Goal: Information Seeking & Learning: Check status

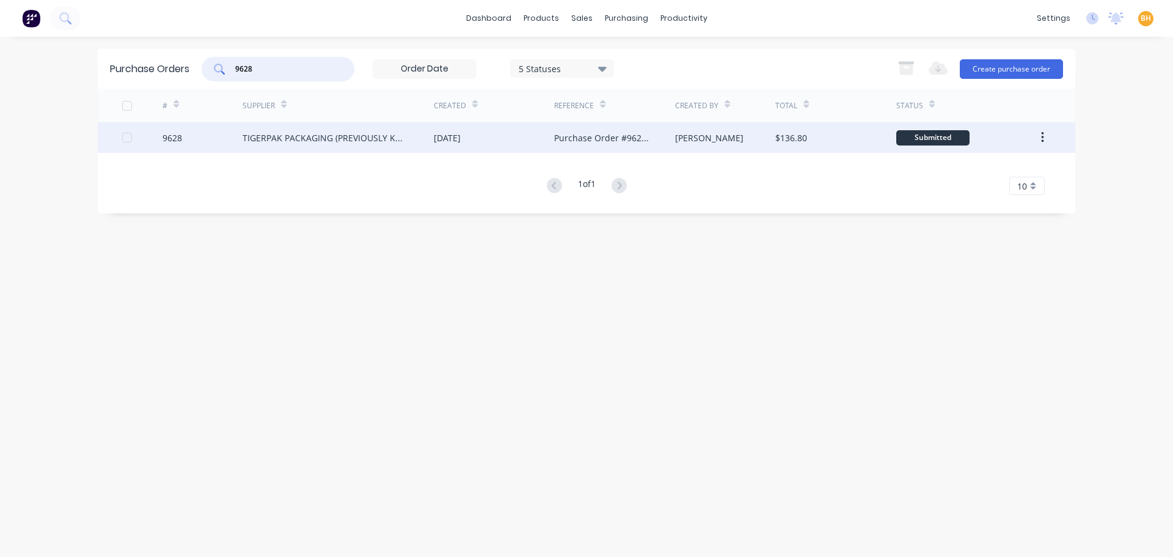
type input "9628"
click at [286, 125] on div "TIGERPAK PACKAGING (PREVIOUSLY KNOWN AS POWERPAK)" at bounding box center [338, 137] width 191 height 31
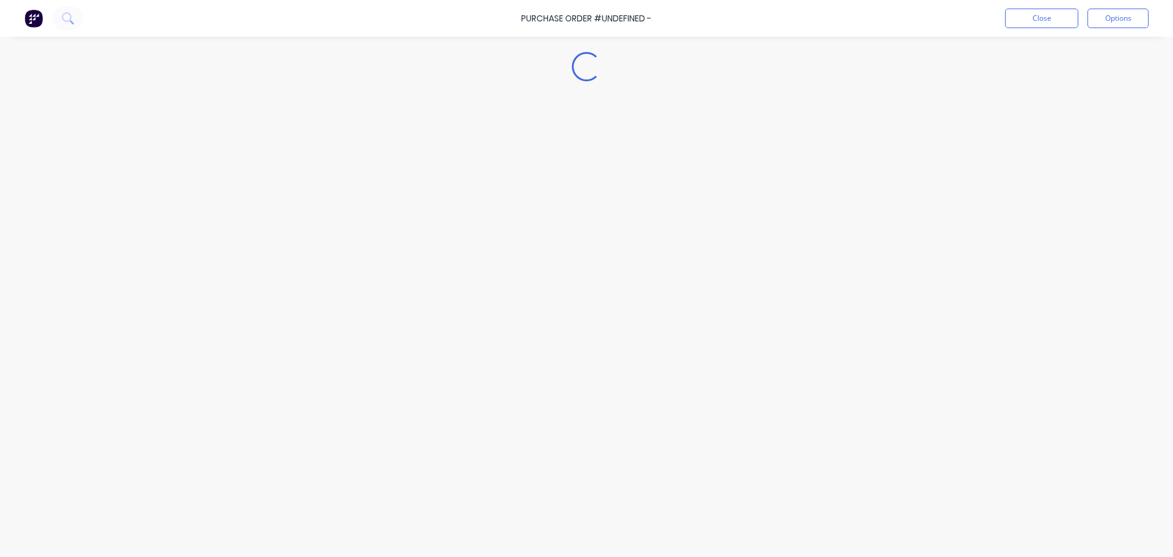
type textarea "x"
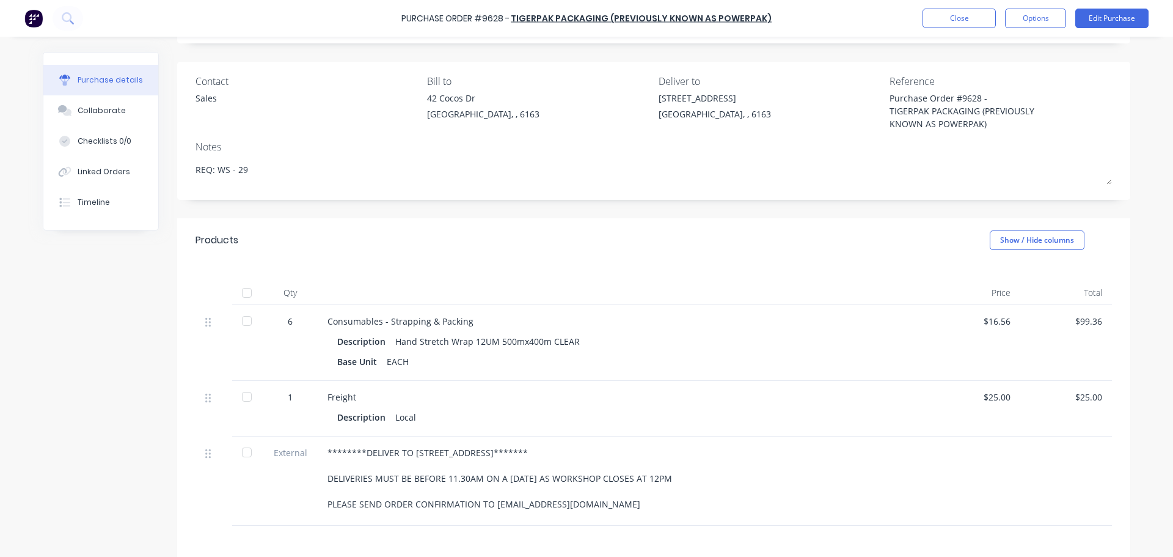
scroll to position [183, 0]
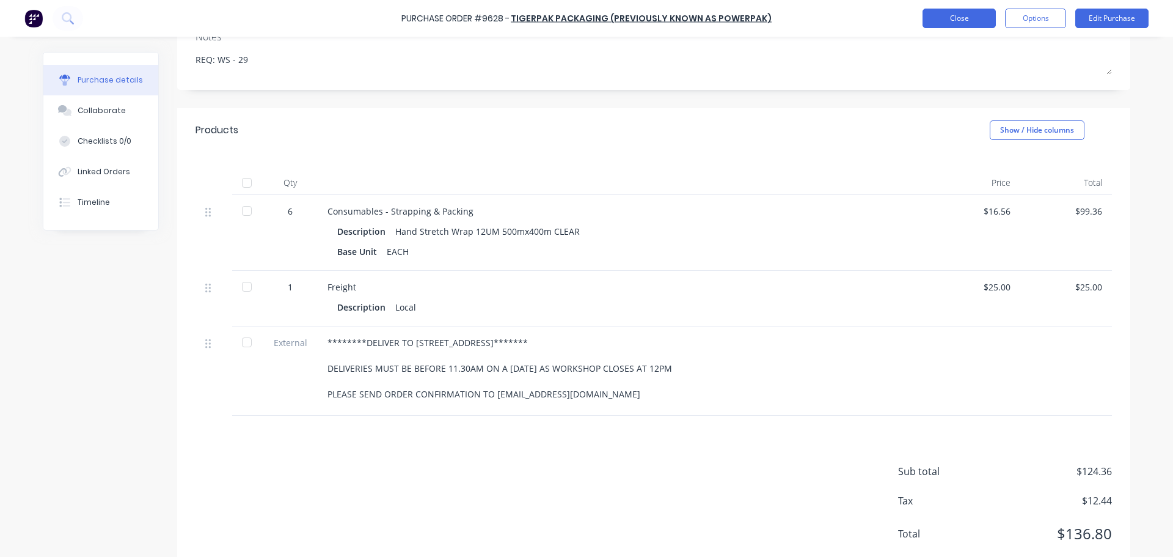
click at [964, 19] on button "Close" at bounding box center [958, 19] width 73 height 20
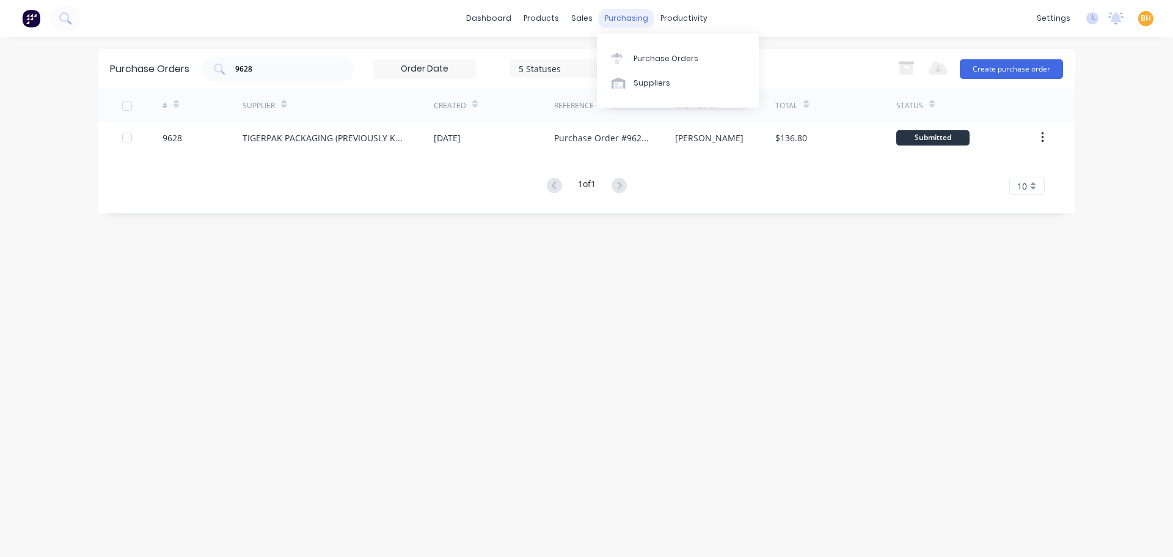
click at [616, 16] on div "purchasing" at bounding box center [627, 18] width 56 height 18
click at [671, 56] on div "Purchase Orders" at bounding box center [665, 58] width 65 height 11
click at [316, 68] on input "9628" at bounding box center [284, 69] width 101 height 12
type input "9"
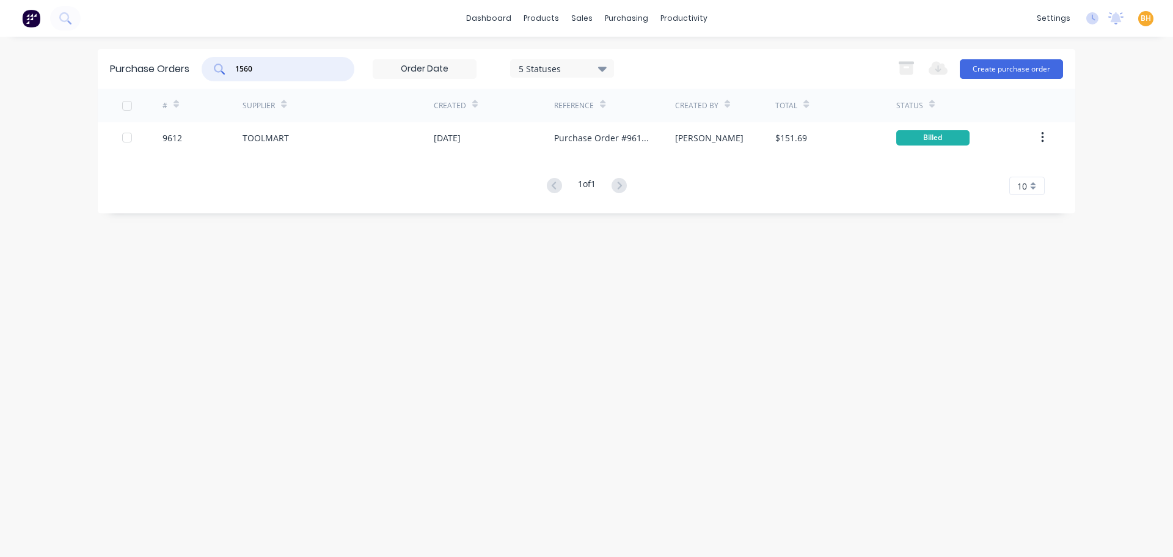
type input "1560"
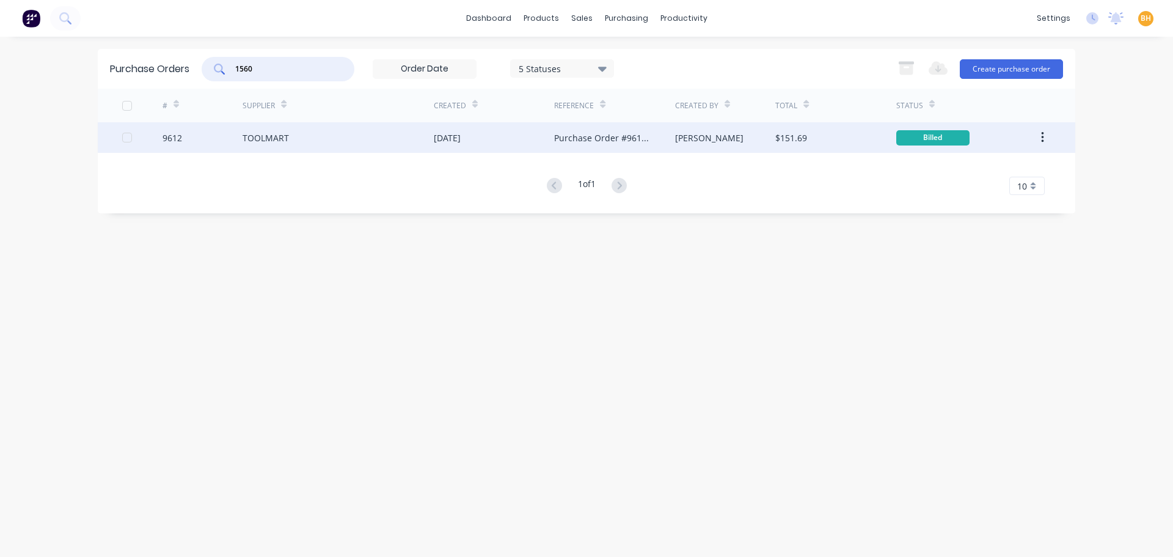
click at [252, 145] on div "TOOLMART" at bounding box center [338, 137] width 191 height 31
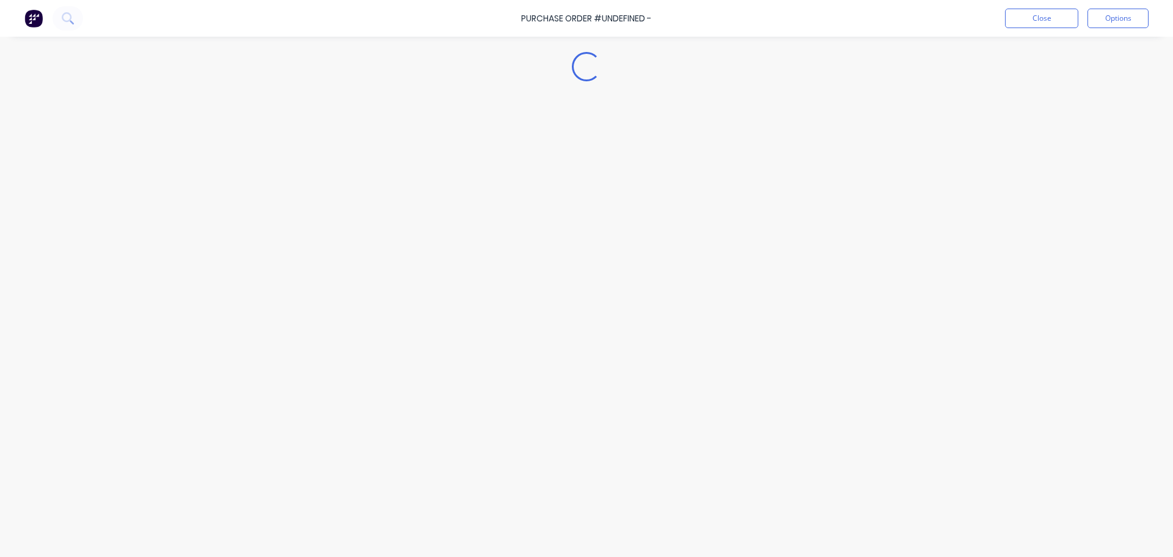
type textarea "x"
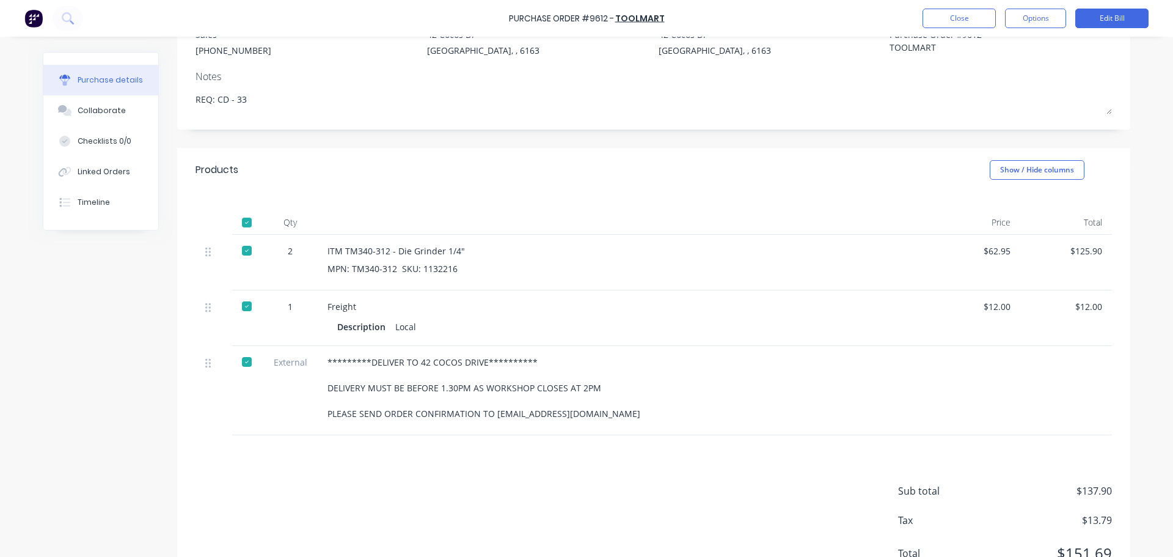
scroll to position [122, 0]
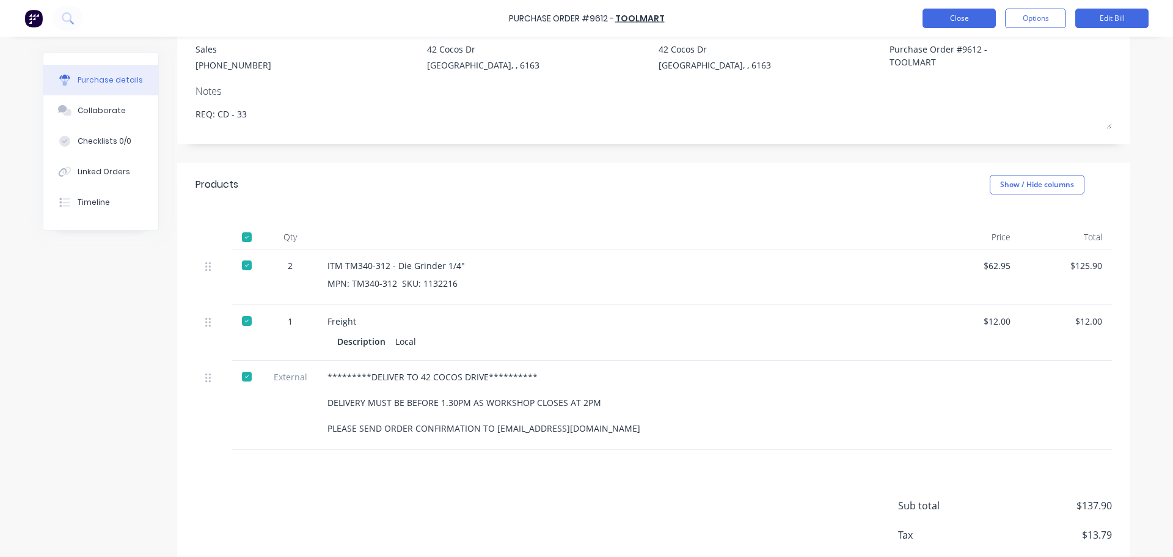
click at [939, 15] on button "Close" at bounding box center [958, 19] width 73 height 20
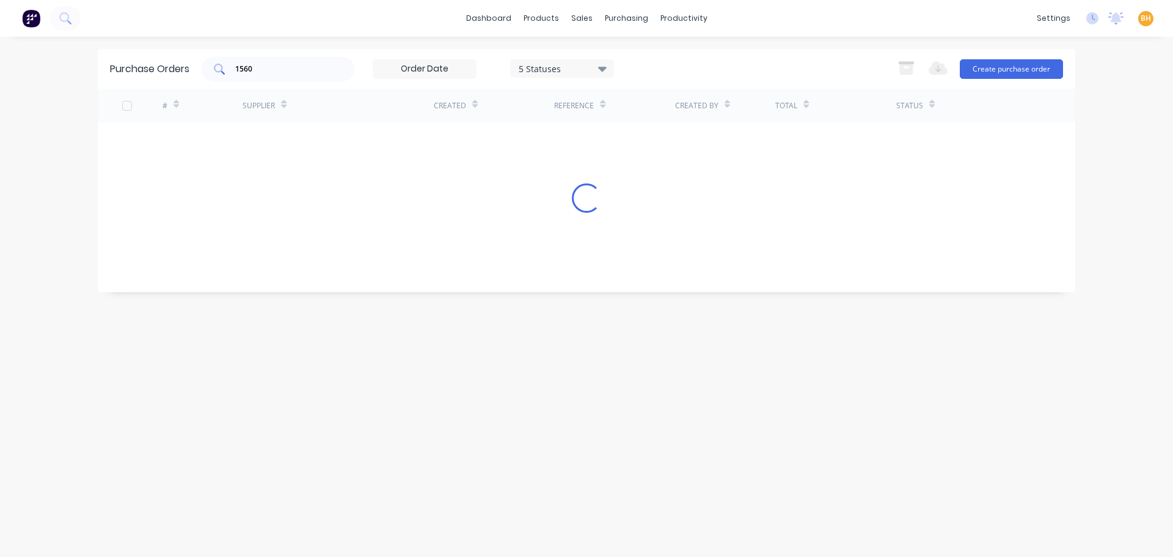
click at [288, 69] on input "1560" at bounding box center [284, 69] width 101 height 12
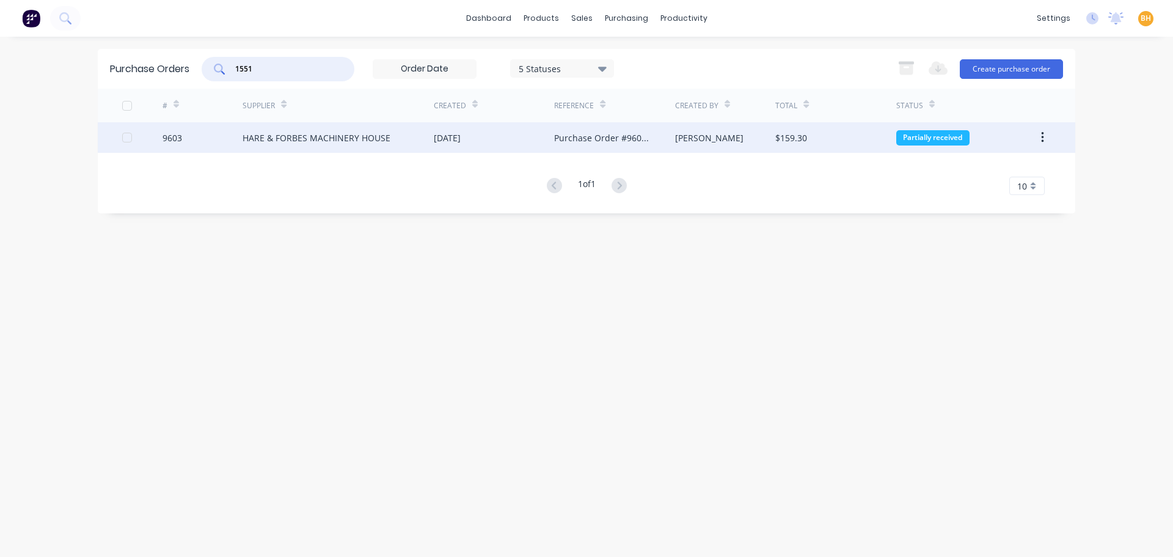
type input "1551"
click at [293, 141] on div "HARE & FORBES MACHINERY HOUSE" at bounding box center [317, 137] width 148 height 13
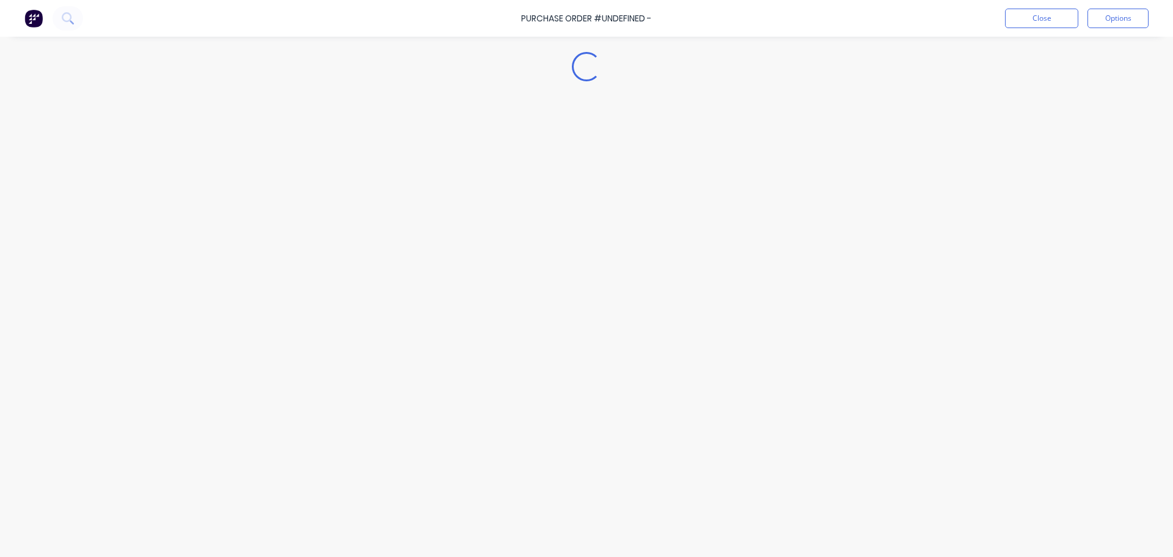
type textarea "x"
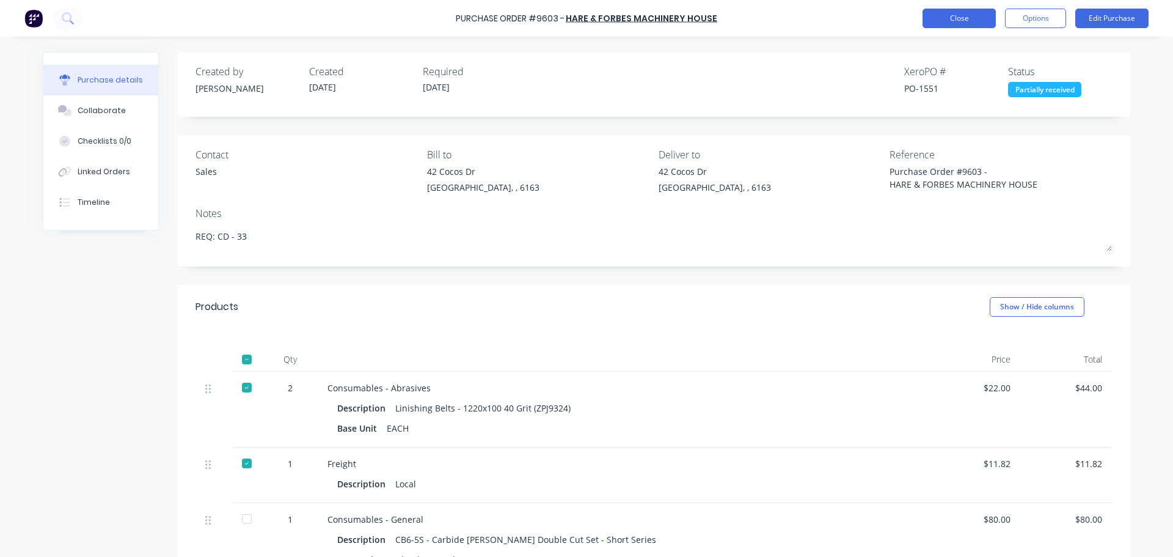
click at [951, 18] on button "Close" at bounding box center [958, 19] width 73 height 20
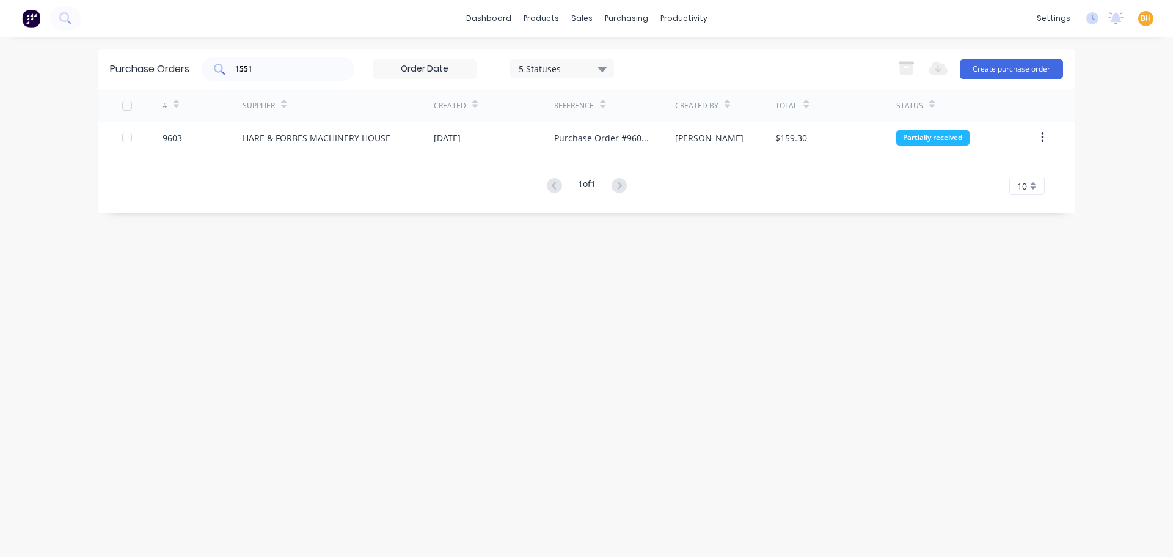
click at [257, 68] on input "1551" at bounding box center [284, 69] width 101 height 12
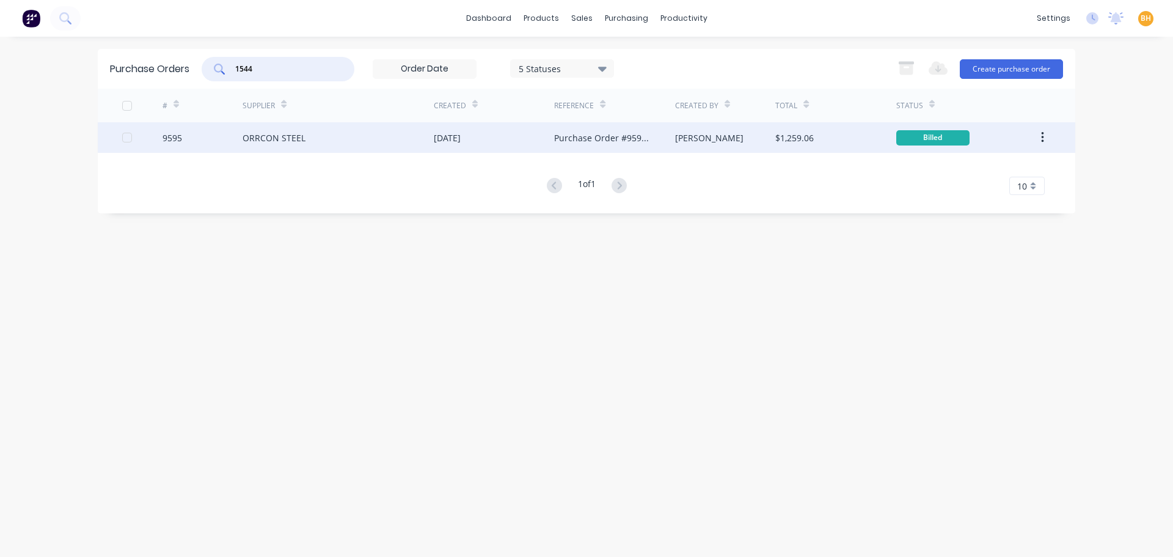
type input "1544"
click at [271, 147] on div "ORRCON STEEL" at bounding box center [338, 137] width 191 height 31
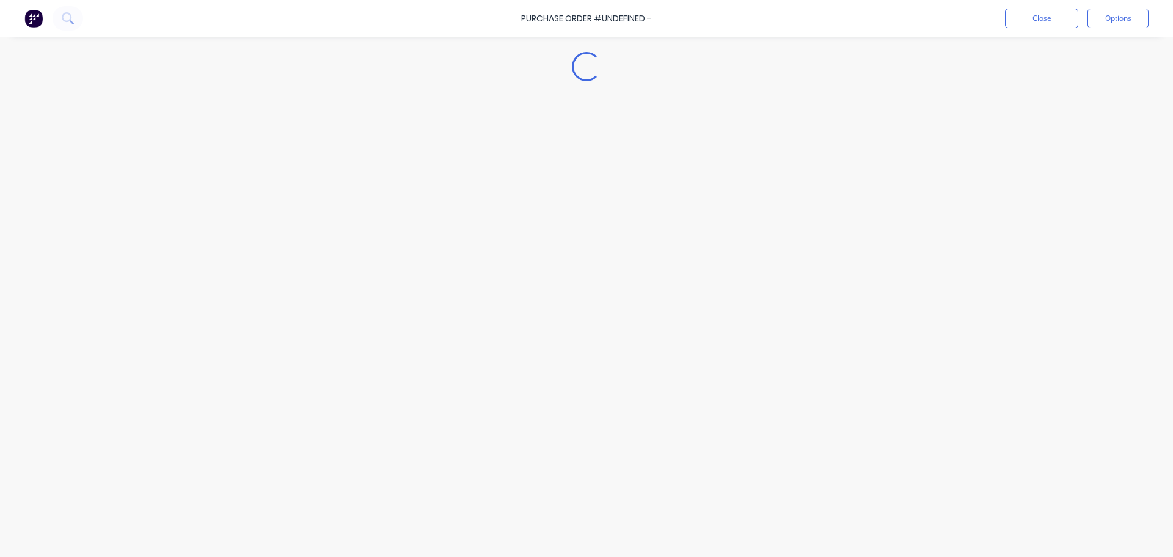
type textarea "x"
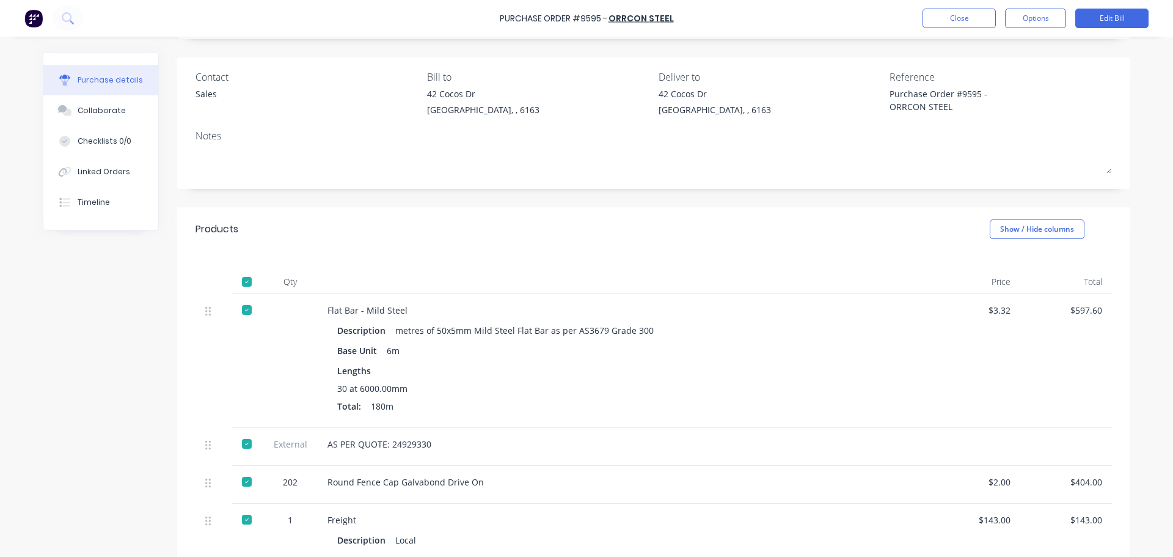
scroll to position [183, 0]
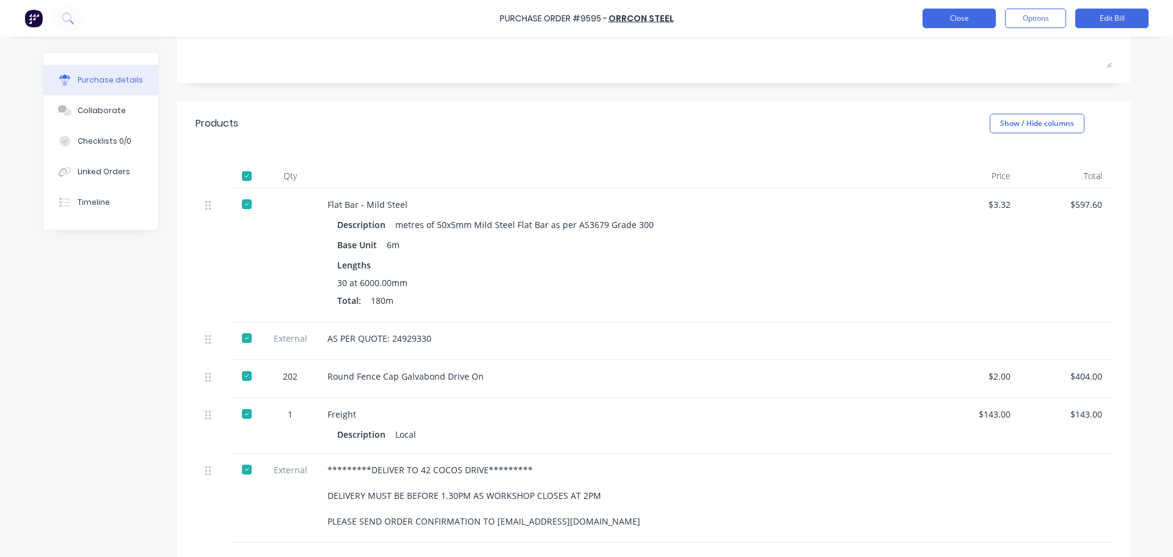
click at [943, 16] on button "Close" at bounding box center [958, 19] width 73 height 20
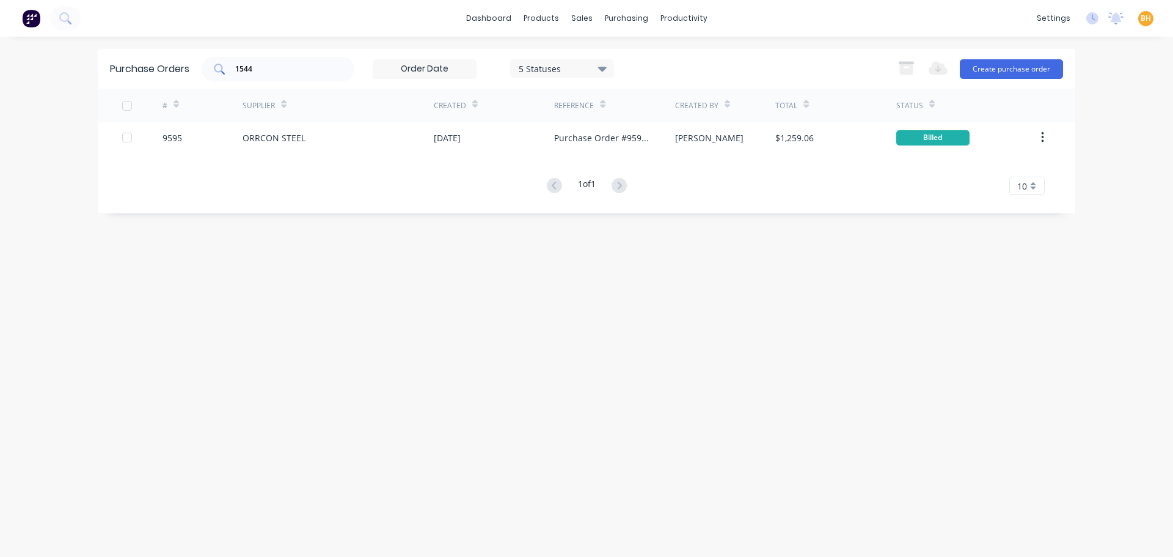
click at [276, 70] on input "1544" at bounding box center [284, 69] width 101 height 12
type input "1"
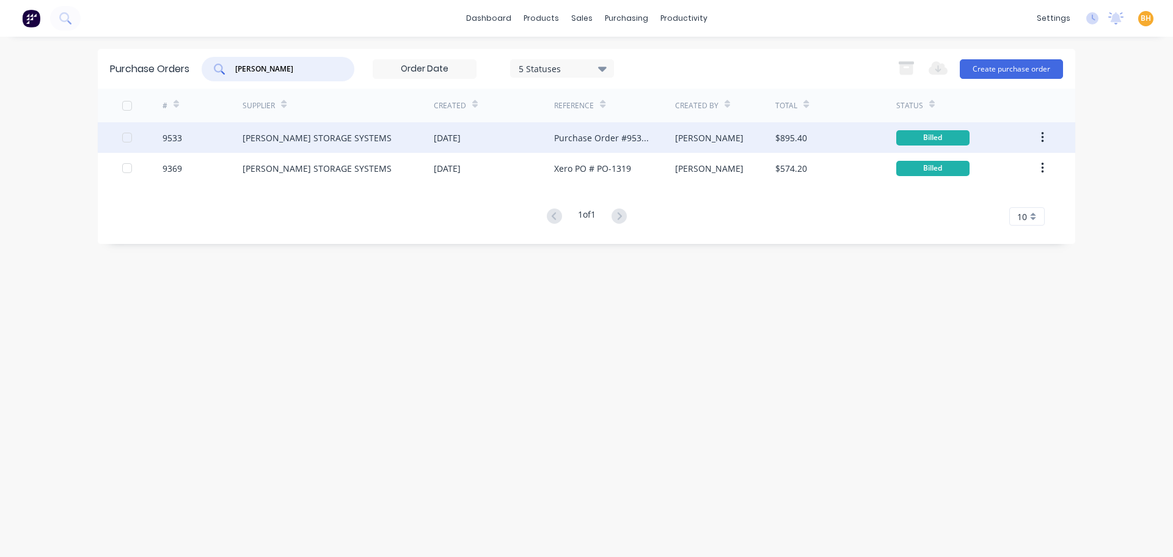
type input "[PERSON_NAME]"
click at [318, 129] on div "[PERSON_NAME] STORAGE SYSTEMS" at bounding box center [338, 137] width 191 height 31
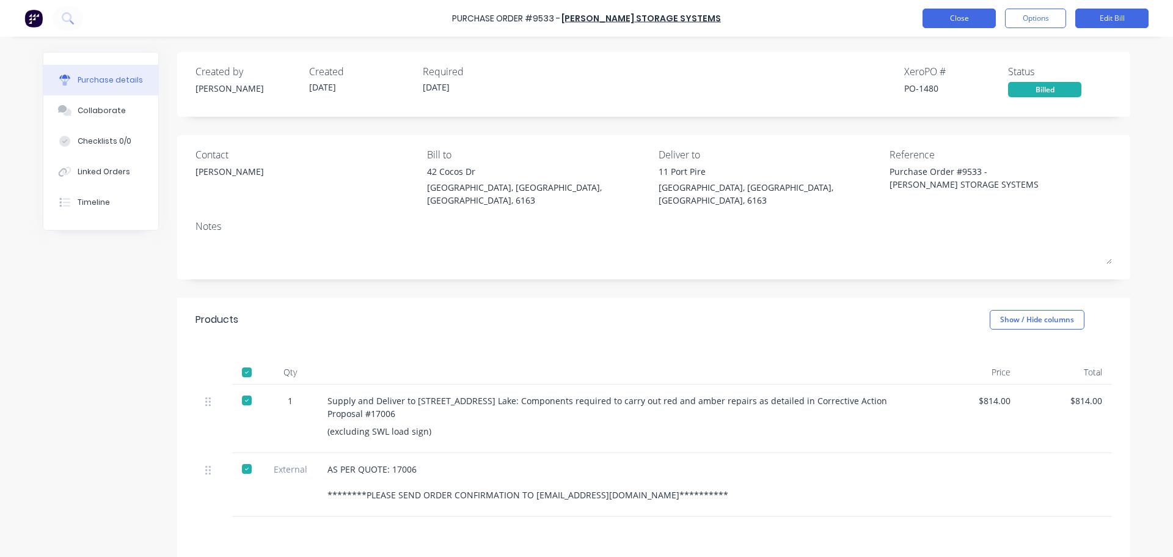
click at [935, 19] on button "Close" at bounding box center [958, 19] width 73 height 20
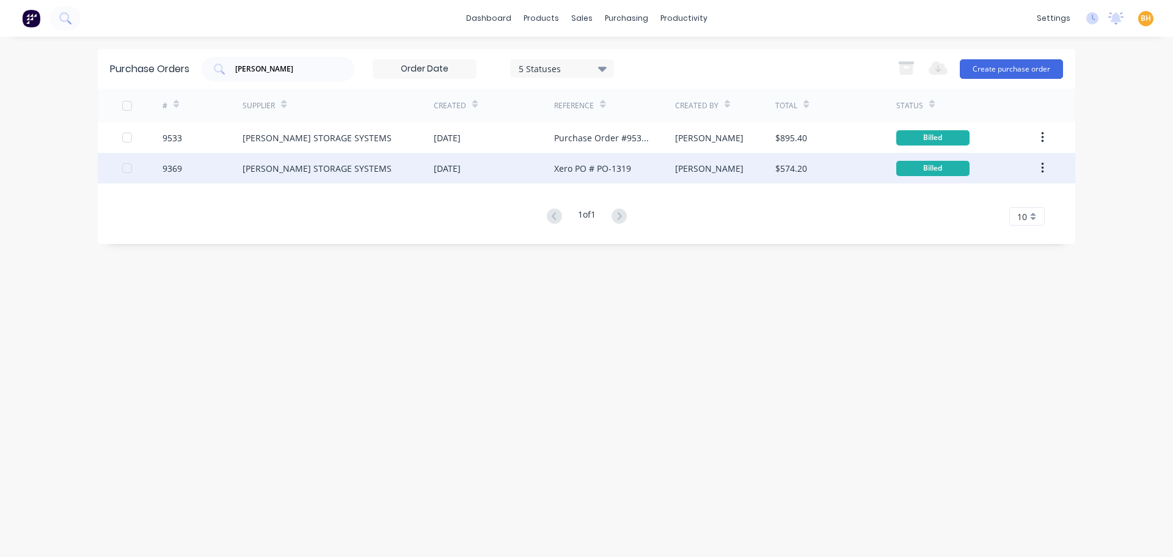
click at [316, 158] on div "[PERSON_NAME] STORAGE SYSTEMS" at bounding box center [338, 168] width 191 height 31
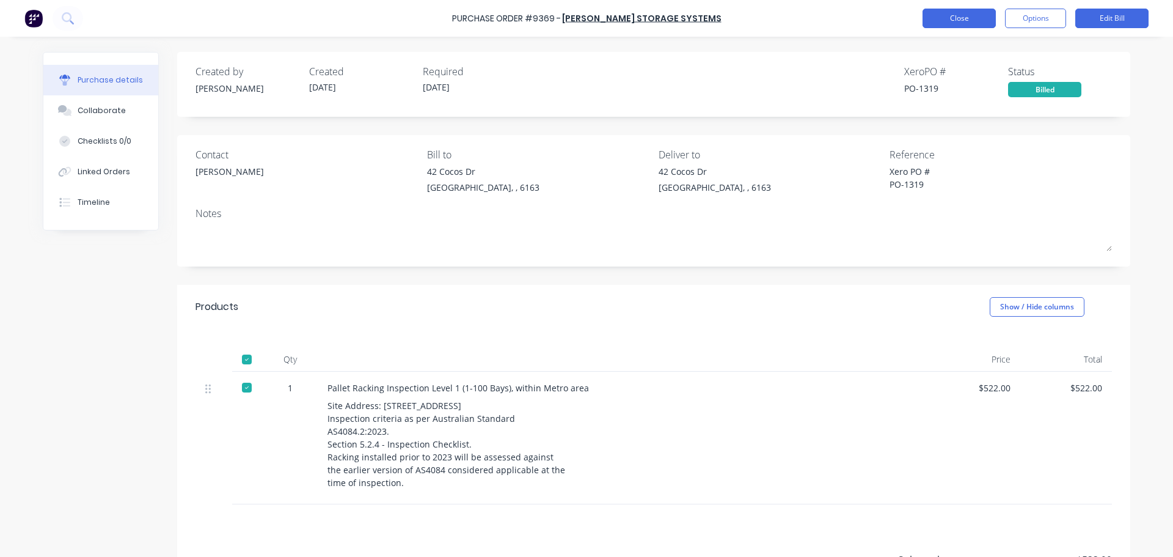
click at [936, 13] on button "Close" at bounding box center [958, 19] width 73 height 20
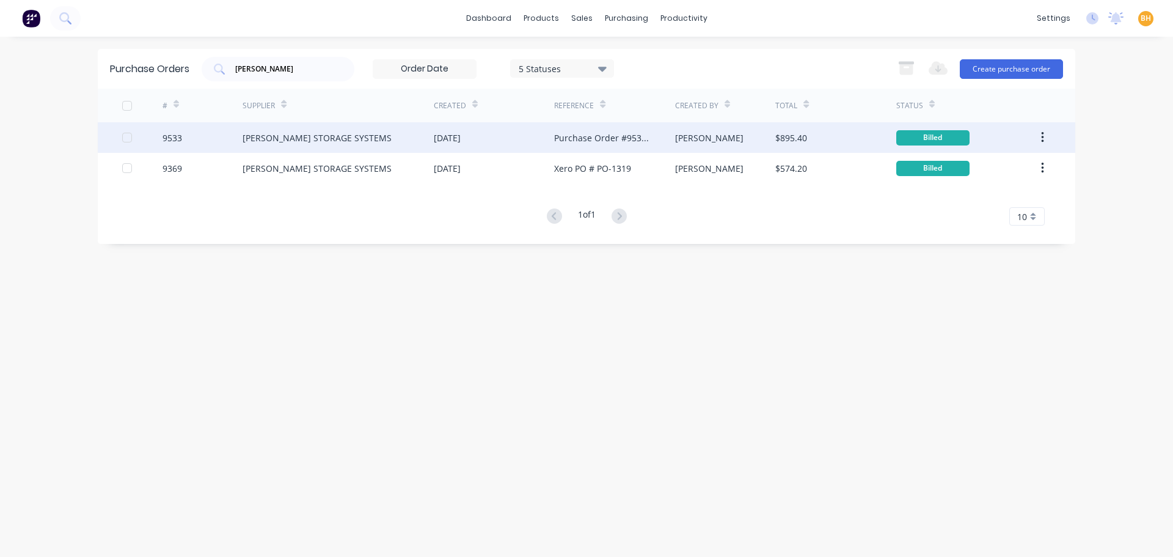
click at [292, 128] on div "[PERSON_NAME] STORAGE SYSTEMS" at bounding box center [338, 137] width 191 height 31
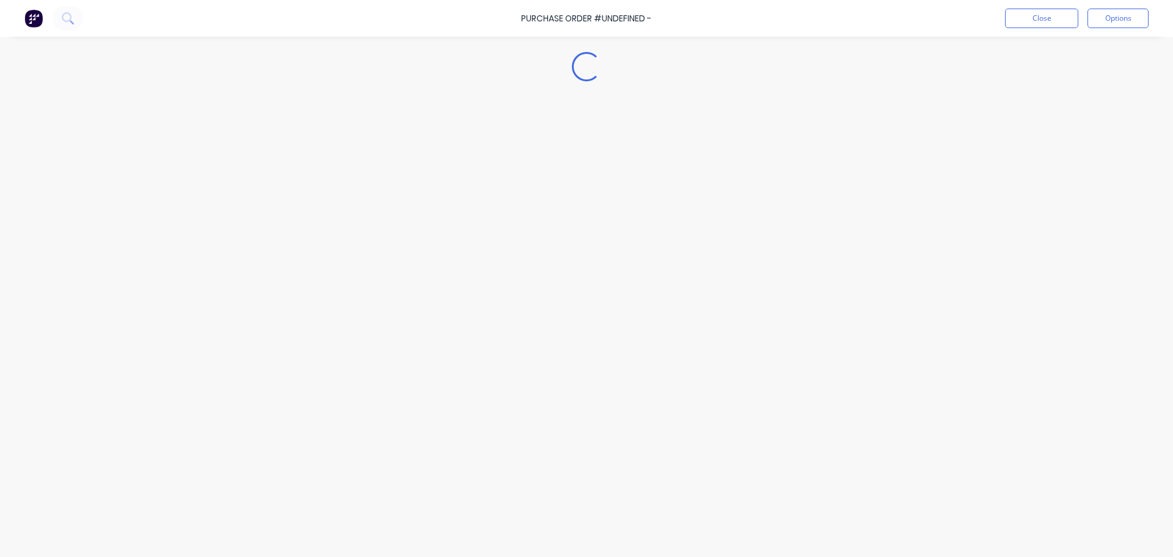
type textarea "x"
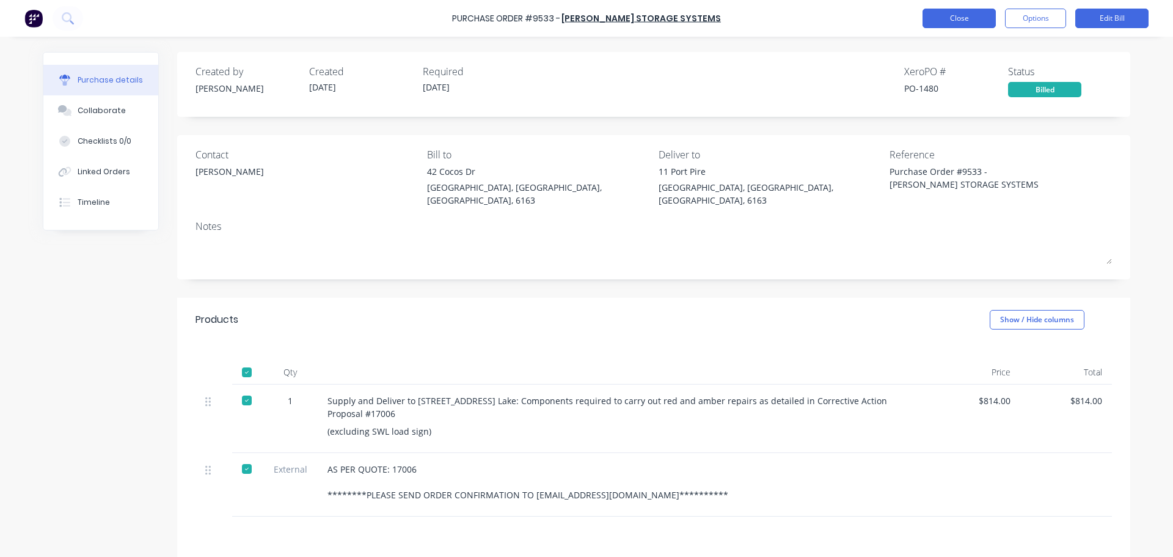
click at [982, 23] on button "Close" at bounding box center [958, 19] width 73 height 20
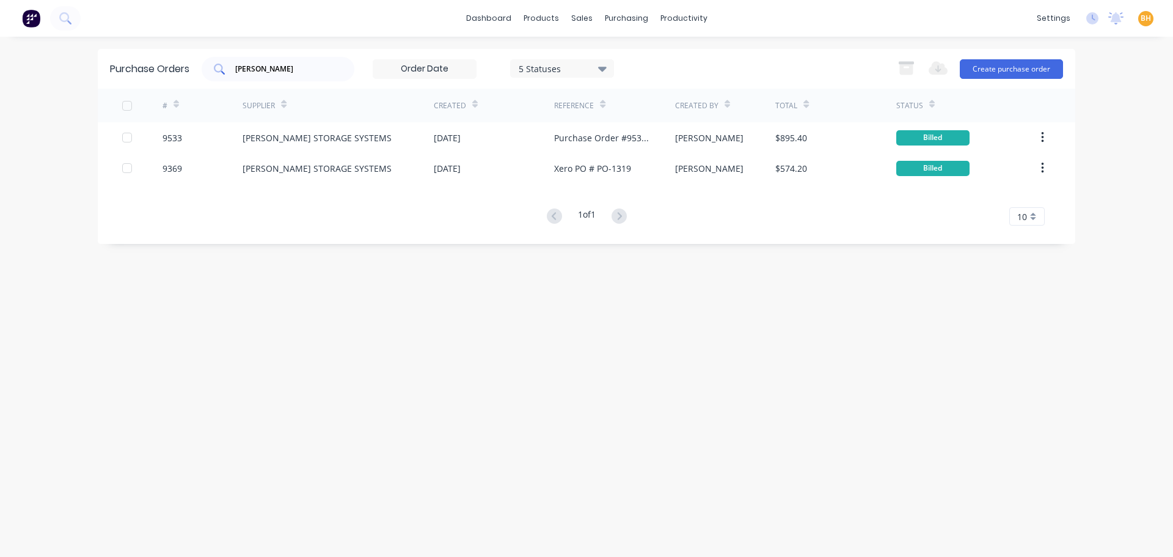
click at [290, 61] on div "[PERSON_NAME]" at bounding box center [278, 69] width 153 height 24
type input "a"
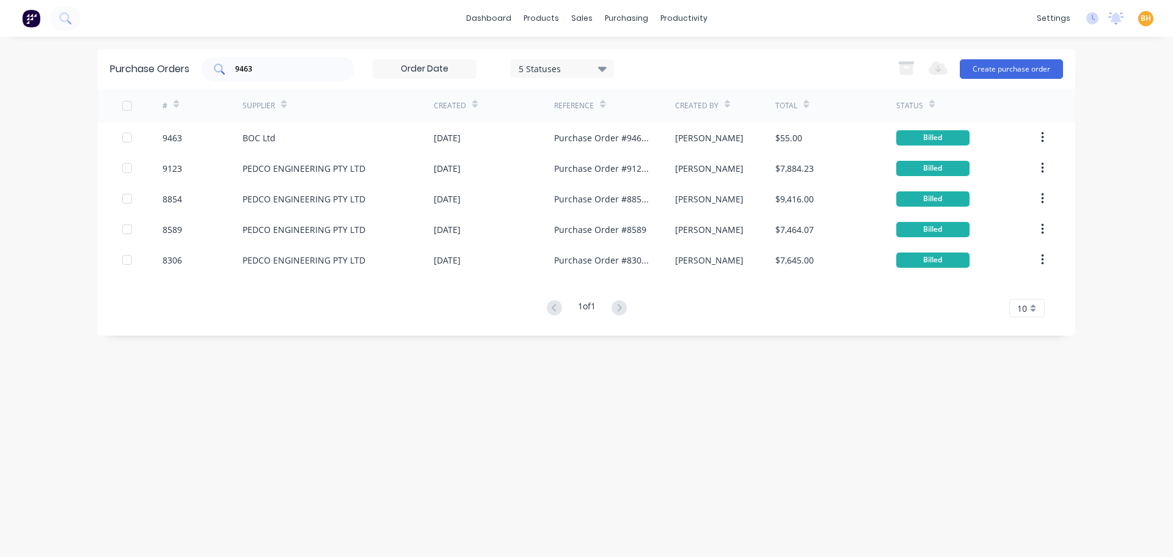
click at [273, 70] on input "9463" at bounding box center [284, 69] width 101 height 12
type input "9"
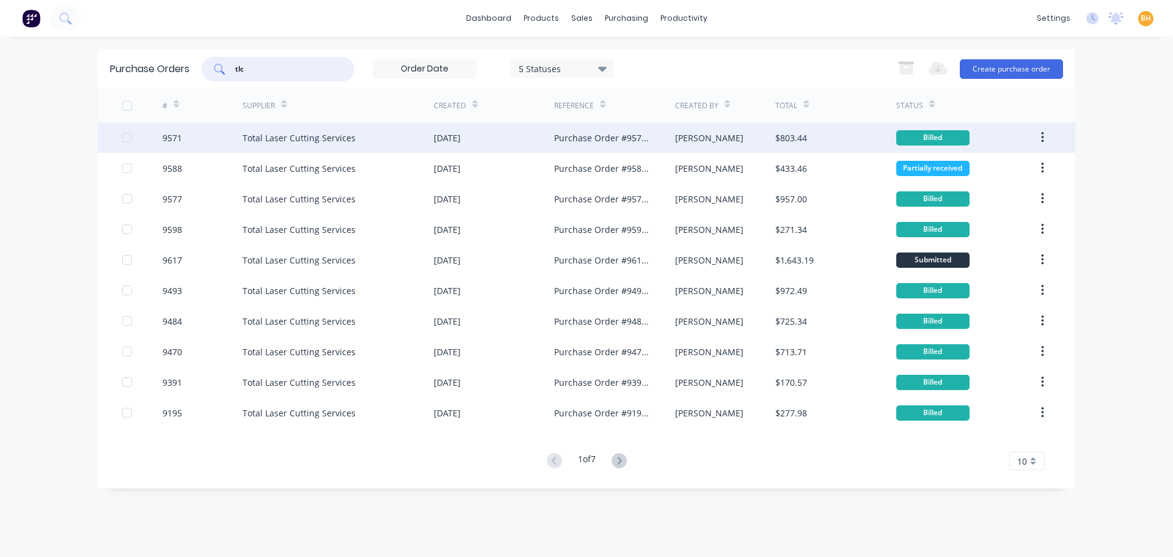
type input "tlc"
click at [326, 142] on div "Total Laser Cutting Services" at bounding box center [299, 137] width 113 height 13
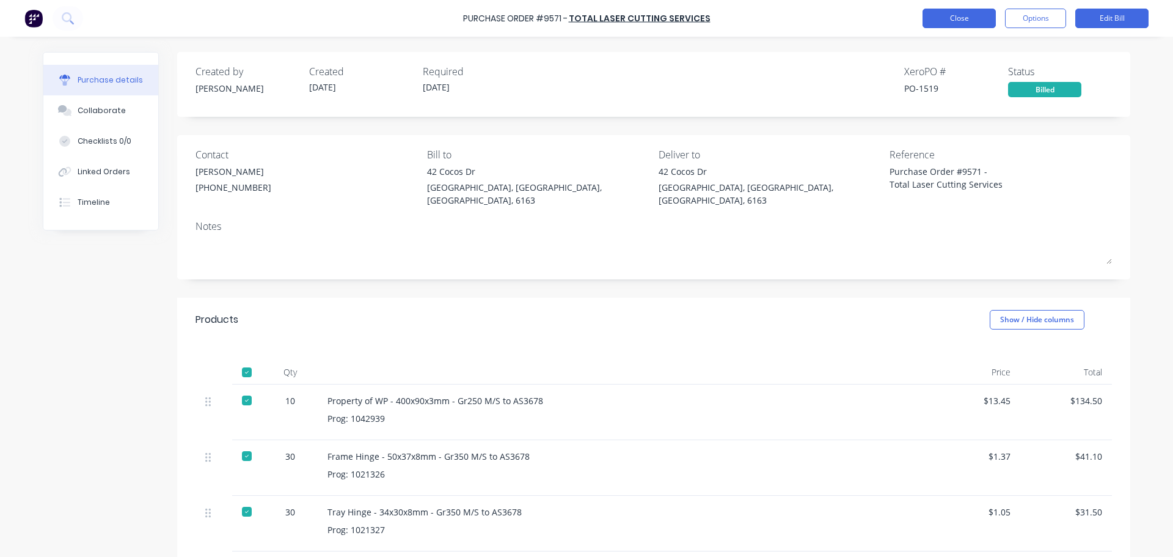
click at [932, 9] on button "Close" at bounding box center [958, 19] width 73 height 20
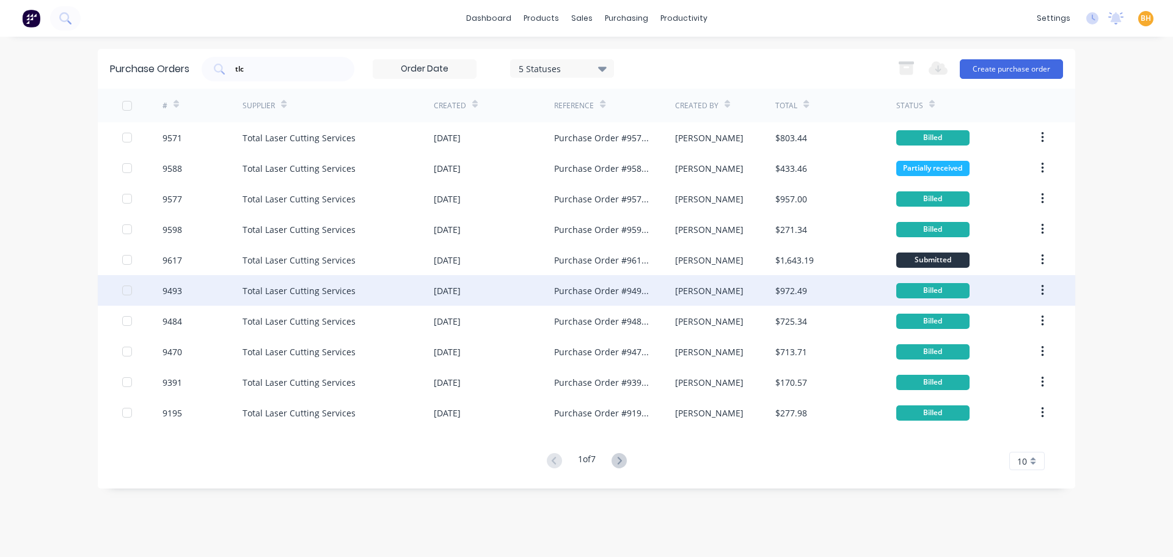
click at [212, 287] on div "9493" at bounding box center [202, 290] width 81 height 31
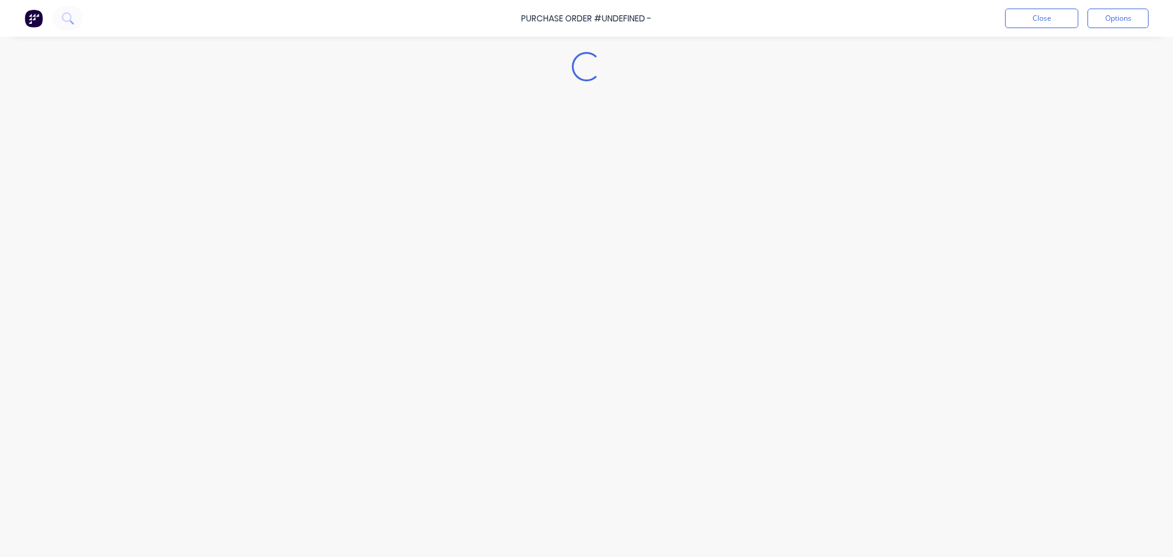
type textarea "x"
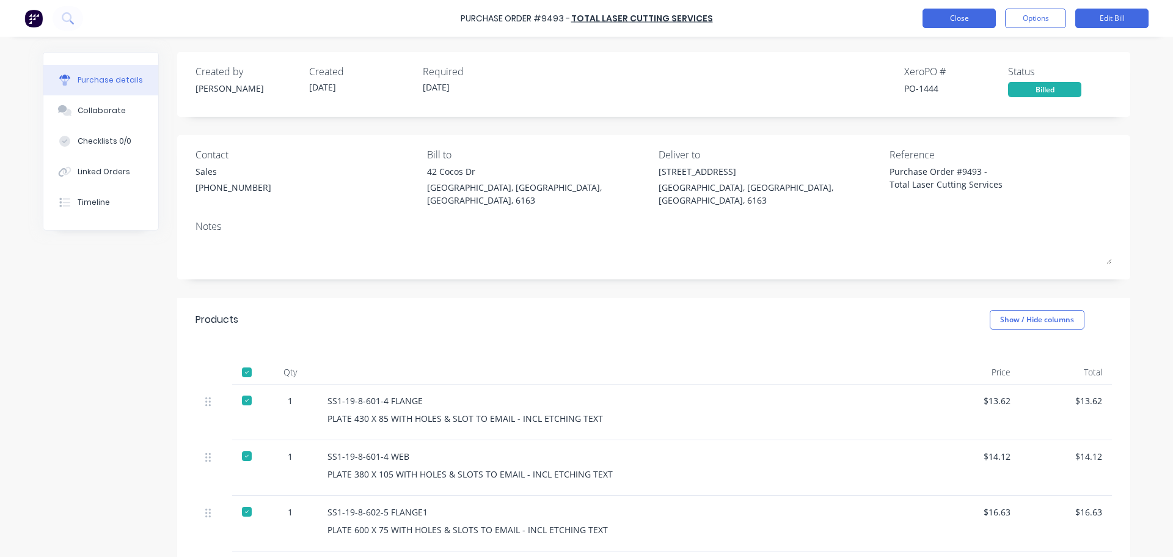
click at [969, 17] on button "Close" at bounding box center [958, 19] width 73 height 20
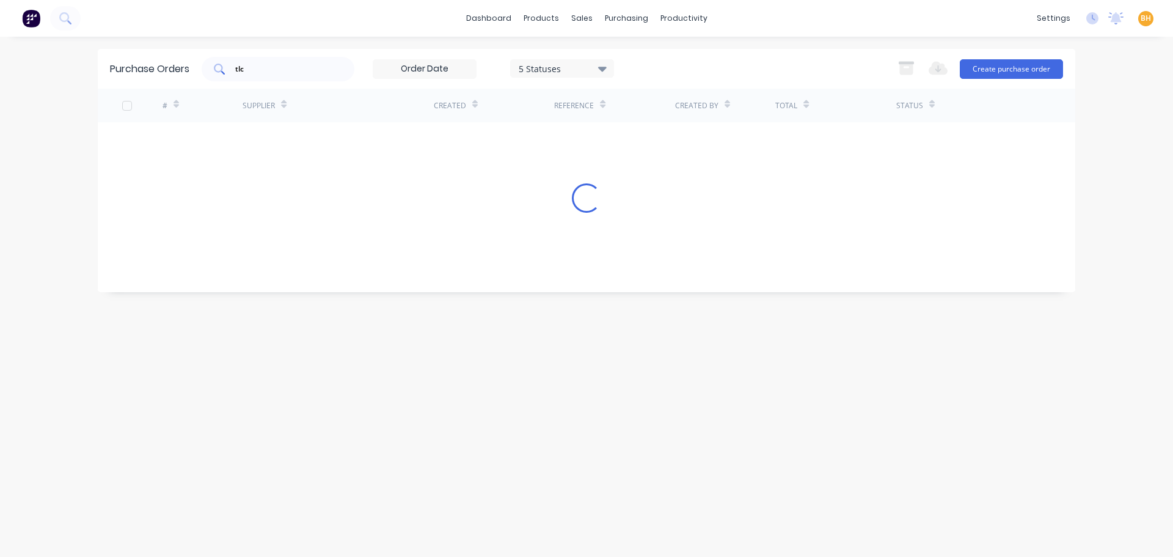
click at [282, 62] on div "tlc" at bounding box center [278, 69] width 153 height 24
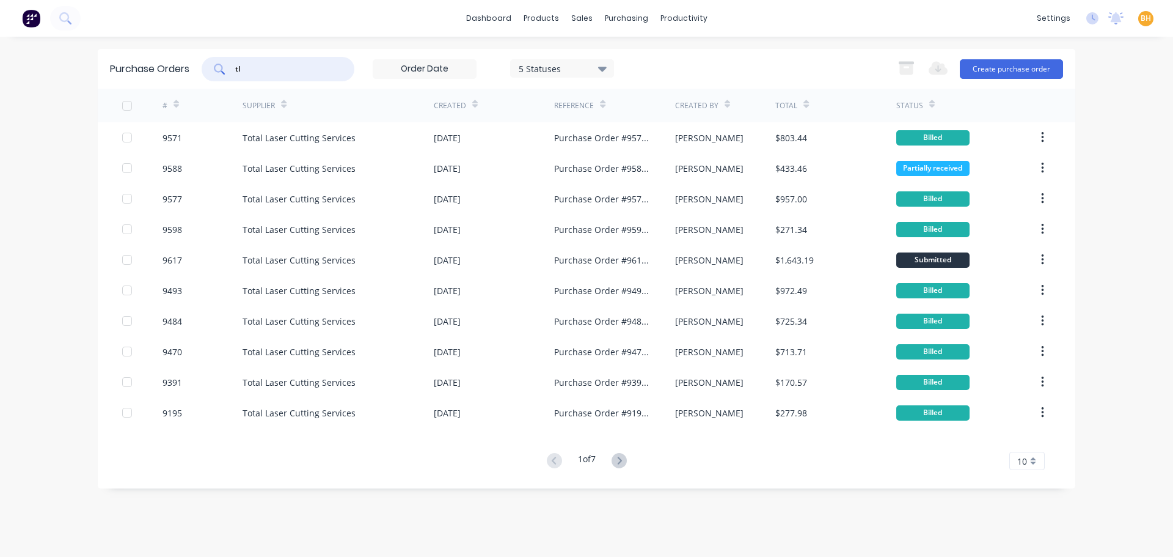
type input "t"
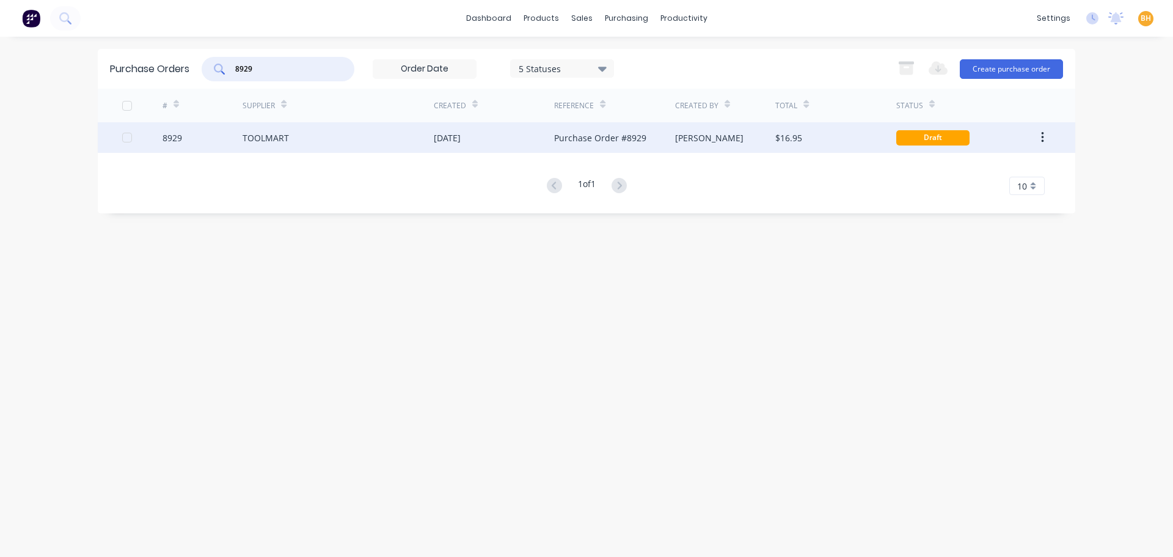
type input "8929"
click at [461, 136] on div "[DATE]" at bounding box center [447, 137] width 27 height 13
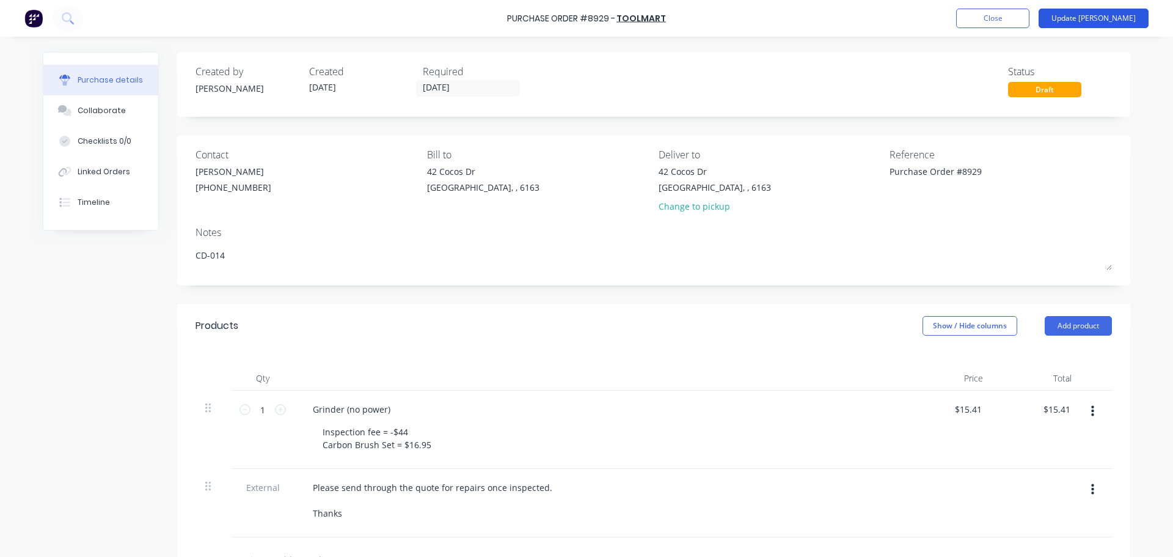
click at [1119, 15] on button "Update [PERSON_NAME]" at bounding box center [1093, 19] width 110 height 20
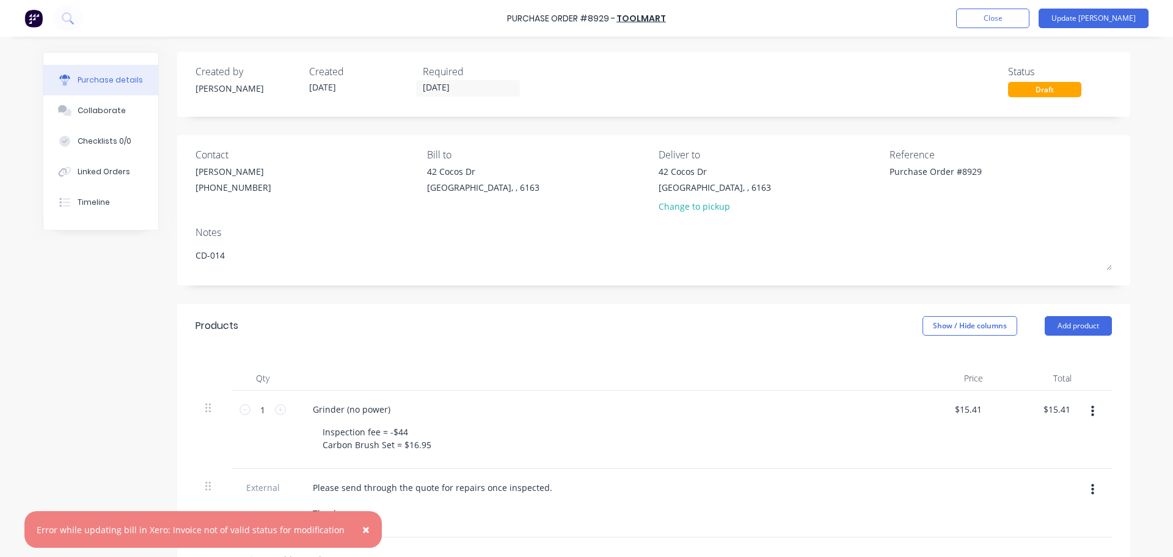
click at [362, 531] on span "×" at bounding box center [365, 528] width 7 height 17
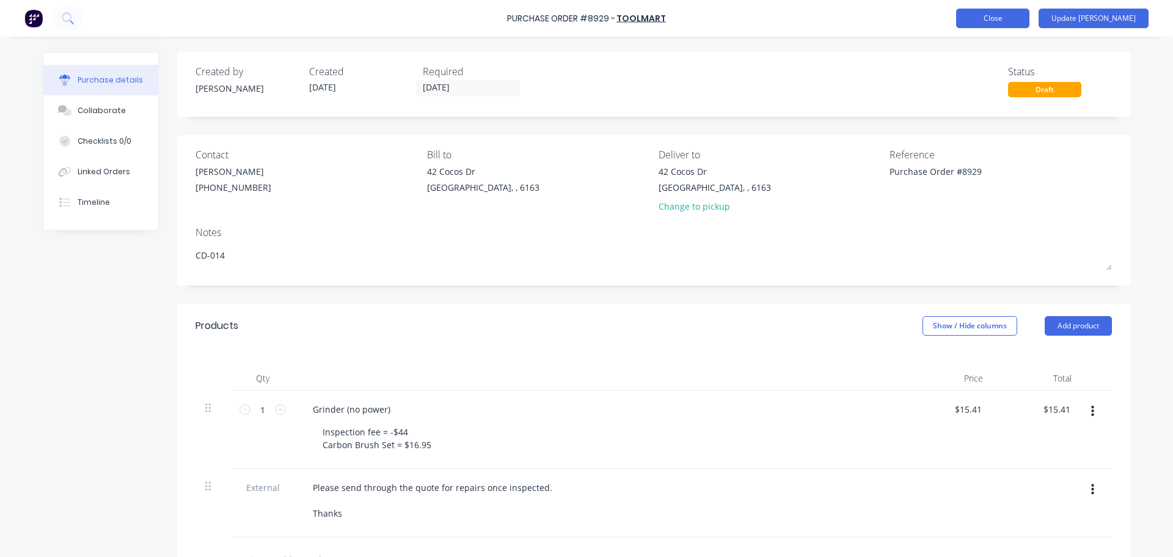
type textarea "x"
click at [1029, 20] on button "Close" at bounding box center [992, 19] width 73 height 20
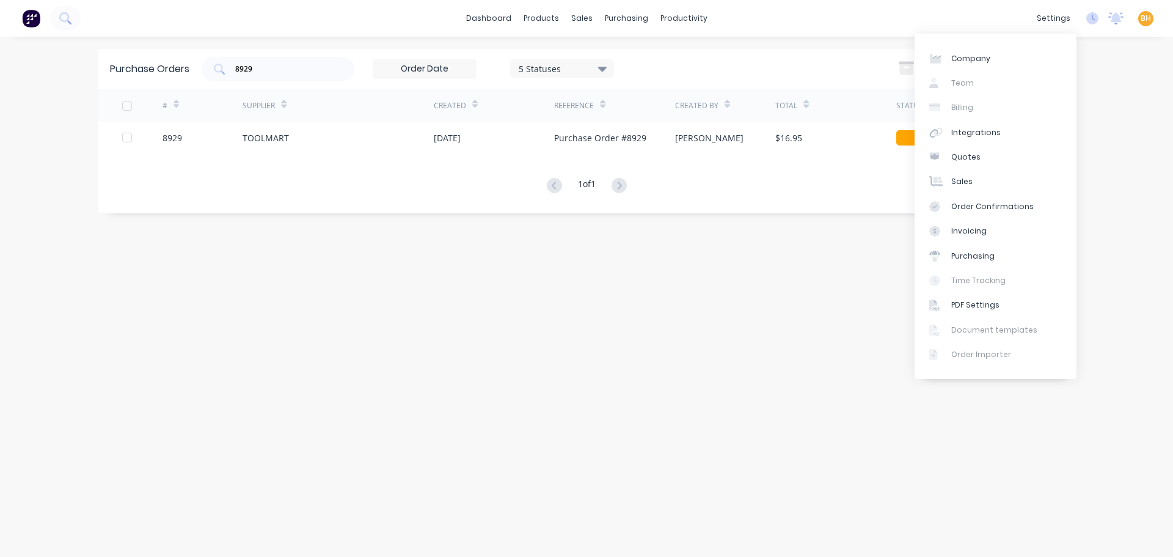
click at [823, 269] on div "Purchase Orders 8929 5 Statuses 5 Statuses Export to Excel (XLSX) Create purcha…" at bounding box center [586, 296] width 977 height 495
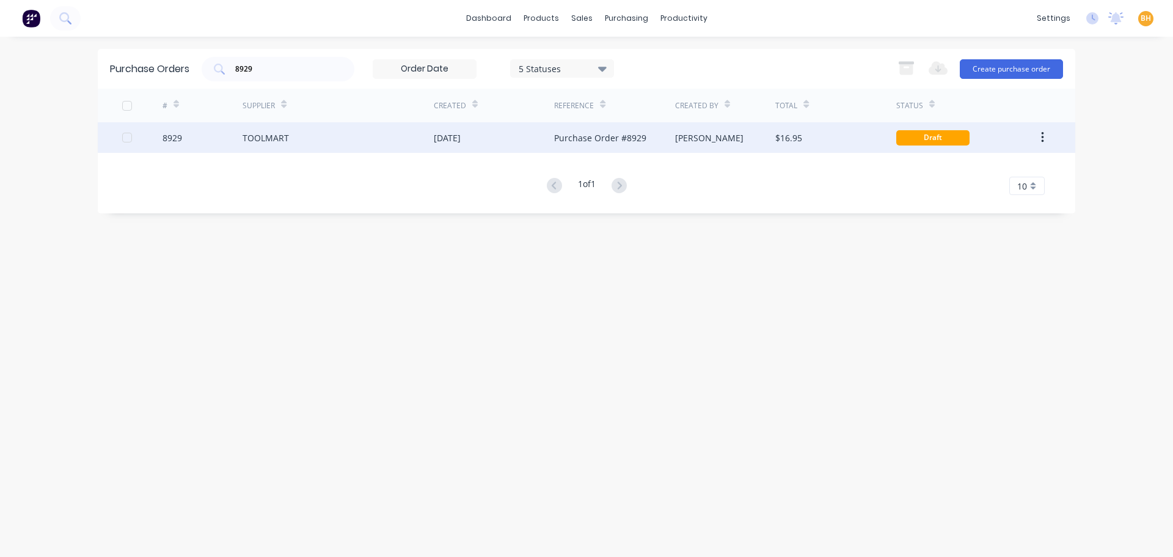
click at [1045, 133] on button "button" at bounding box center [1042, 137] width 29 height 22
click at [975, 166] on div "Archive" at bounding box center [999, 170] width 94 height 18
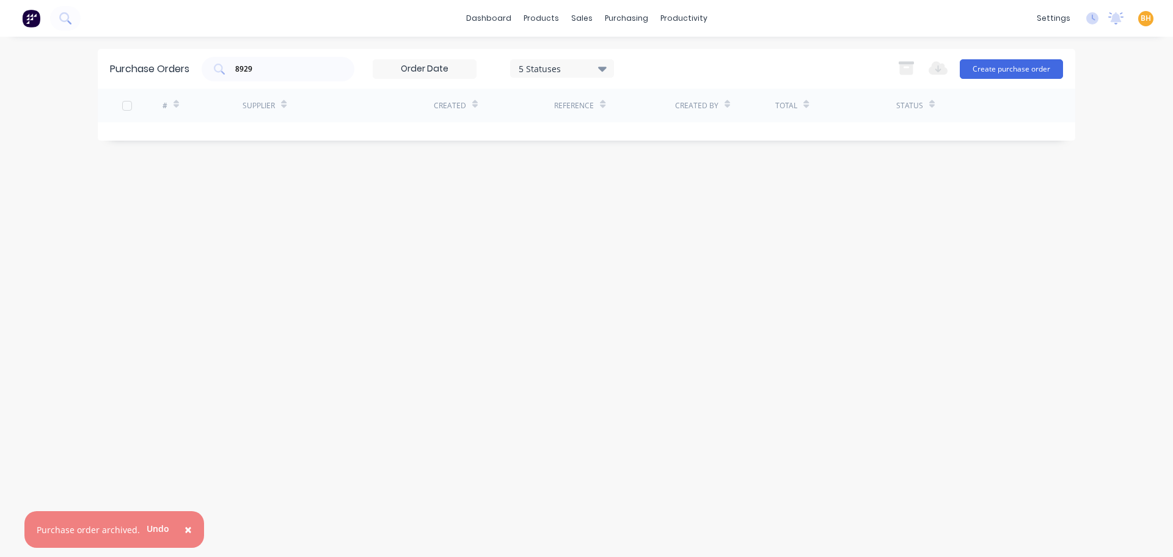
click at [184, 526] on span "×" at bounding box center [187, 528] width 7 height 17
click at [378, 329] on div "Purchase Orders 8929 5 Statuses 5 Statuses Export to Excel (XLSX) Create purcha…" at bounding box center [586, 296] width 977 height 495
click at [258, 64] on input "8929" at bounding box center [284, 69] width 101 height 12
click at [265, 67] on input "8929" at bounding box center [284, 69] width 101 height 12
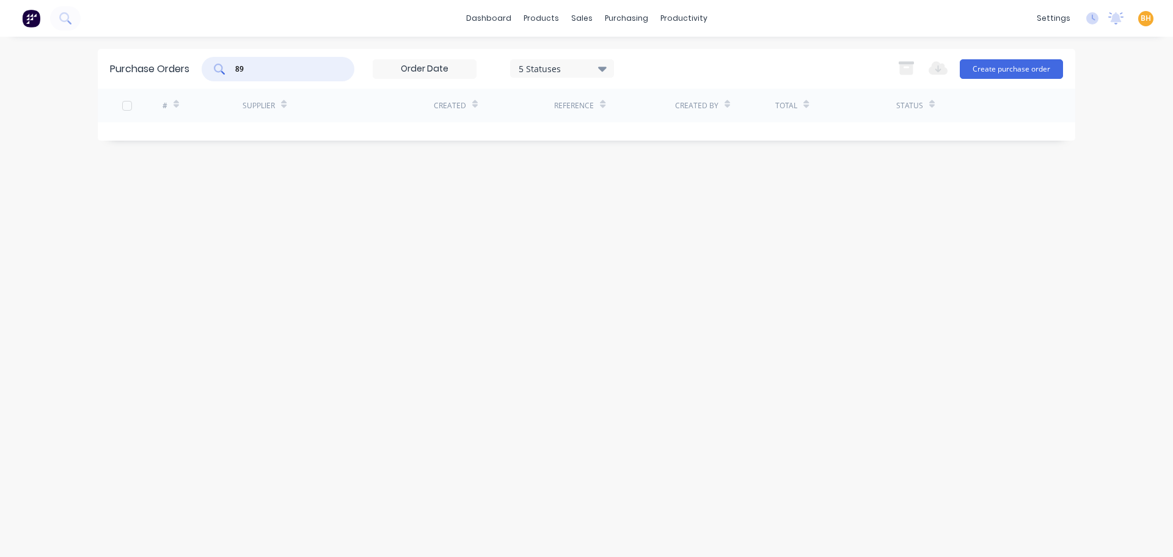
type input "8"
type input "9601"
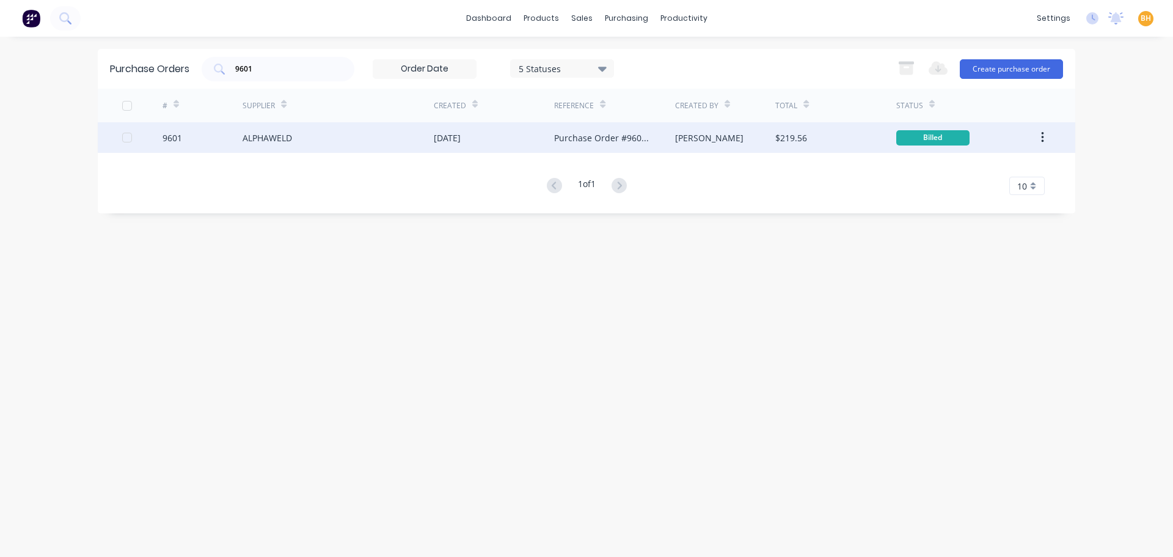
click at [254, 137] on div "ALPHAWELD" at bounding box center [267, 137] width 49 height 13
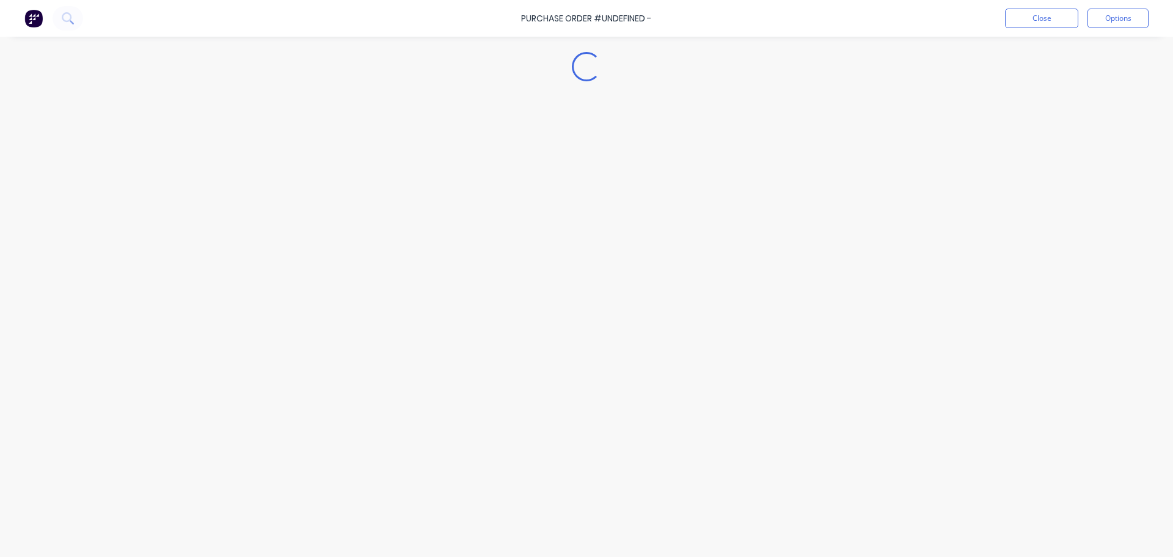
type textarea "x"
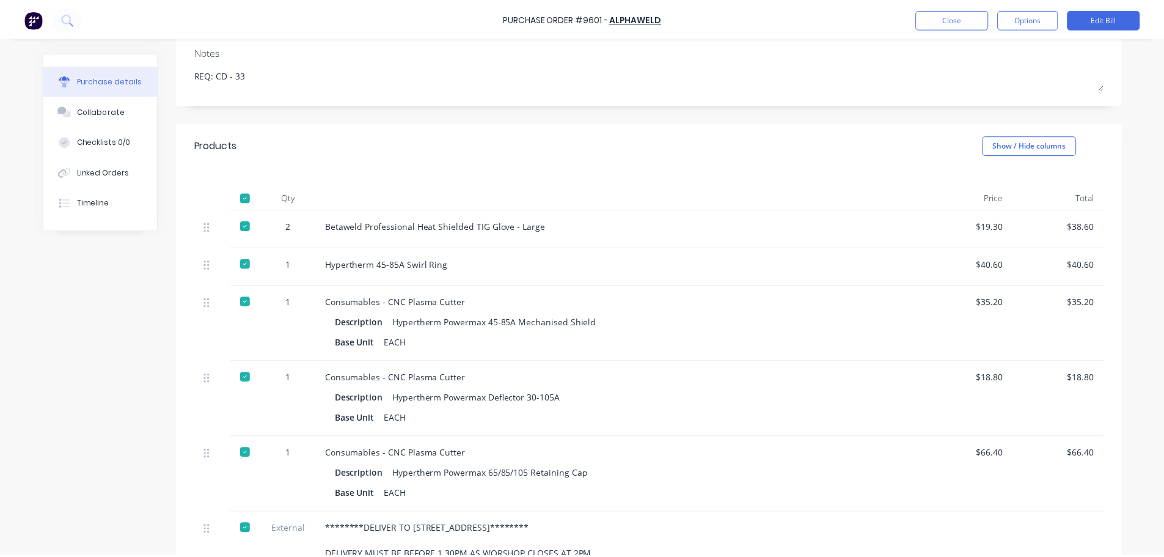
scroll to position [183, 0]
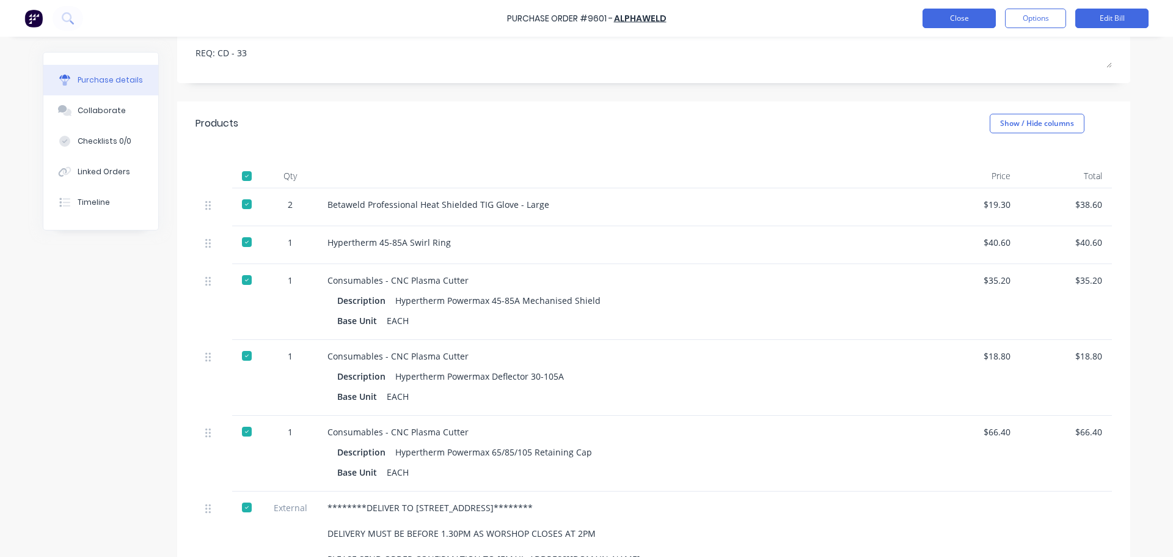
click at [938, 24] on button "Close" at bounding box center [958, 19] width 73 height 20
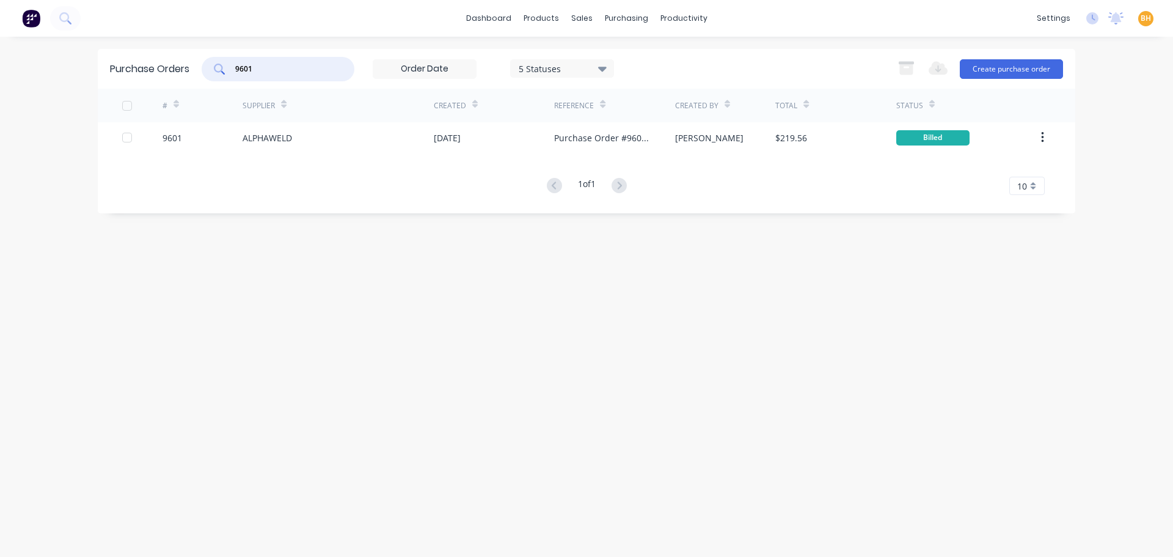
click at [295, 71] on input "9601" at bounding box center [284, 69] width 101 height 12
type input "9"
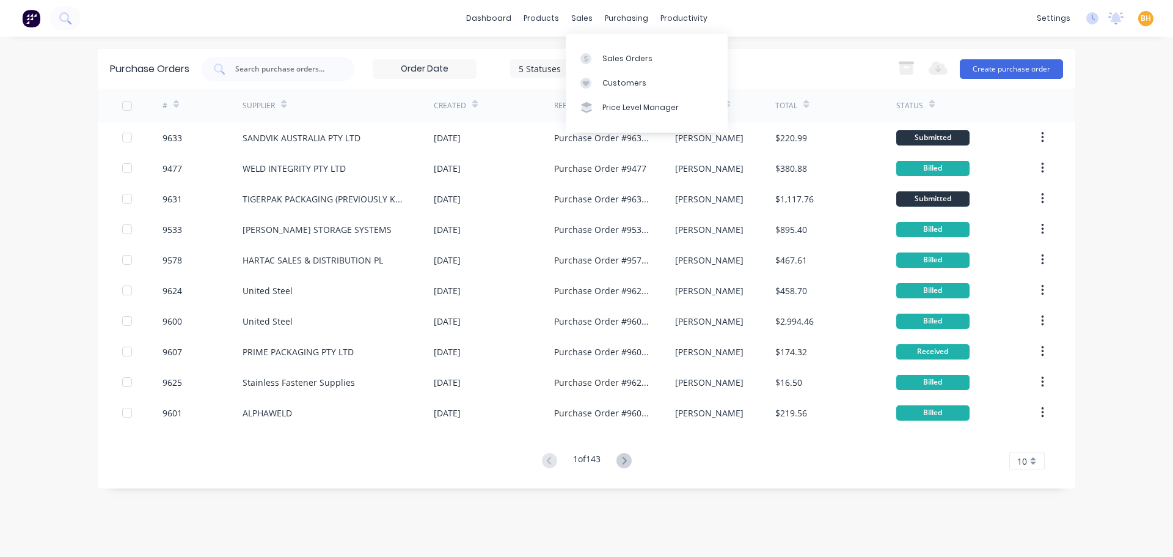
drag, startPoint x: 591, startPoint y: 16, endPoint x: 594, endPoint y: 33, distance: 16.9
click at [591, 16] on div "sales" at bounding box center [582, 18] width 34 height 18
click at [606, 60] on div "Sales Orders" at bounding box center [627, 58] width 50 height 11
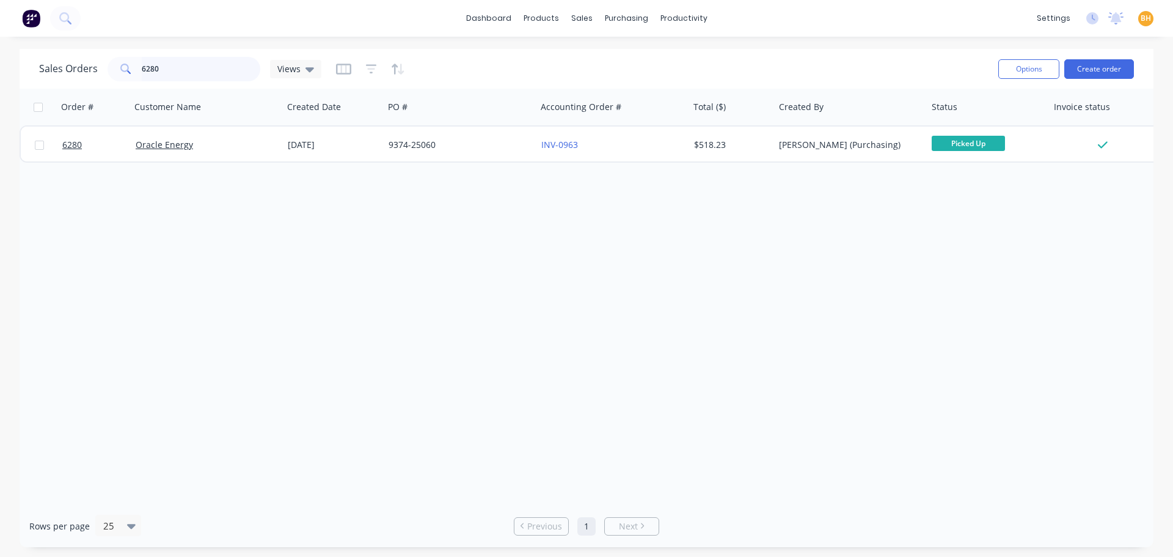
click at [195, 67] on input "6280" at bounding box center [201, 69] width 119 height 24
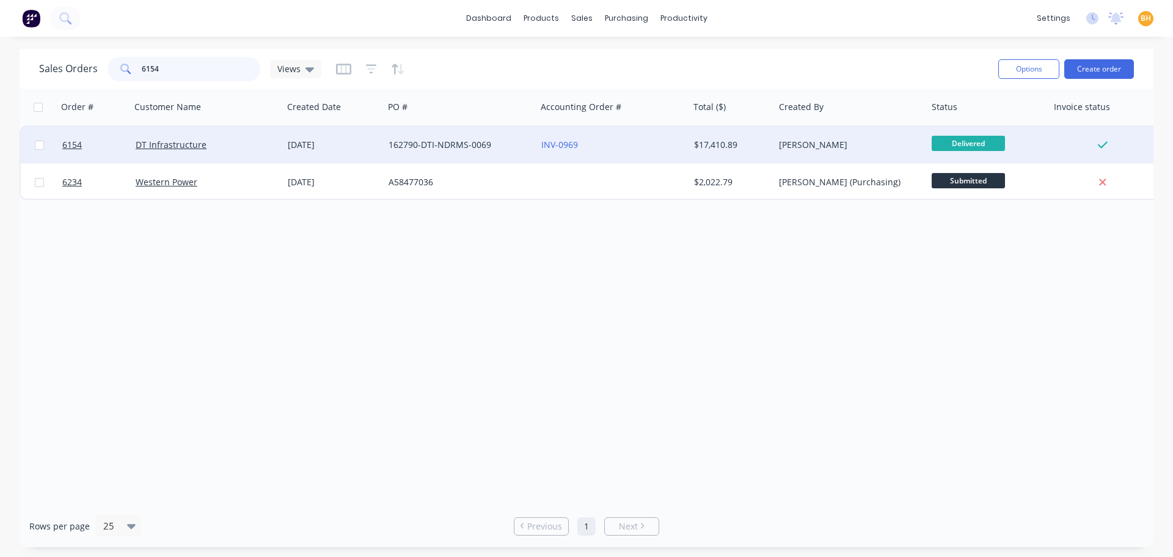
type input "6154"
click at [183, 152] on div "DT Infrastructure" at bounding box center [207, 144] width 153 height 37
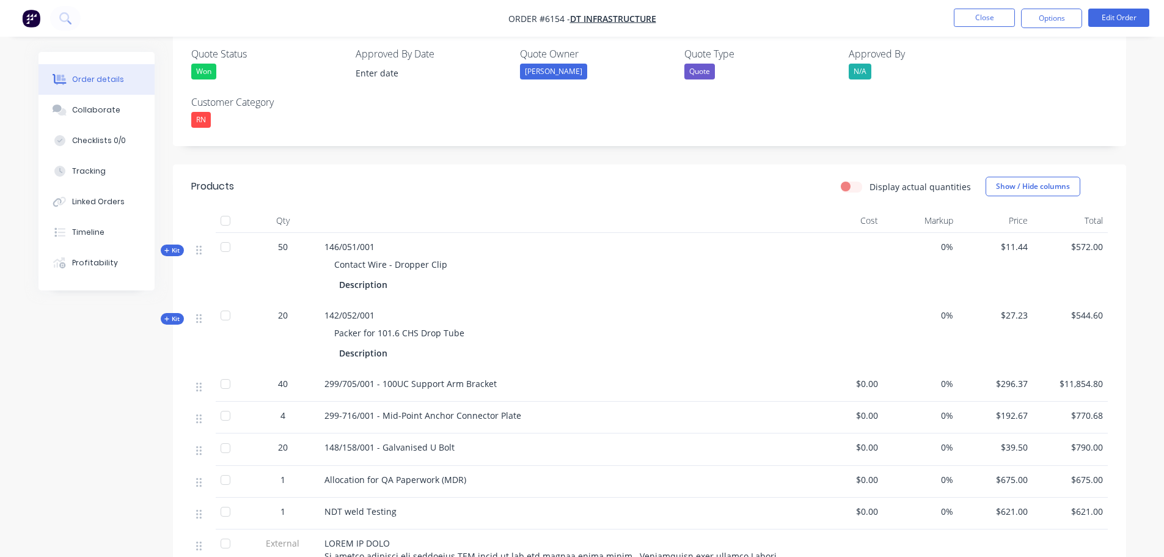
scroll to position [390, 0]
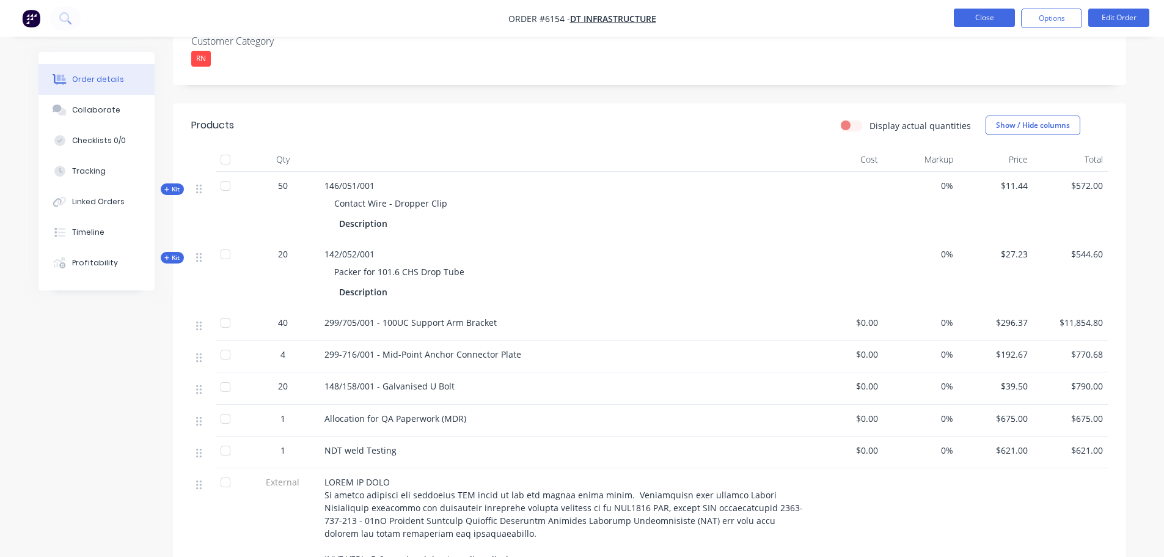
click at [987, 13] on button "Close" at bounding box center [984, 18] width 61 height 18
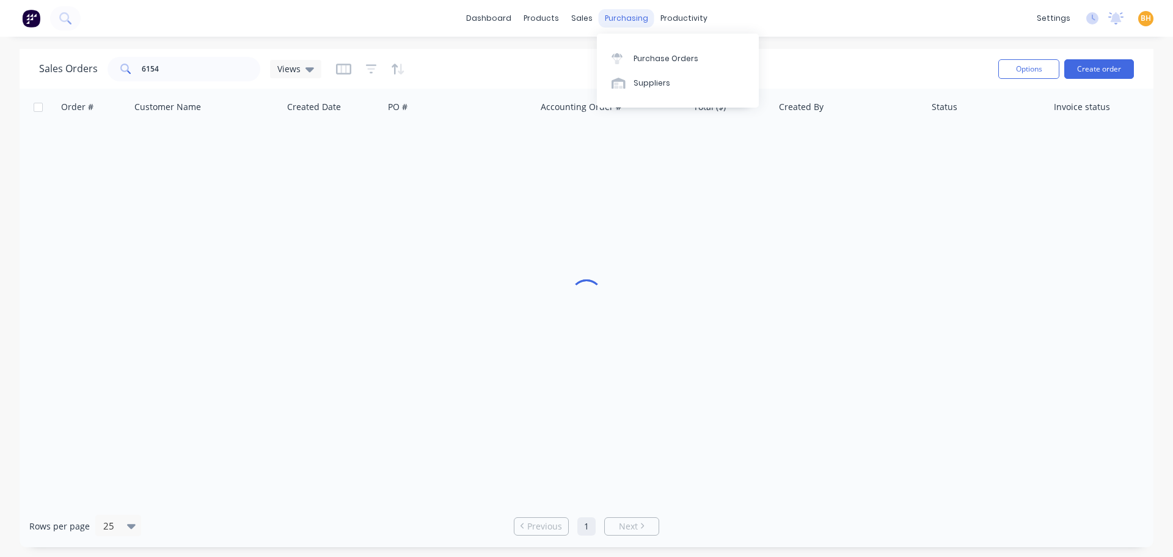
click at [627, 15] on div "purchasing" at bounding box center [627, 18] width 56 height 18
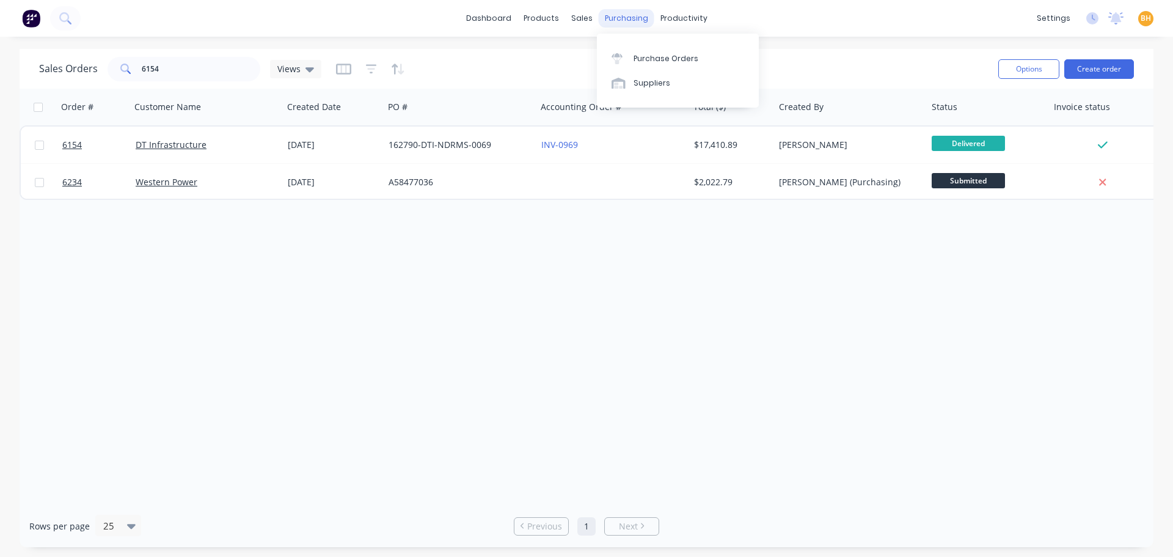
click at [638, 20] on div "purchasing" at bounding box center [627, 18] width 56 height 18
click at [644, 59] on div "Purchase Orders" at bounding box center [665, 58] width 65 height 11
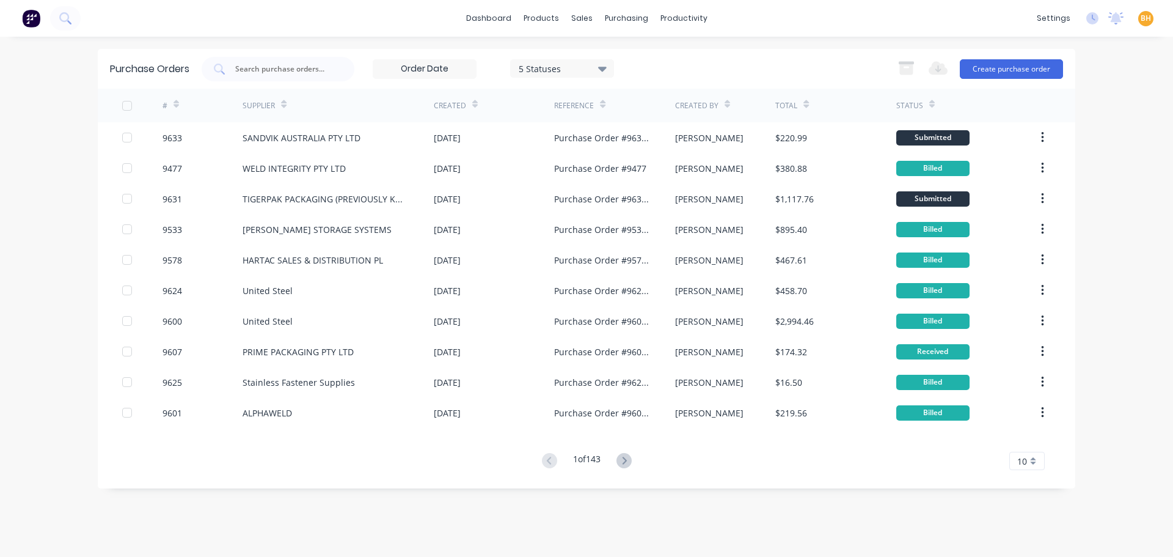
click at [282, 71] on input "text" at bounding box center [284, 69] width 101 height 12
click at [616, 22] on div "purchasing" at bounding box center [627, 18] width 56 height 18
click at [652, 58] on div "Purchase Orders" at bounding box center [665, 58] width 65 height 11
click at [278, 64] on input "text" at bounding box center [284, 69] width 101 height 12
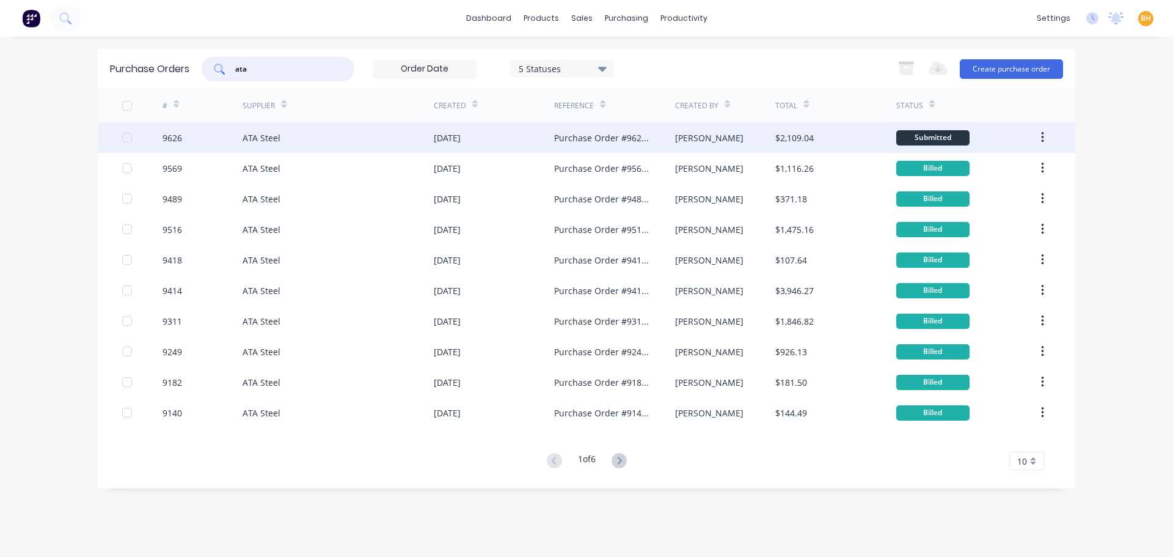
type input "ata"
click at [304, 143] on div "ATA Steel" at bounding box center [338, 137] width 191 height 31
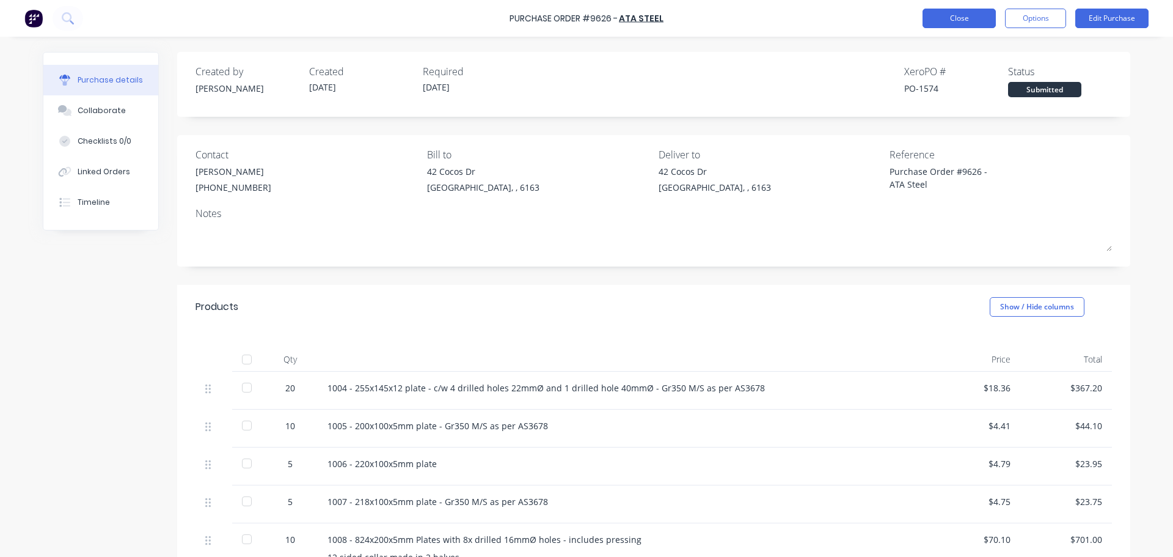
click at [957, 26] on button "Close" at bounding box center [958, 19] width 73 height 20
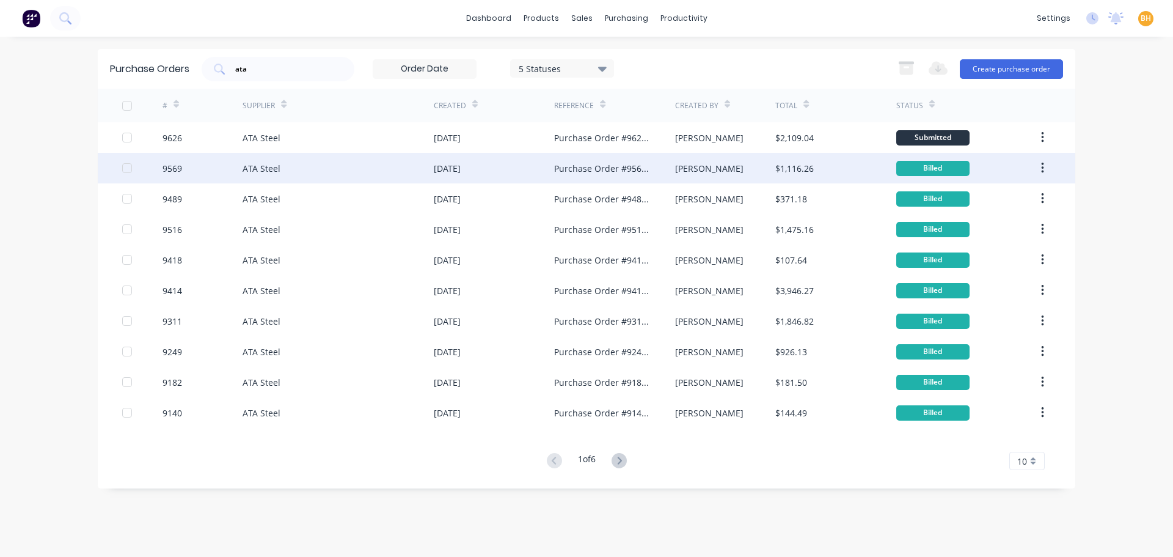
click at [257, 167] on div "ATA Steel" at bounding box center [262, 168] width 38 height 13
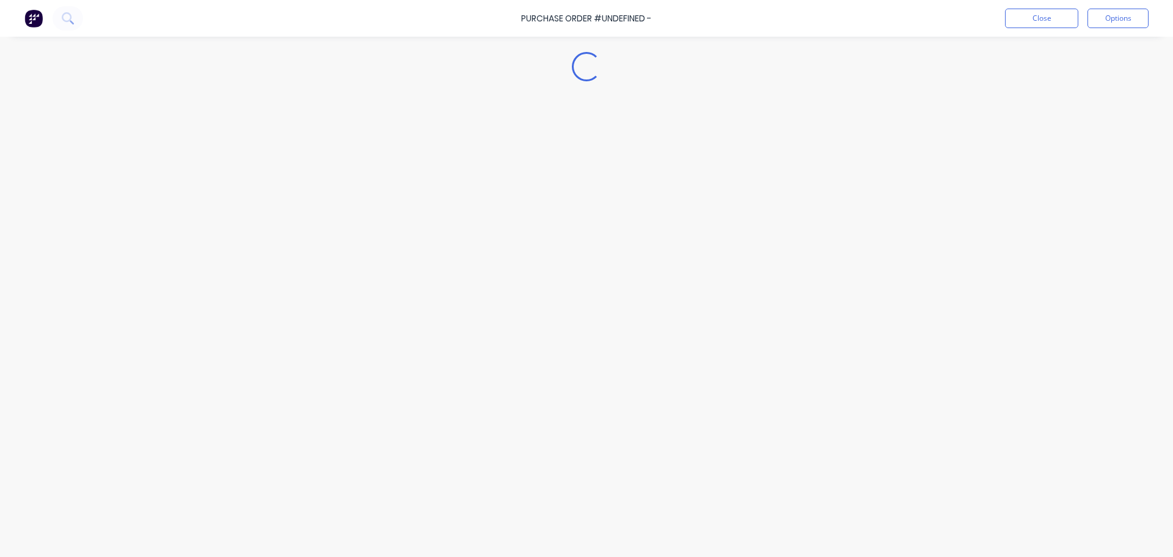
type textarea "x"
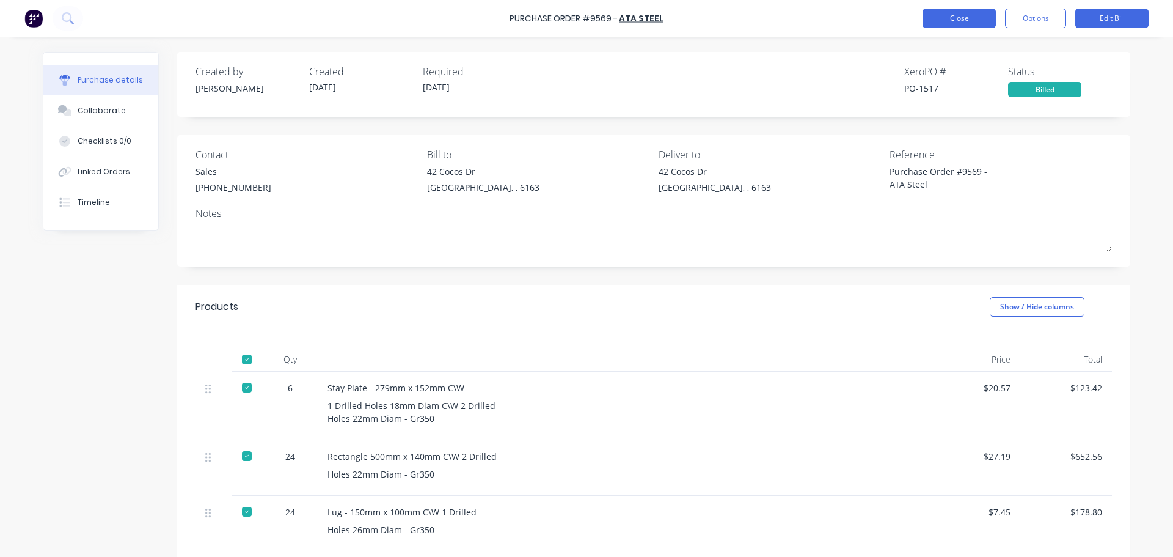
click at [946, 17] on button "Close" at bounding box center [958, 19] width 73 height 20
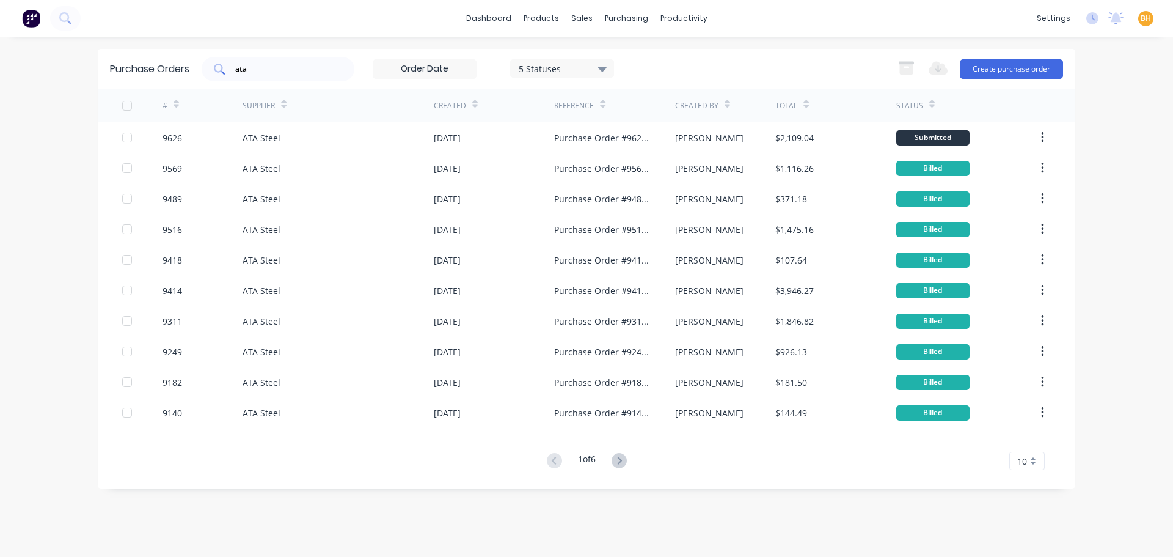
click at [273, 67] on input "ata" at bounding box center [284, 69] width 101 height 12
type input "a"
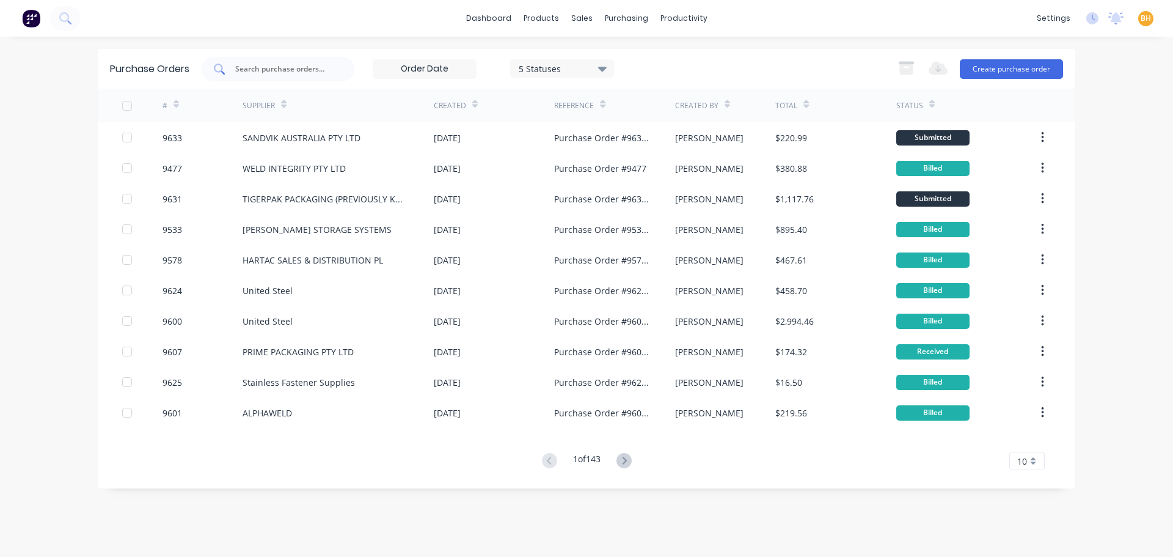
click at [295, 65] on input "text" at bounding box center [284, 69] width 101 height 12
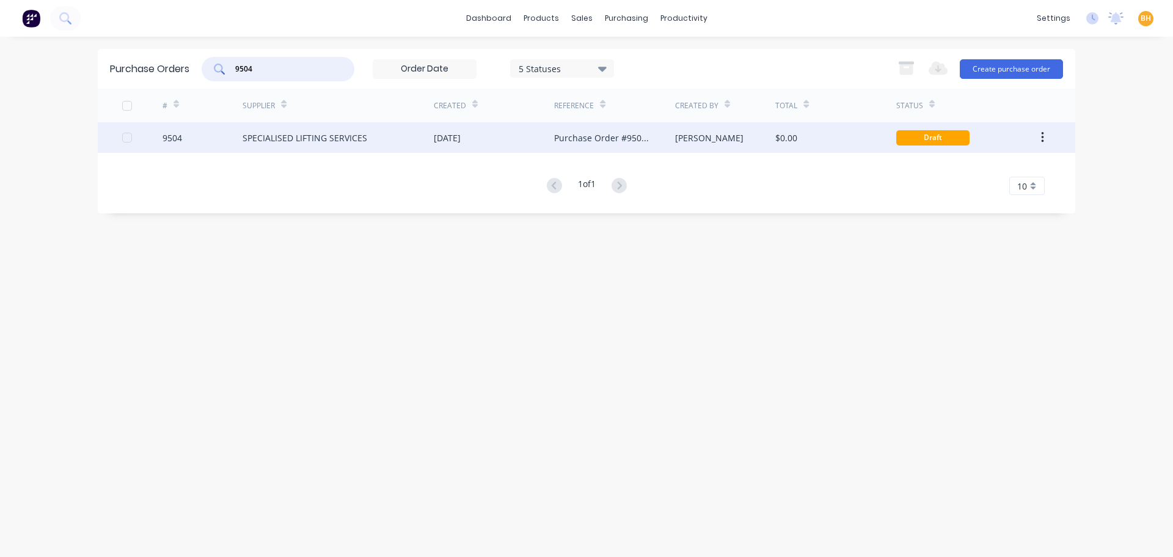
type input "9504"
click at [286, 130] on div "SPECIALISED LIFTING SERVICES" at bounding box center [338, 137] width 191 height 31
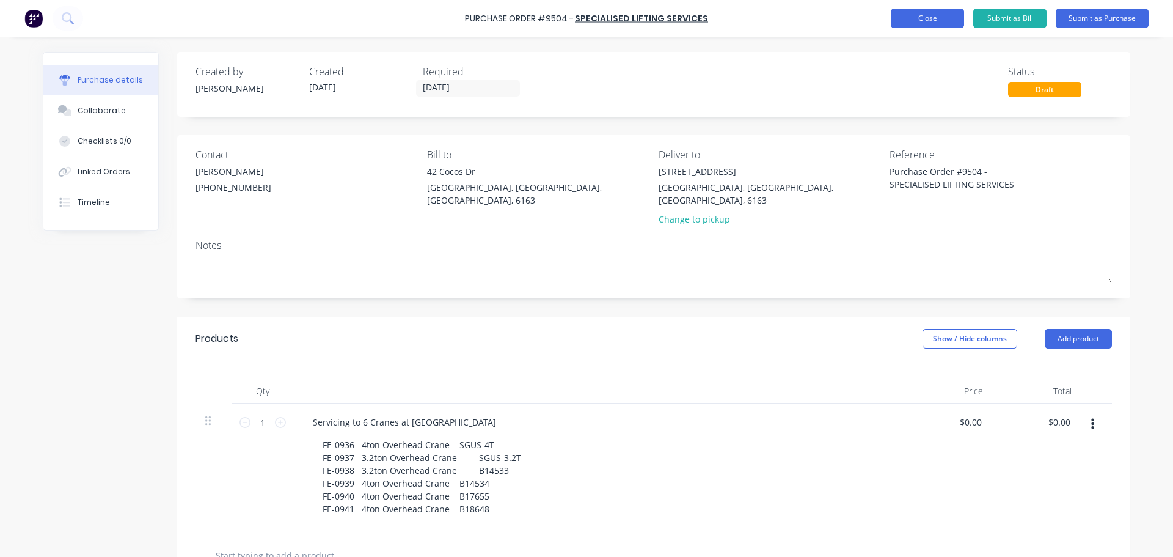
type textarea "x"
click at [905, 11] on button "Close" at bounding box center [927, 19] width 73 height 20
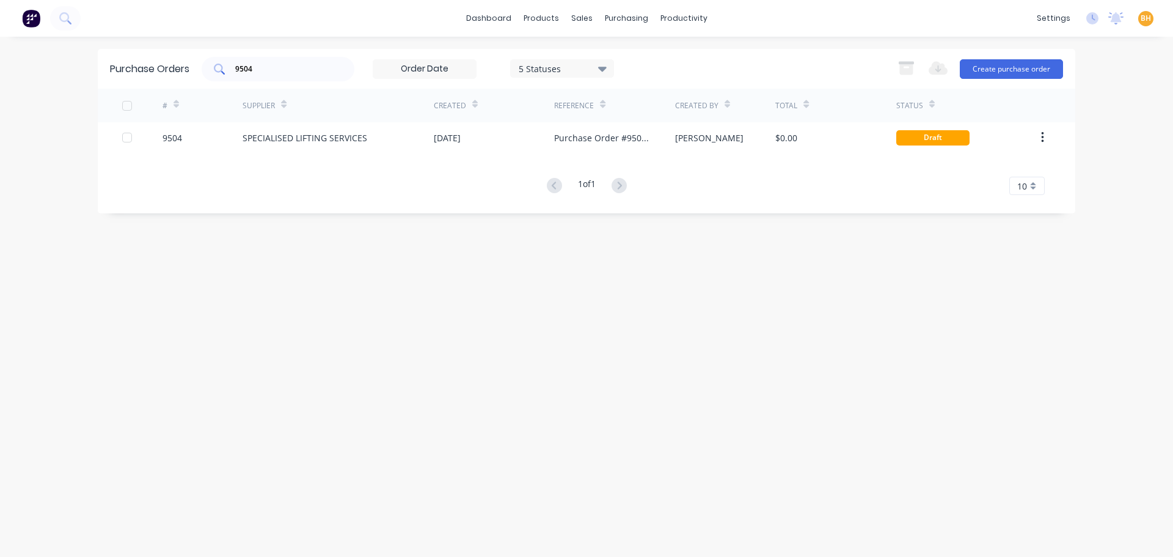
click at [315, 70] on input "9504" at bounding box center [284, 69] width 101 height 12
type input "9"
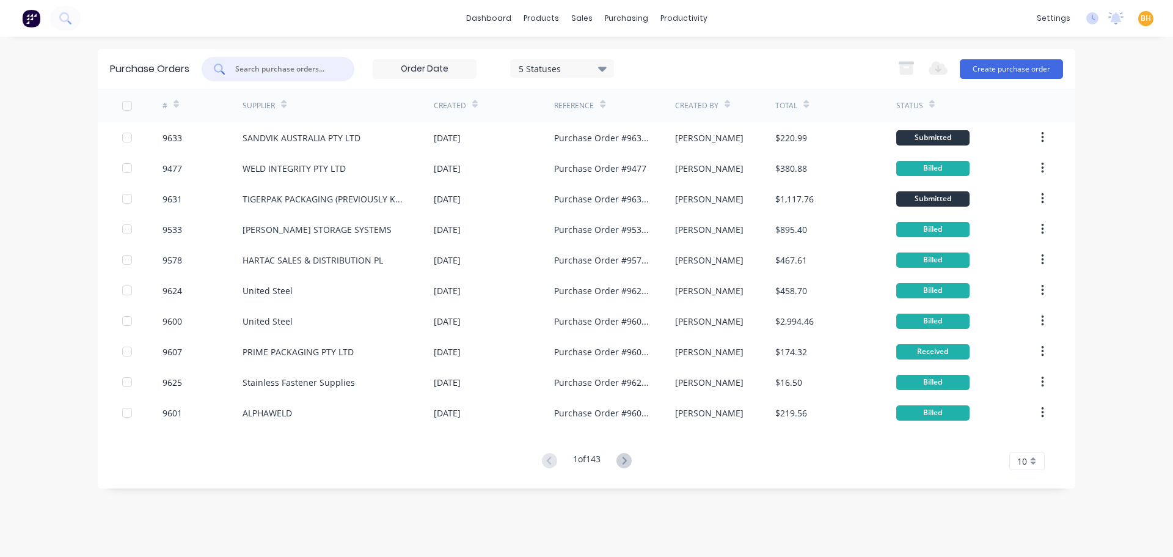
click at [272, 73] on input "text" at bounding box center [284, 69] width 101 height 12
click at [589, 16] on div "sales" at bounding box center [582, 18] width 34 height 18
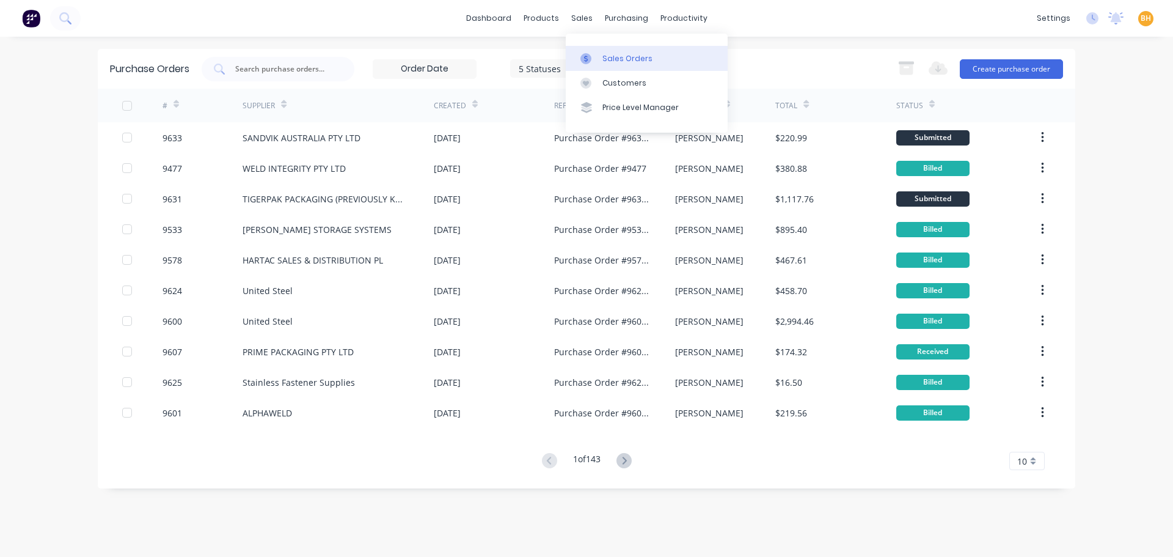
click at [616, 55] on div "Sales Orders" at bounding box center [627, 58] width 50 height 11
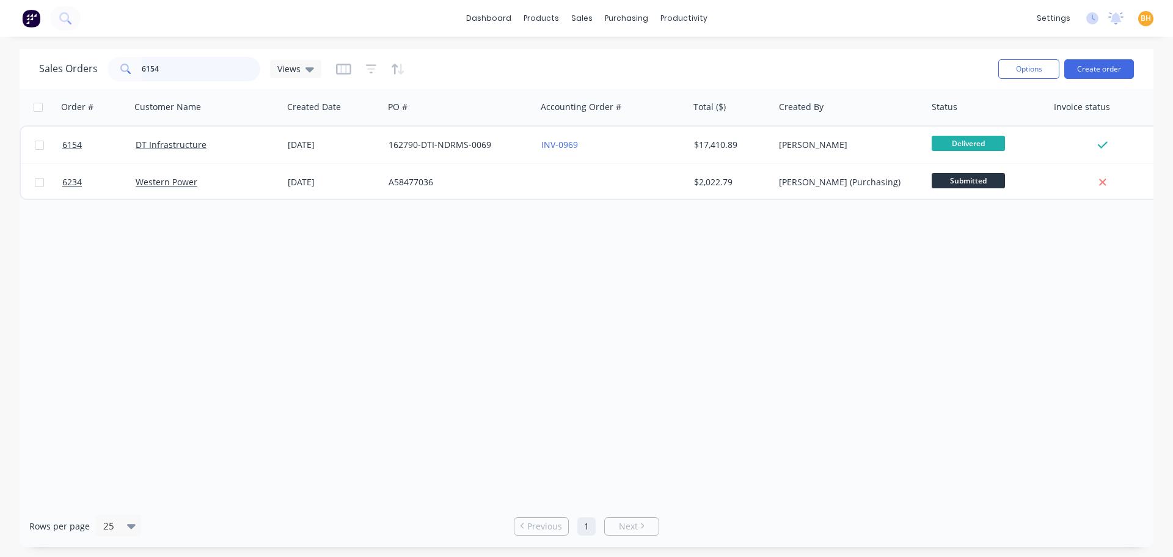
click at [174, 68] on input "6154" at bounding box center [201, 69] width 119 height 24
type input "6"
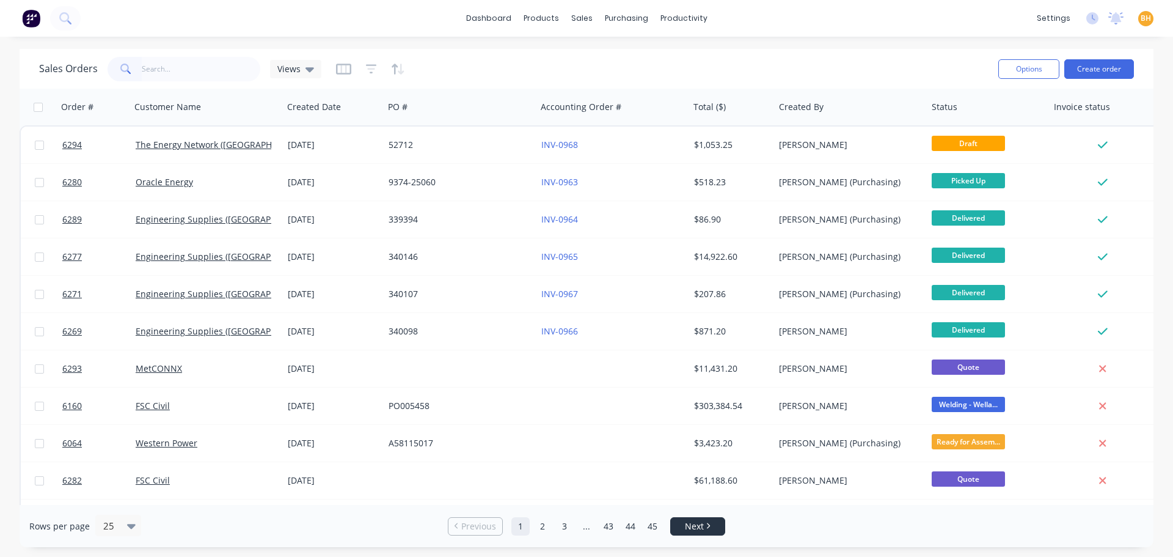
click at [693, 533] on li "Next" at bounding box center [697, 526] width 55 height 18
click at [692, 527] on span "Next" at bounding box center [694, 526] width 19 height 12
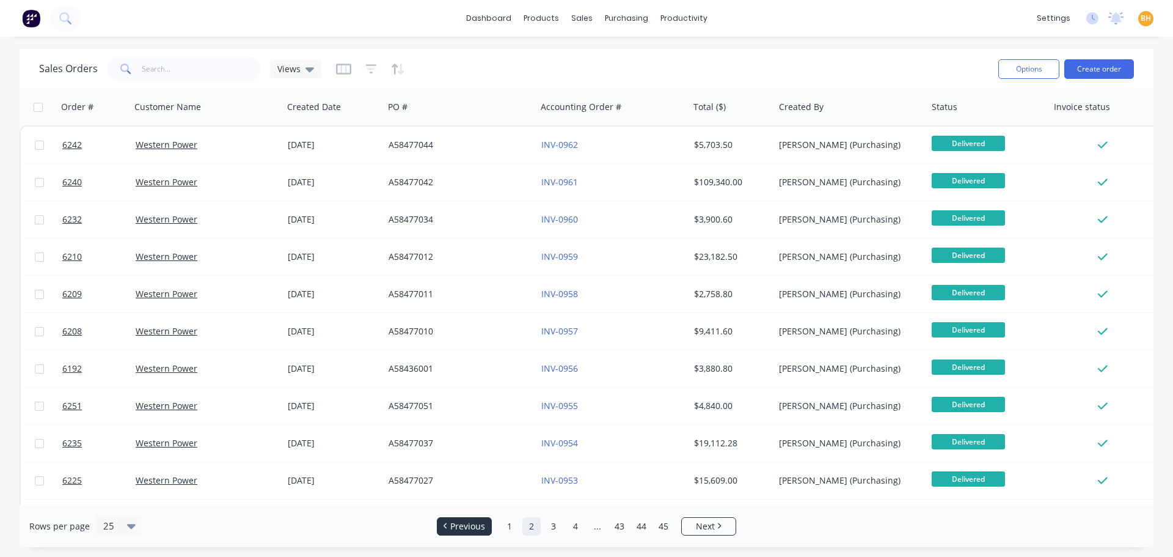
click at [453, 530] on span "Previous" at bounding box center [467, 526] width 35 height 12
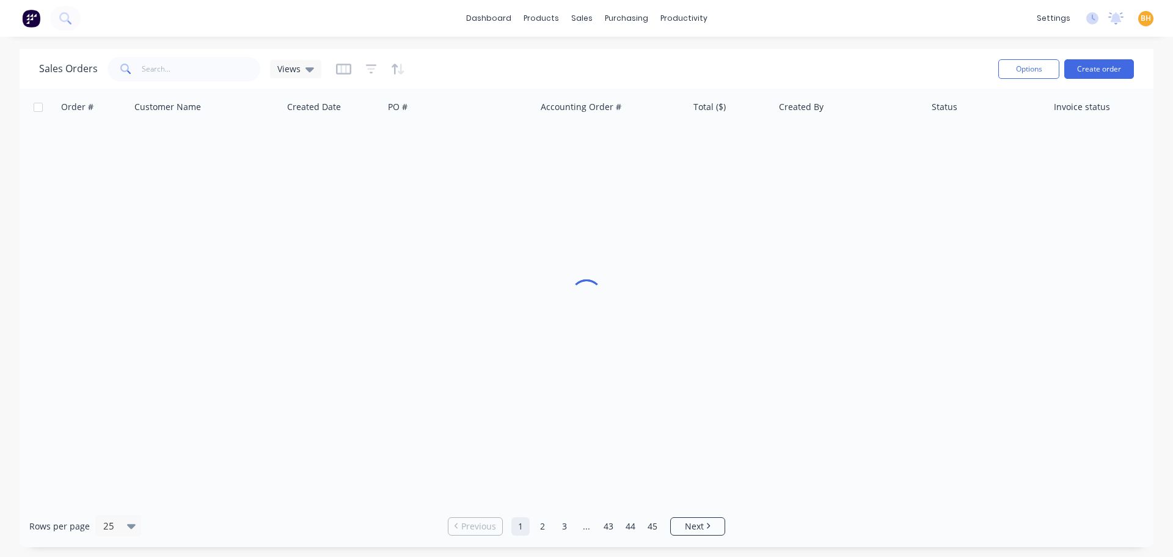
click at [452, 530] on link "Previous" at bounding box center [475, 526] width 54 height 12
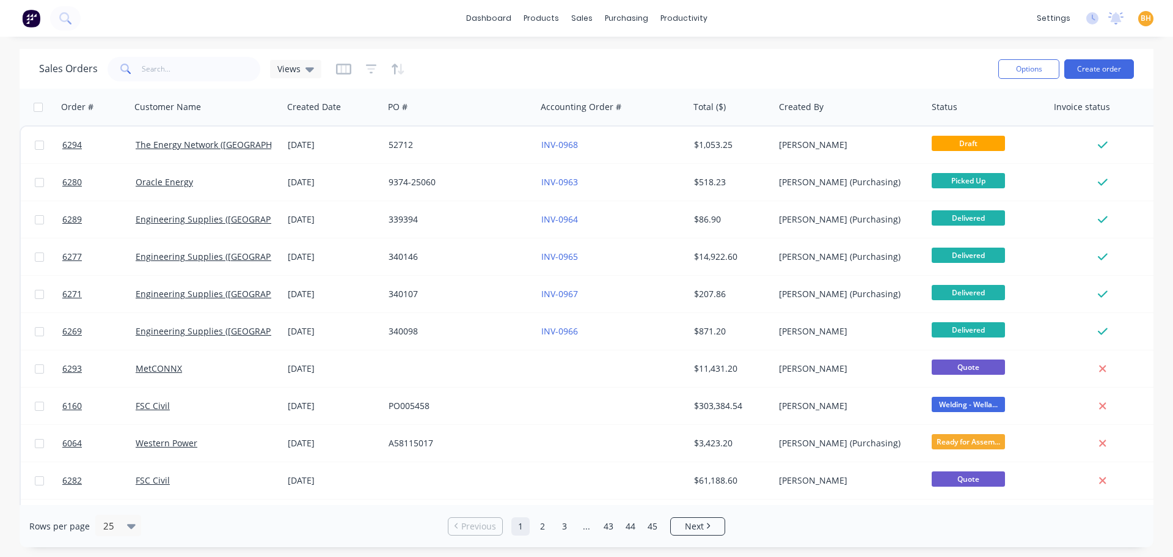
click at [452, 529] on link "Previous" at bounding box center [475, 526] width 54 height 12
click at [624, 15] on div "purchasing" at bounding box center [627, 18] width 56 height 18
click at [653, 59] on div "Purchase Orders" at bounding box center [665, 58] width 65 height 11
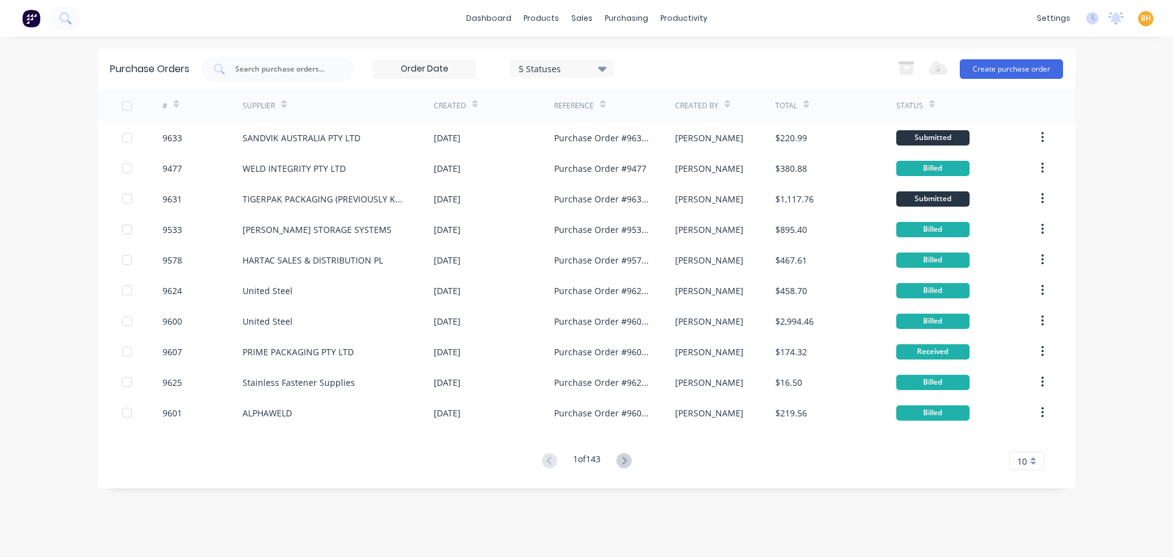
click at [600, 65] on icon at bounding box center [602, 68] width 9 height 13
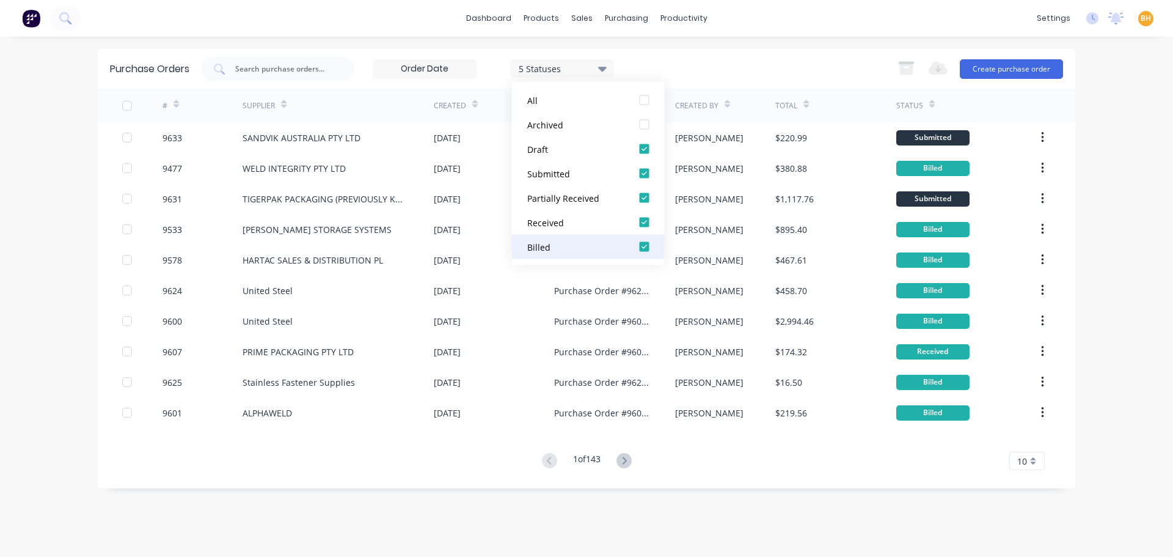
click at [638, 251] on div at bounding box center [644, 247] width 24 height 24
click at [644, 224] on div at bounding box center [644, 222] width 24 height 24
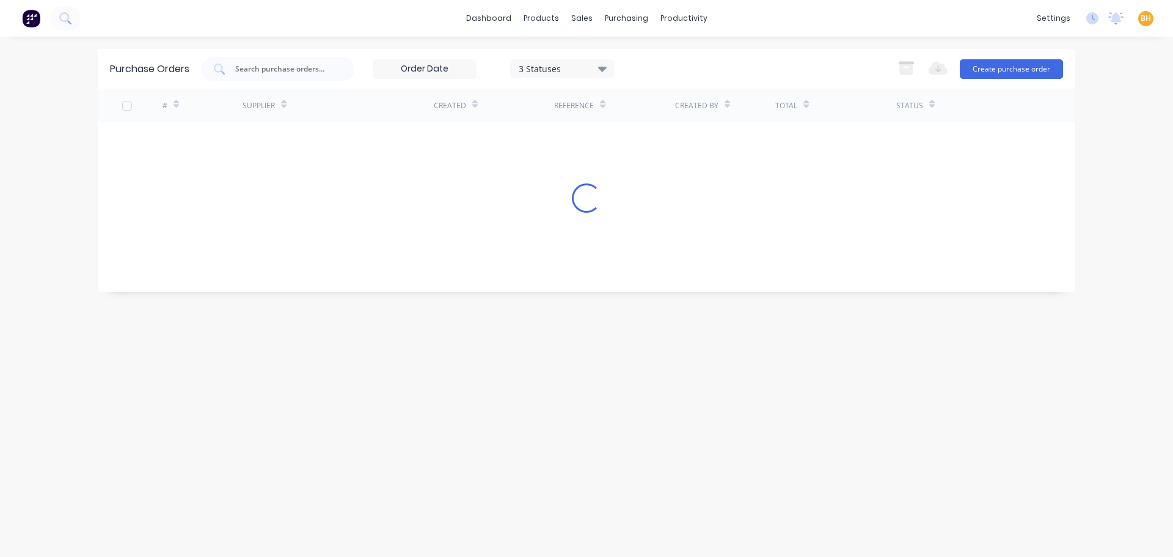
click at [709, 63] on div "3 Statuses 3 Statuses Export to Excel (XLSX) Create purchase order" at bounding box center [632, 69] width 861 height 24
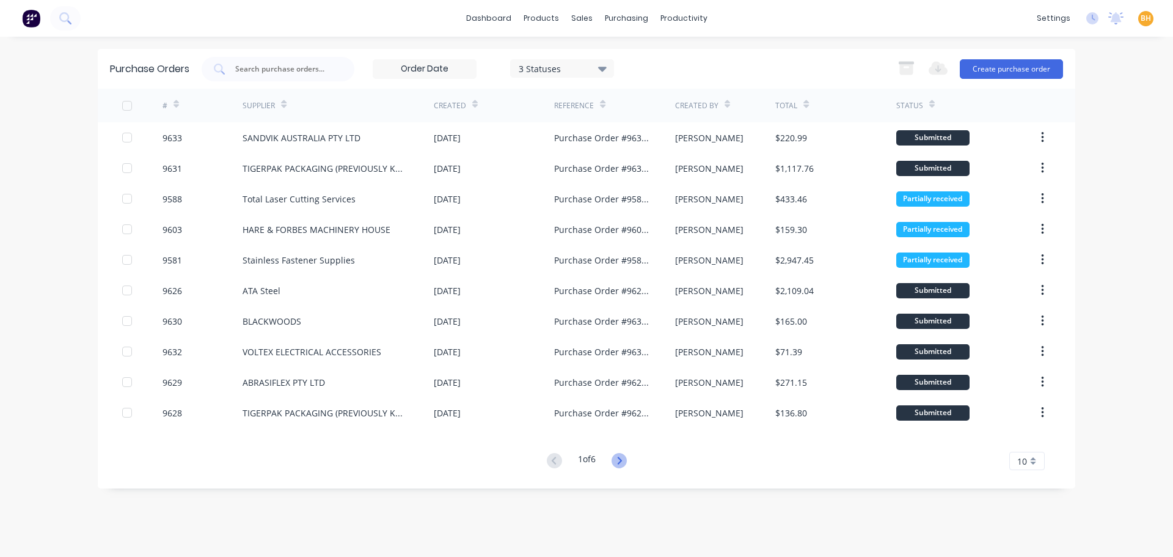
click at [622, 463] on icon at bounding box center [618, 460] width 15 height 15
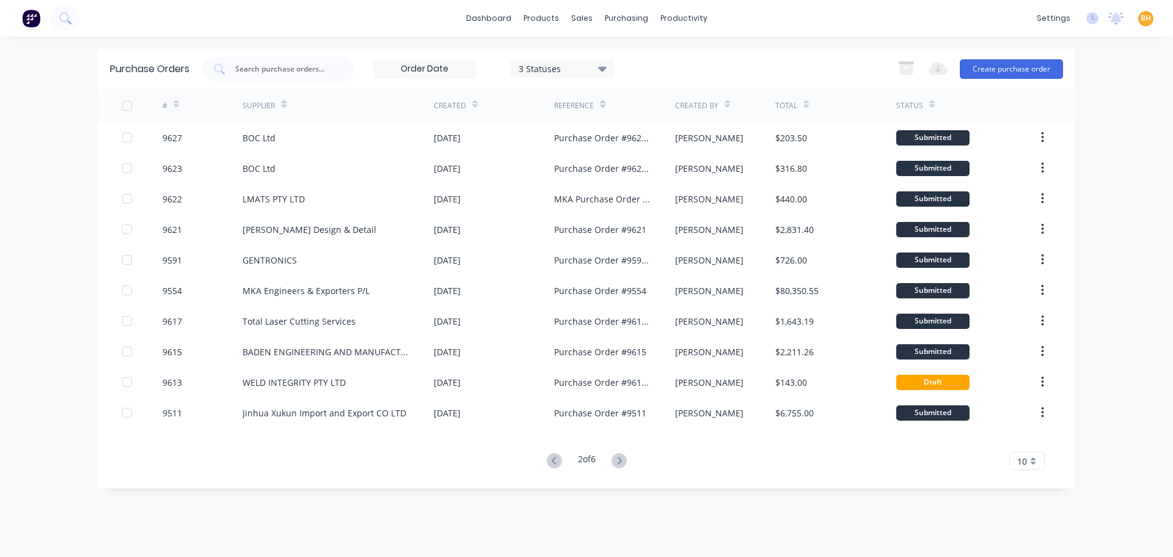
click at [619, 462] on icon at bounding box center [618, 460] width 15 height 15
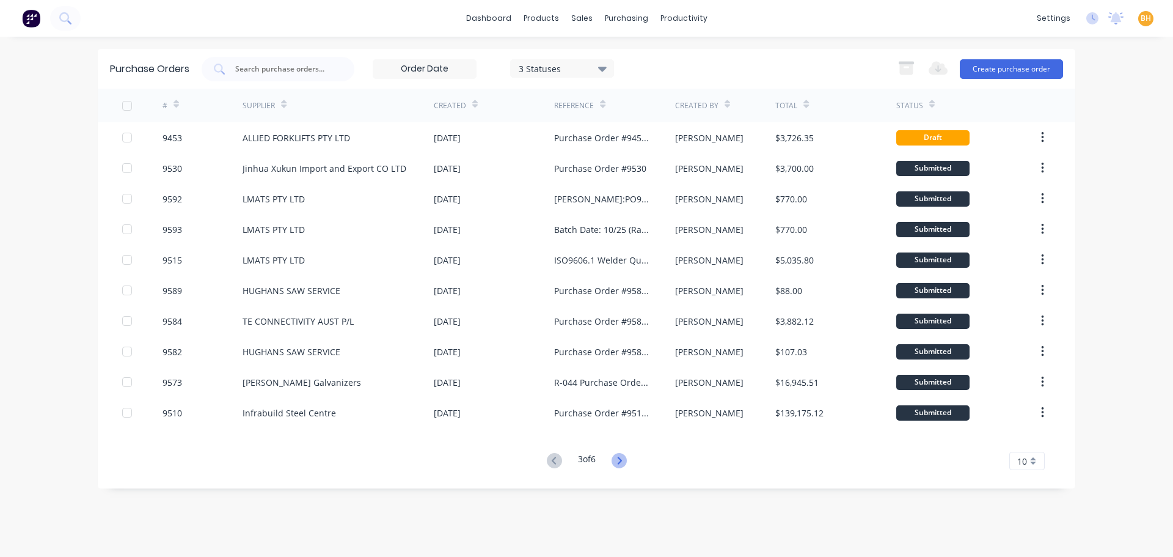
click at [619, 453] on icon at bounding box center [618, 460] width 15 height 15
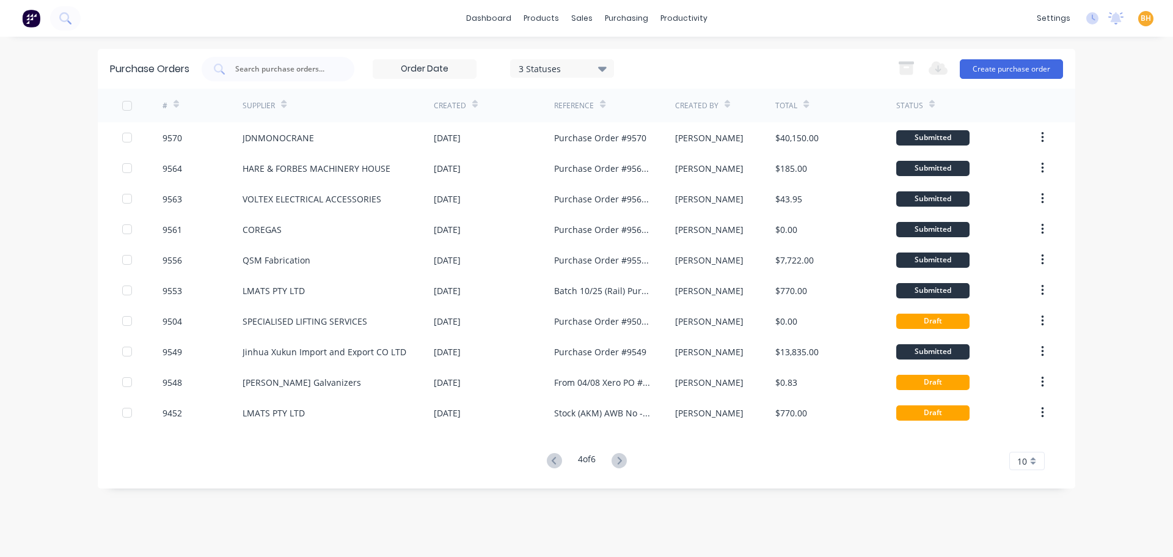
click at [629, 458] on button at bounding box center [619, 461] width 23 height 18
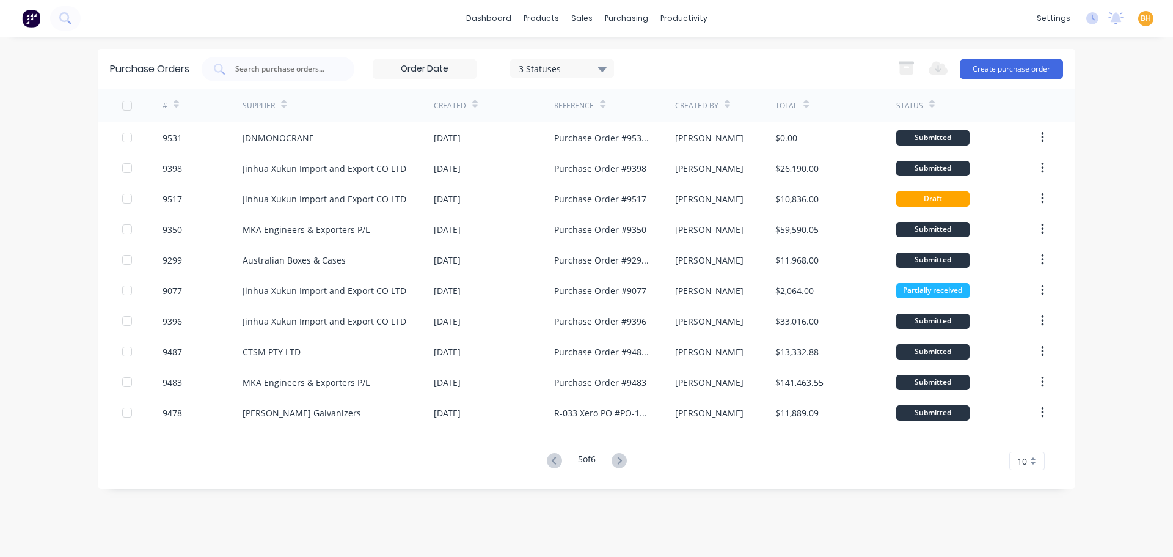
click at [624, 458] on icon at bounding box center [618, 460] width 15 height 15
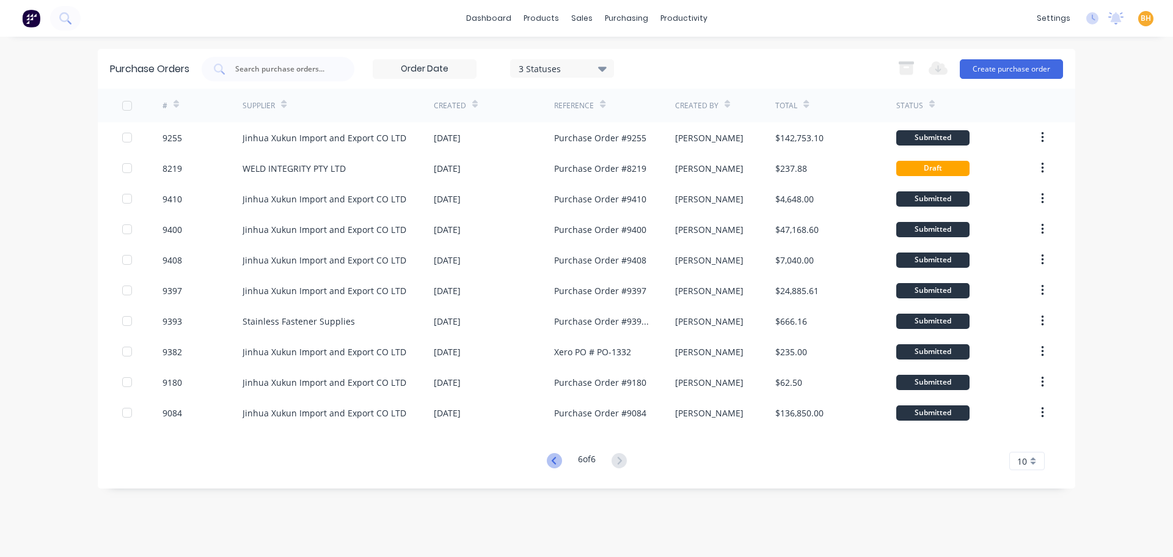
click at [551, 462] on icon at bounding box center [553, 459] width 4 height 7
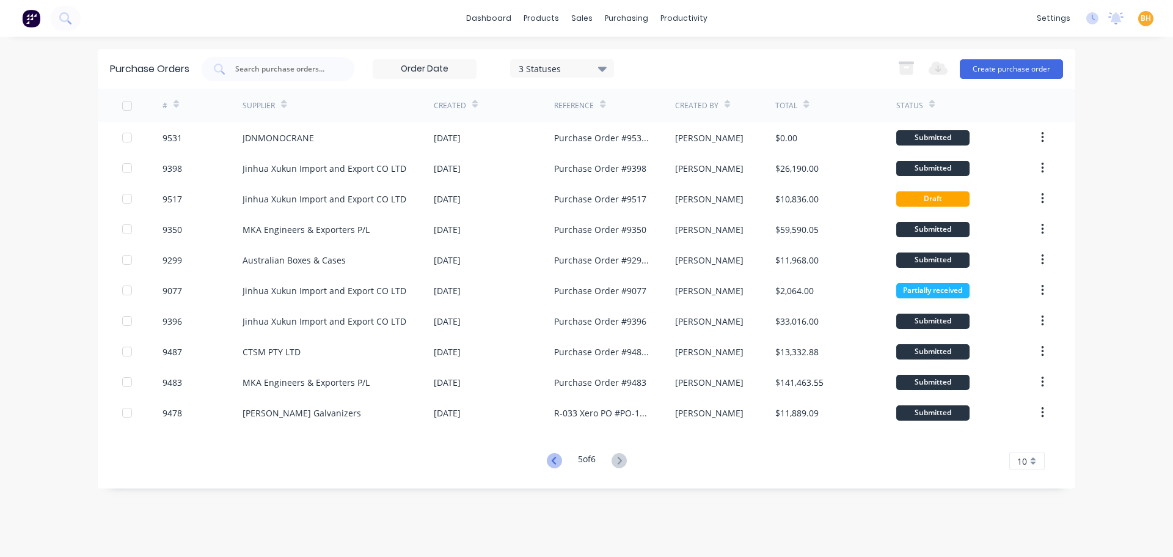
click at [549, 462] on icon at bounding box center [554, 460] width 15 height 15
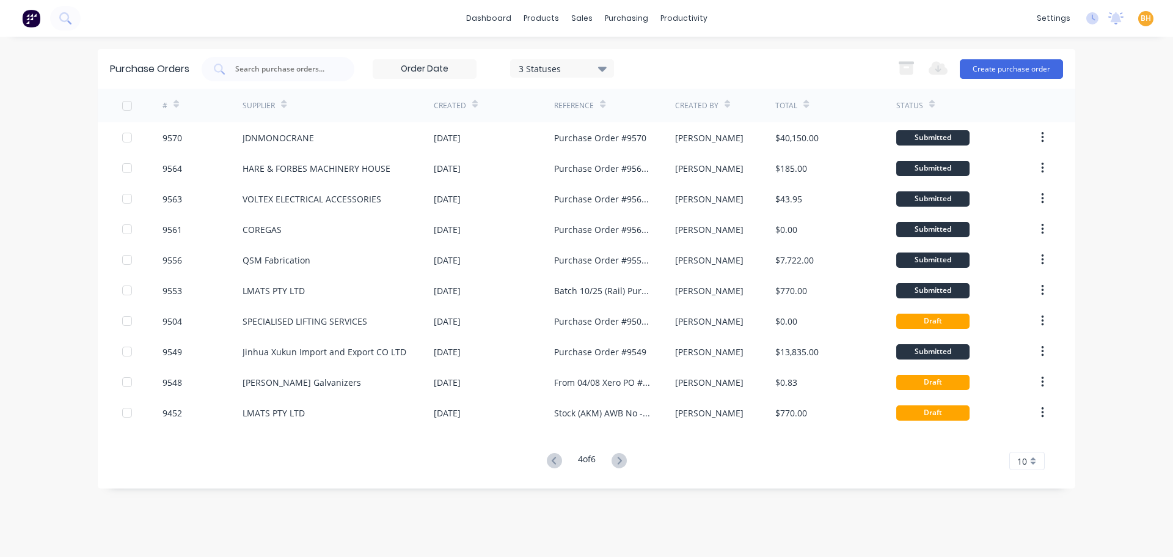
click at [549, 462] on icon at bounding box center [554, 460] width 15 height 15
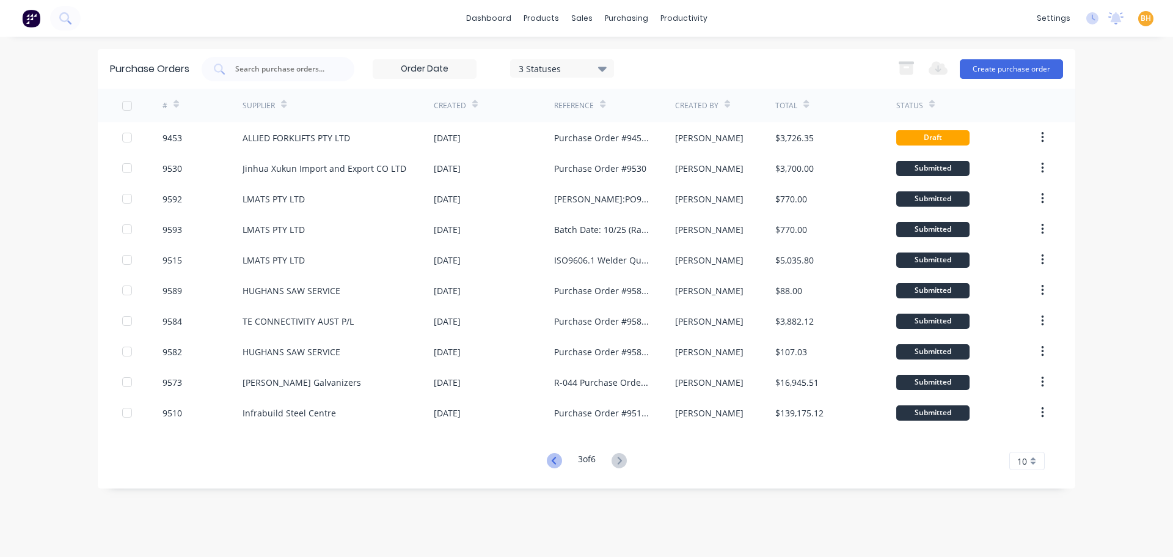
click at [552, 462] on icon at bounding box center [554, 460] width 15 height 15
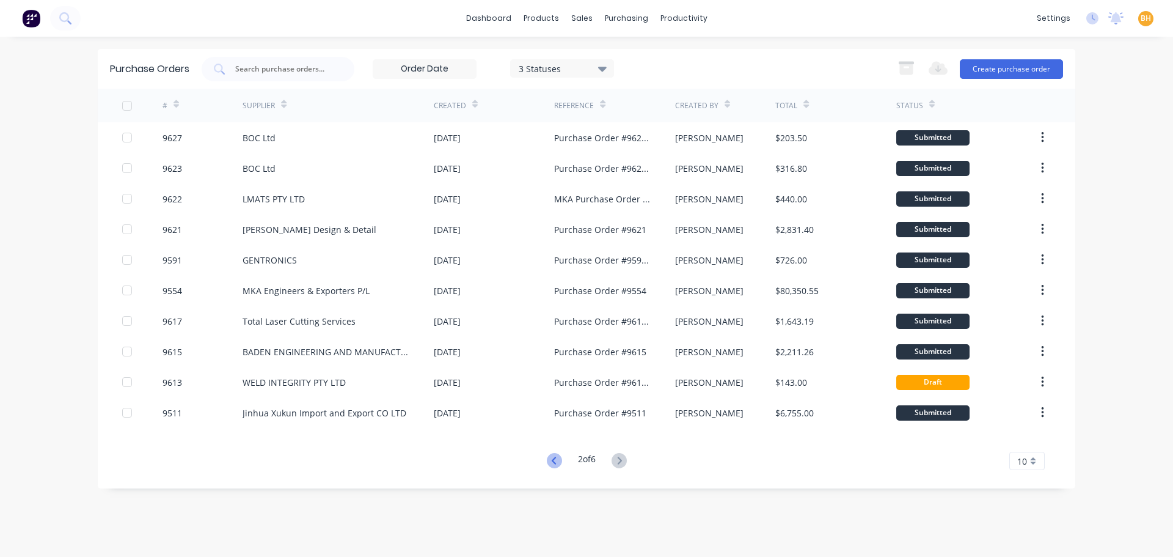
click at [548, 460] on icon at bounding box center [554, 460] width 15 height 15
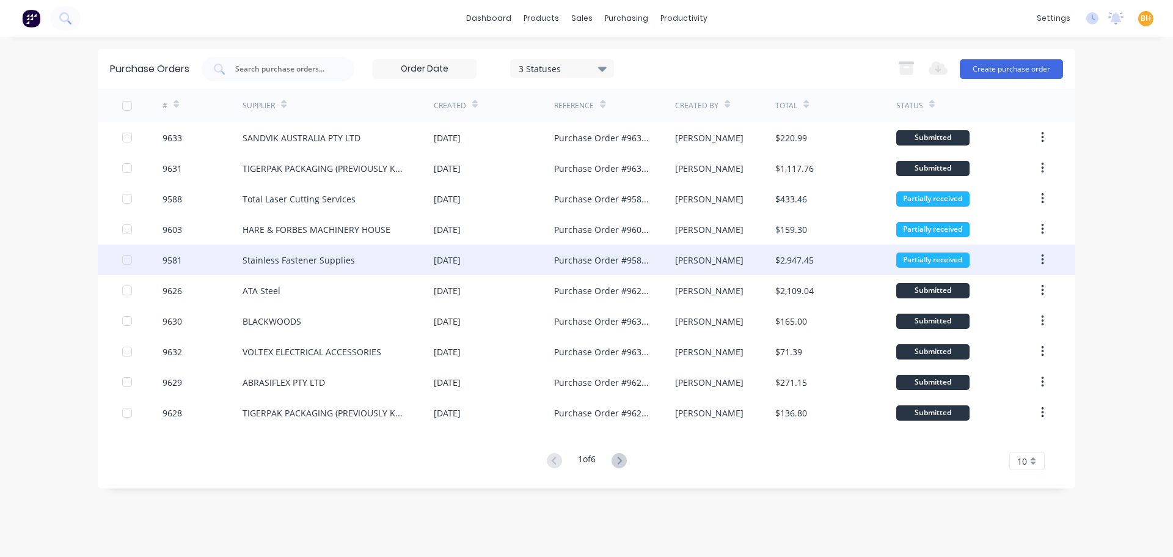
click at [447, 265] on div "[DATE]" at bounding box center [447, 260] width 27 height 13
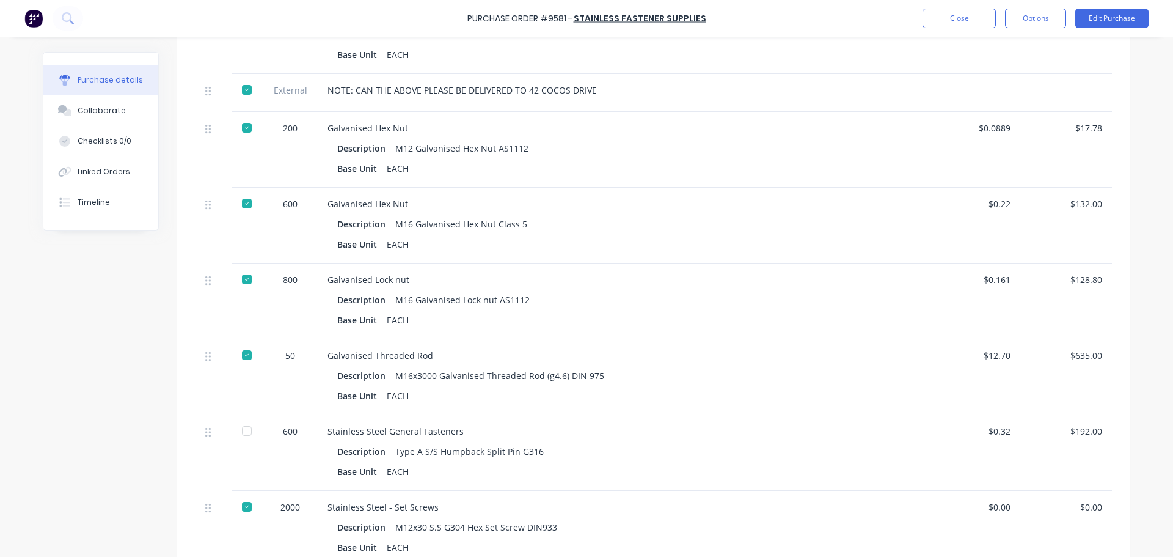
scroll to position [367, 0]
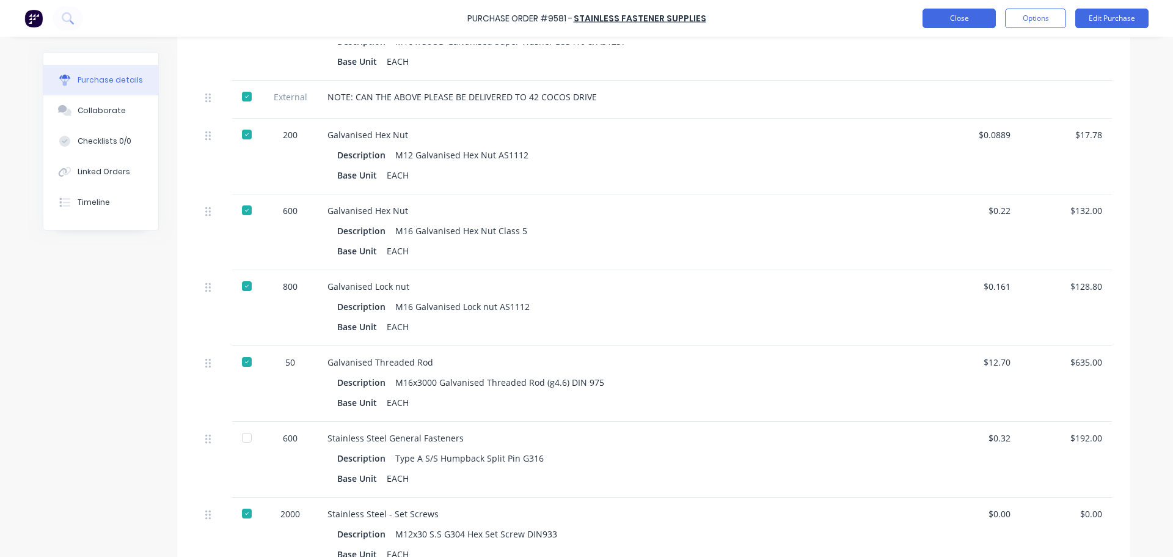
click at [957, 20] on button "Close" at bounding box center [958, 19] width 73 height 20
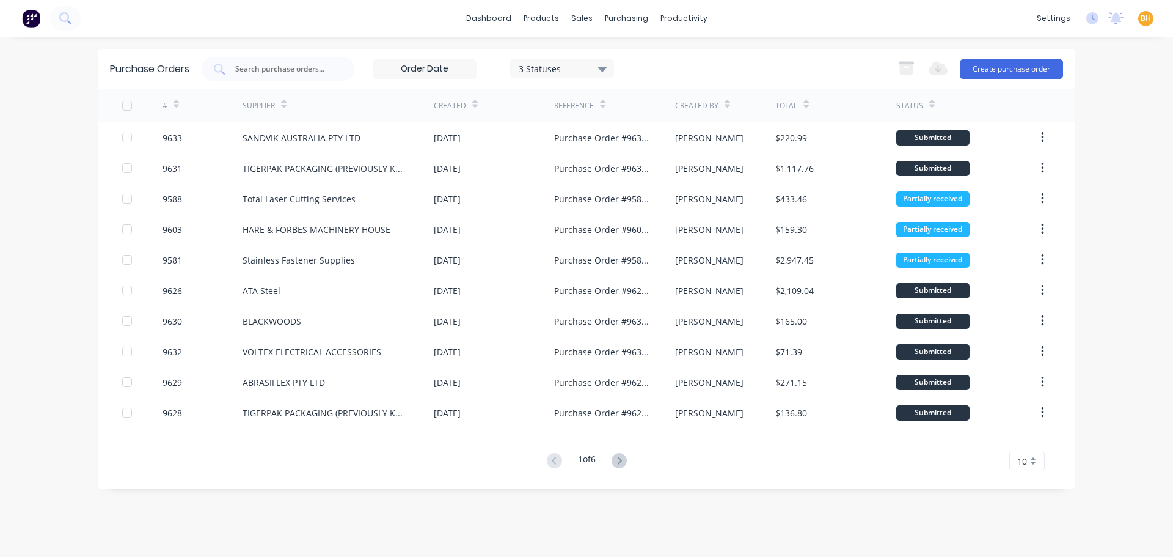
click at [618, 461] on icon at bounding box center [618, 460] width 15 height 15
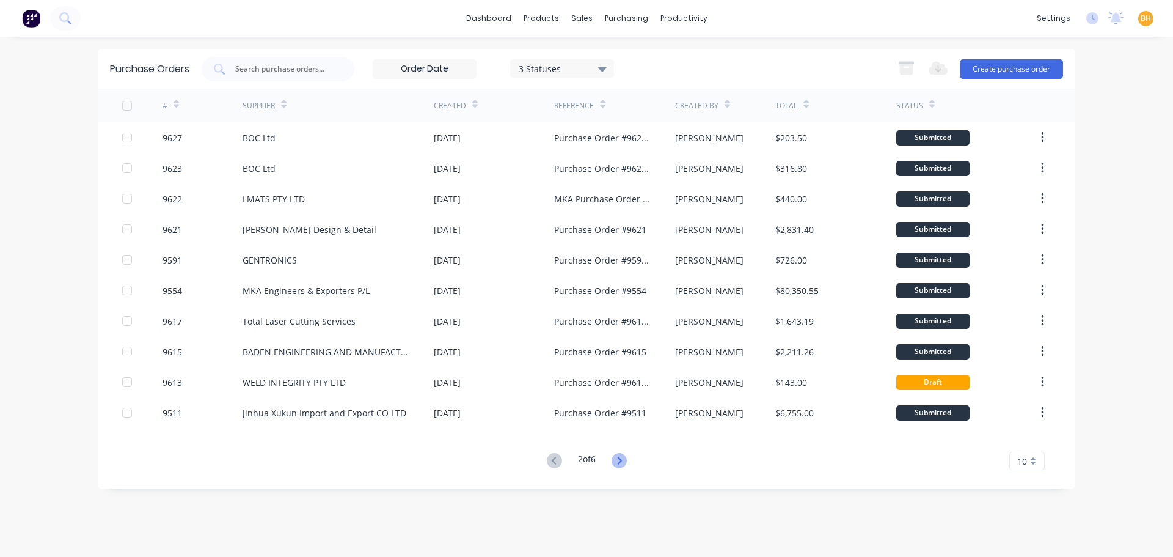
click at [619, 456] on icon at bounding box center [618, 460] width 15 height 15
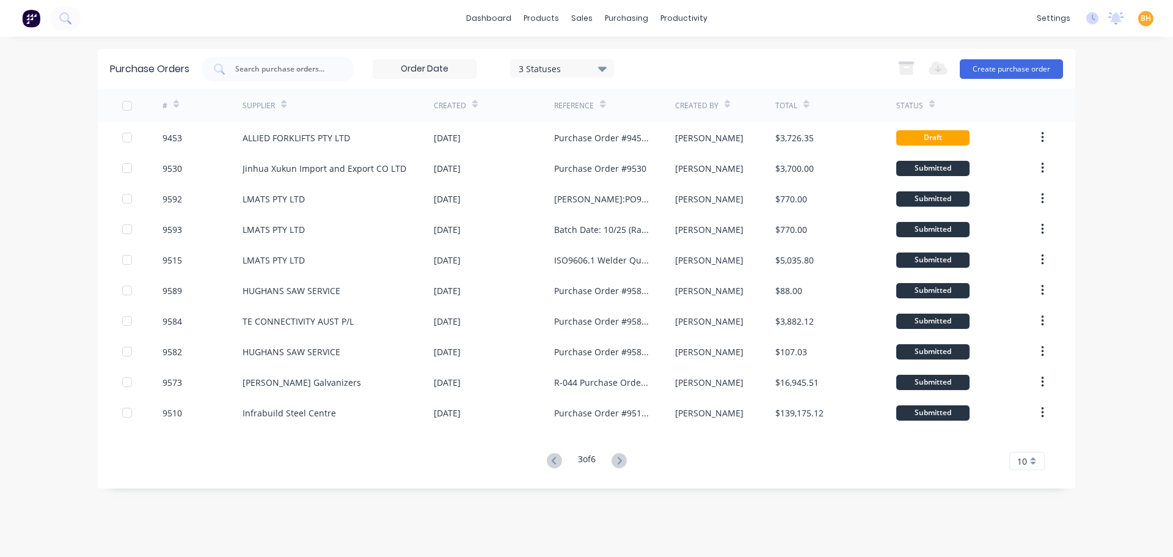
click at [619, 456] on icon at bounding box center [618, 460] width 15 height 15
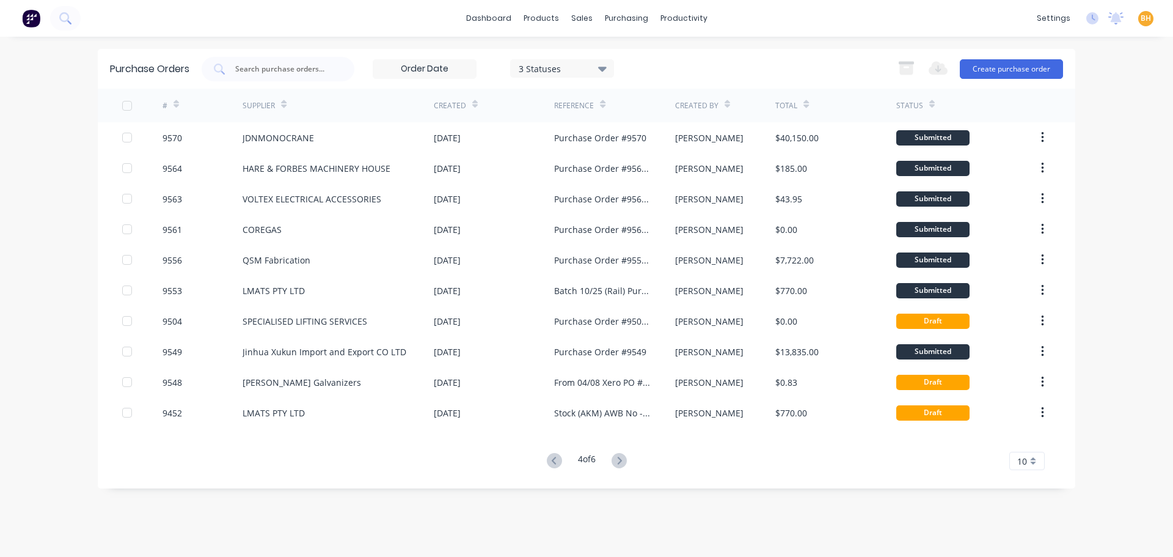
click at [621, 459] on icon at bounding box center [618, 460] width 15 height 15
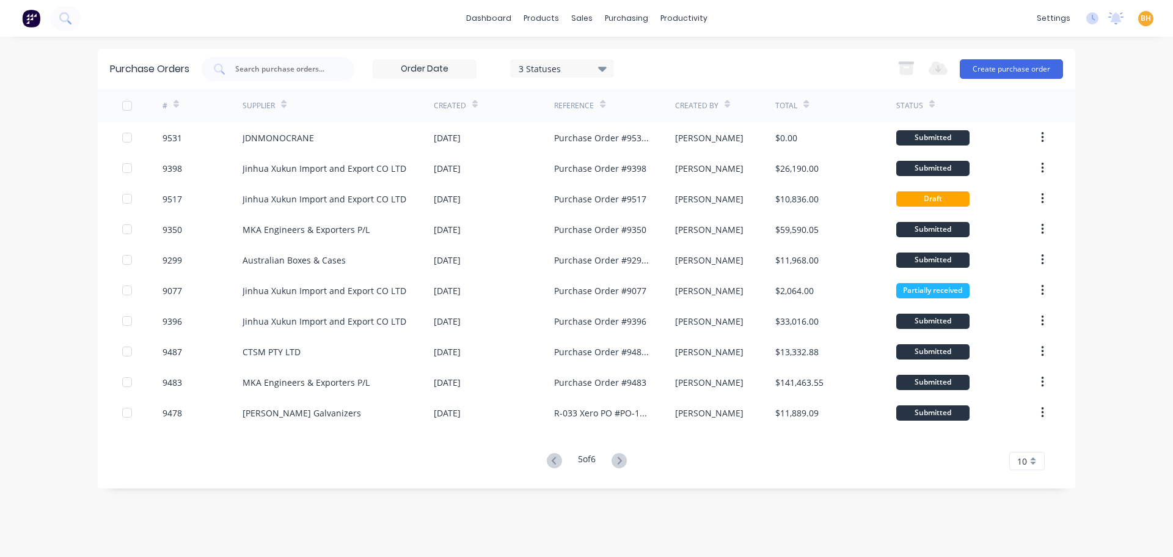
click at [548, 461] on icon at bounding box center [554, 460] width 15 height 15
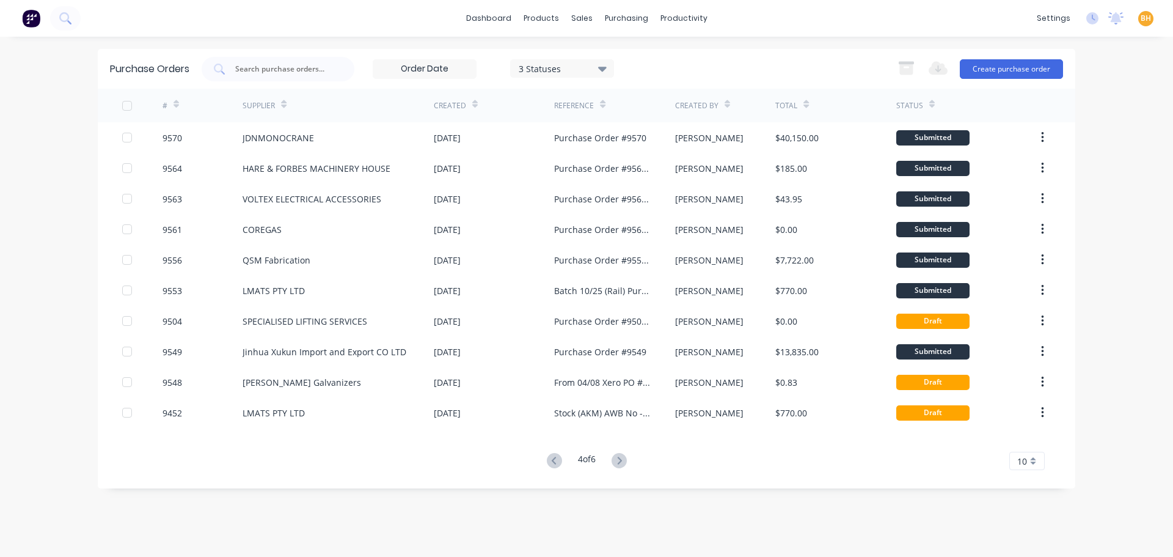
click at [548, 461] on icon at bounding box center [554, 460] width 15 height 15
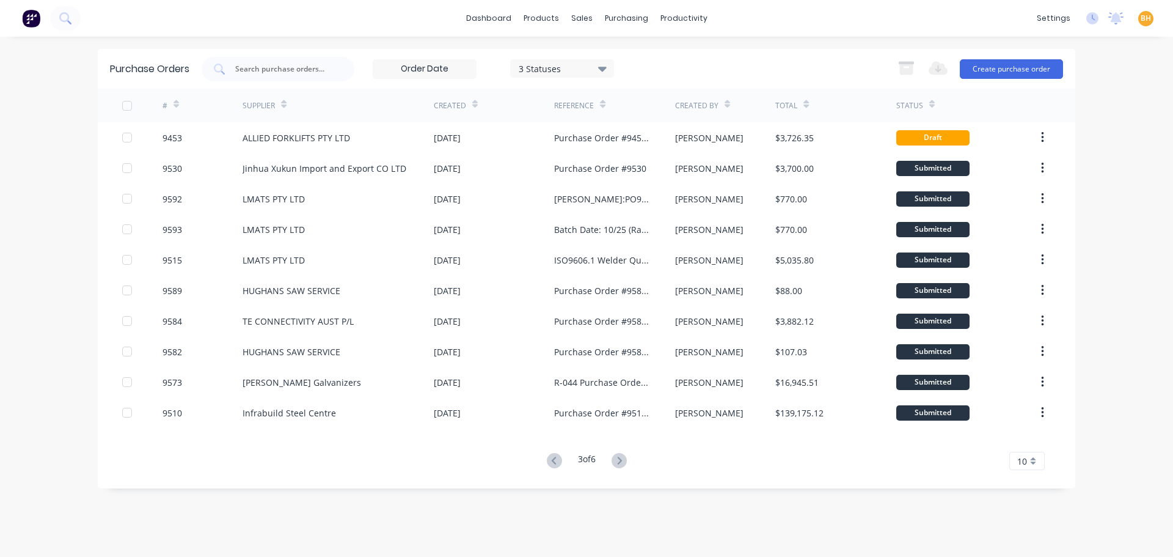
click at [548, 461] on icon at bounding box center [554, 460] width 15 height 15
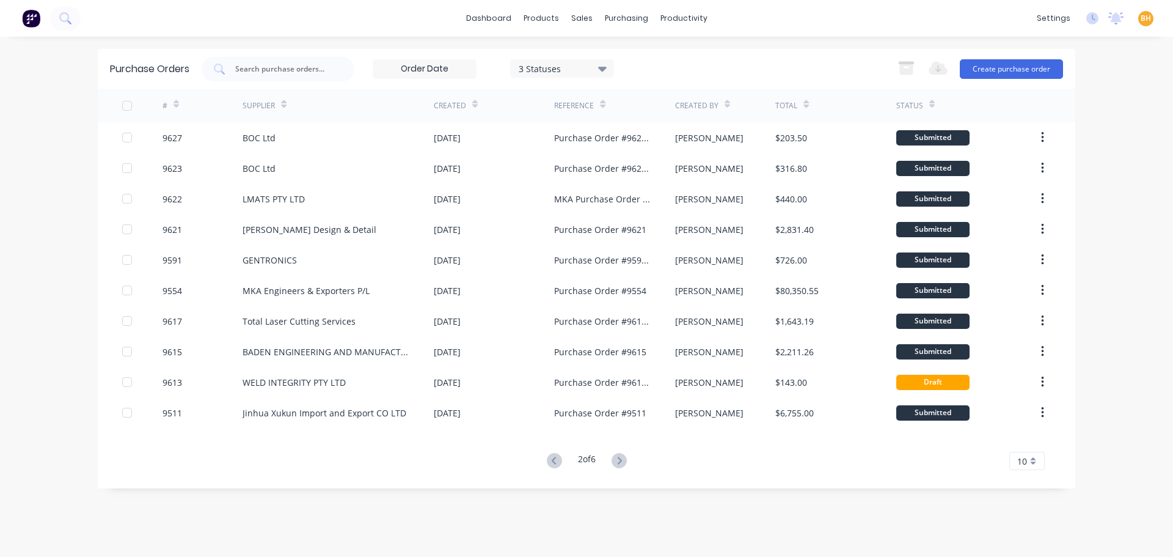
click at [548, 461] on icon at bounding box center [554, 460] width 15 height 15
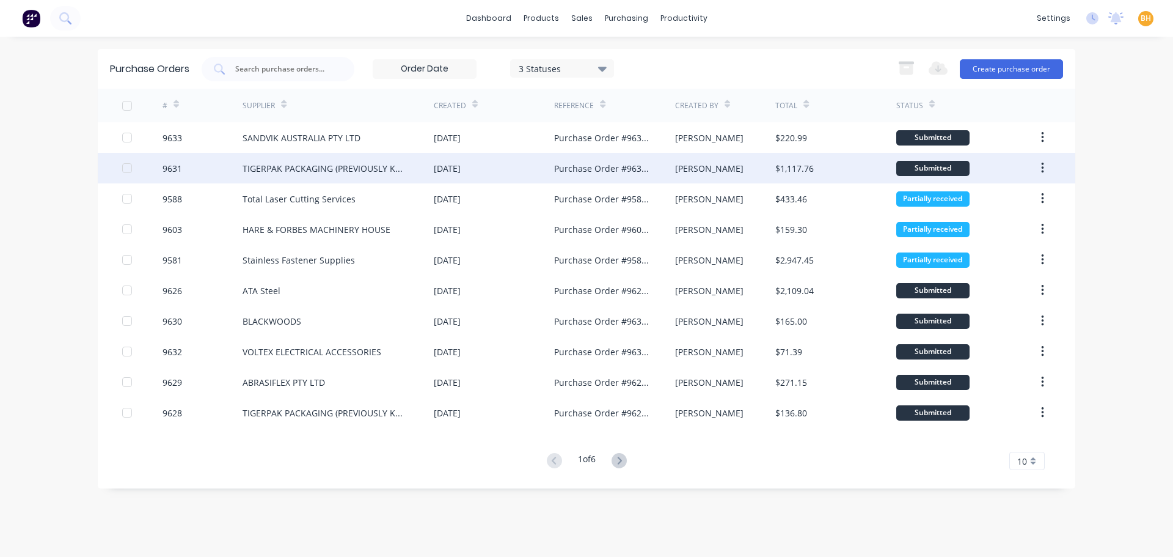
click at [353, 183] on div "TIGERPAK PACKAGING (PREVIOUSLY KNOWN AS POWERPAK)" at bounding box center [338, 168] width 191 height 31
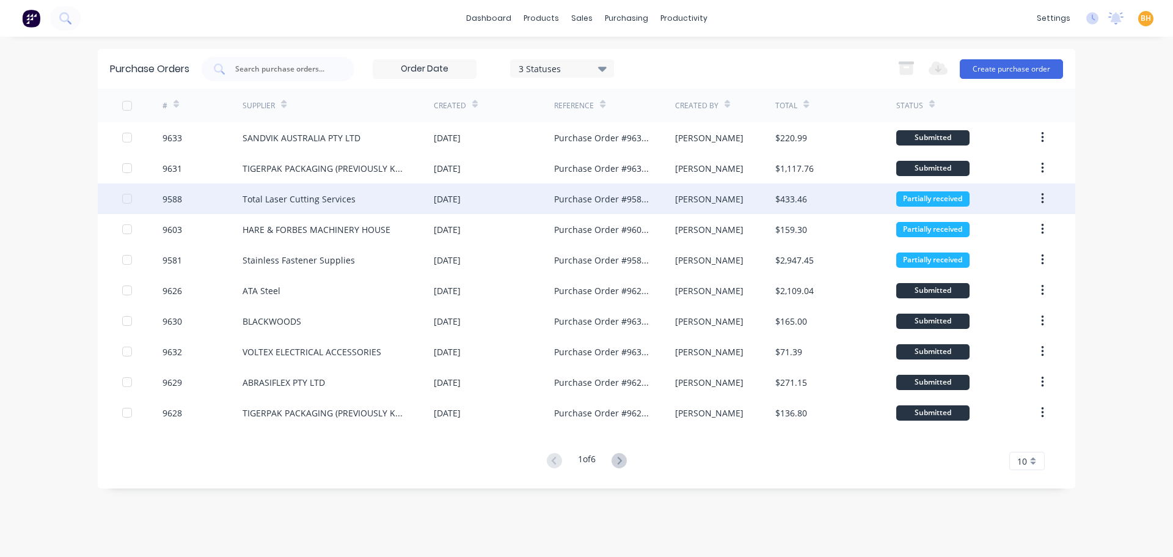
click at [347, 200] on div "Total Laser Cutting Services" at bounding box center [299, 198] width 113 height 13
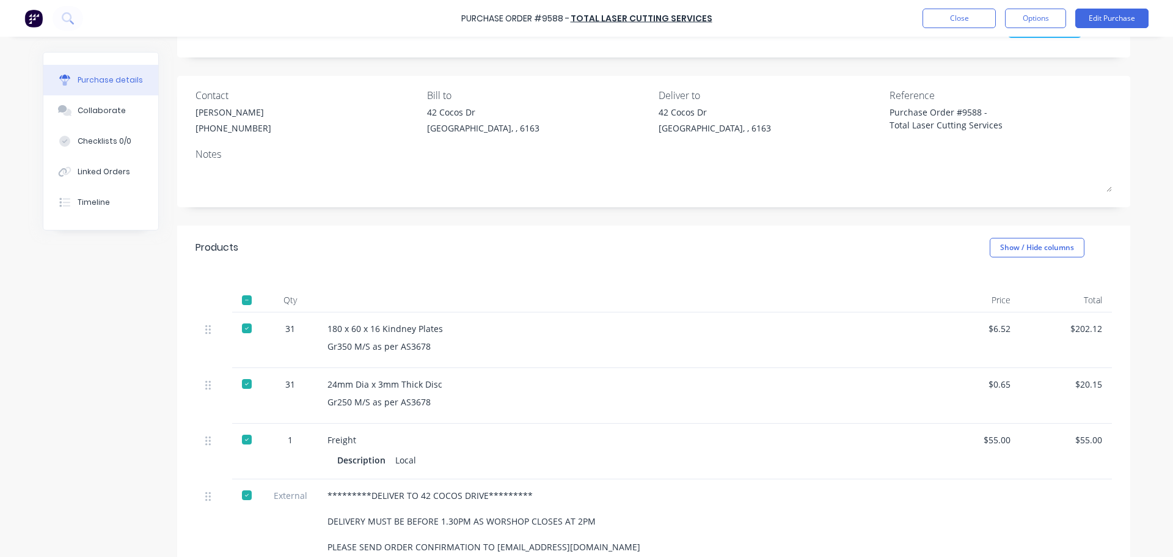
scroll to position [244, 0]
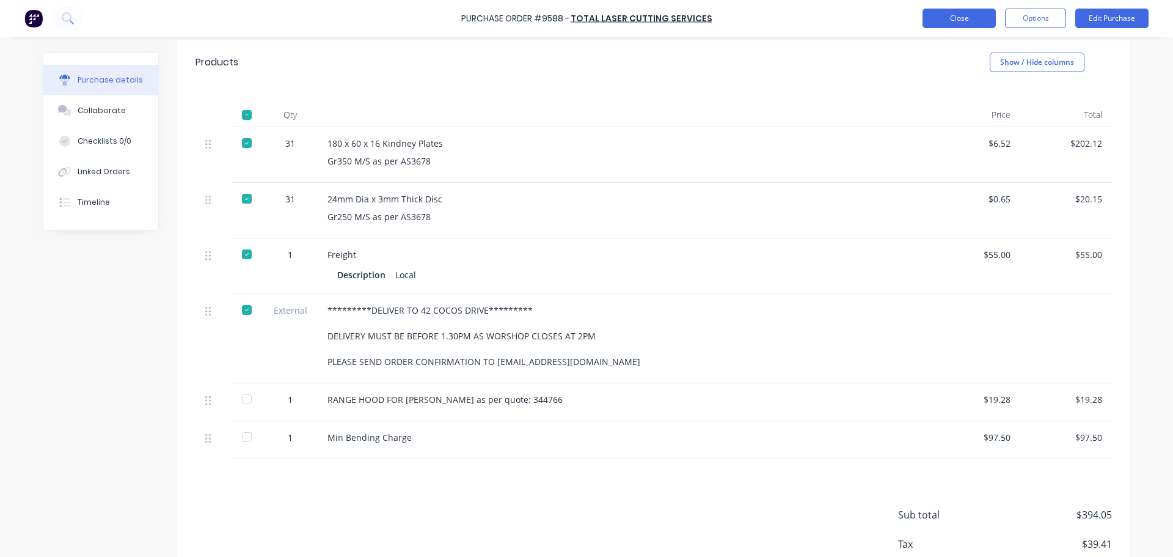
click at [955, 13] on button "Close" at bounding box center [958, 19] width 73 height 20
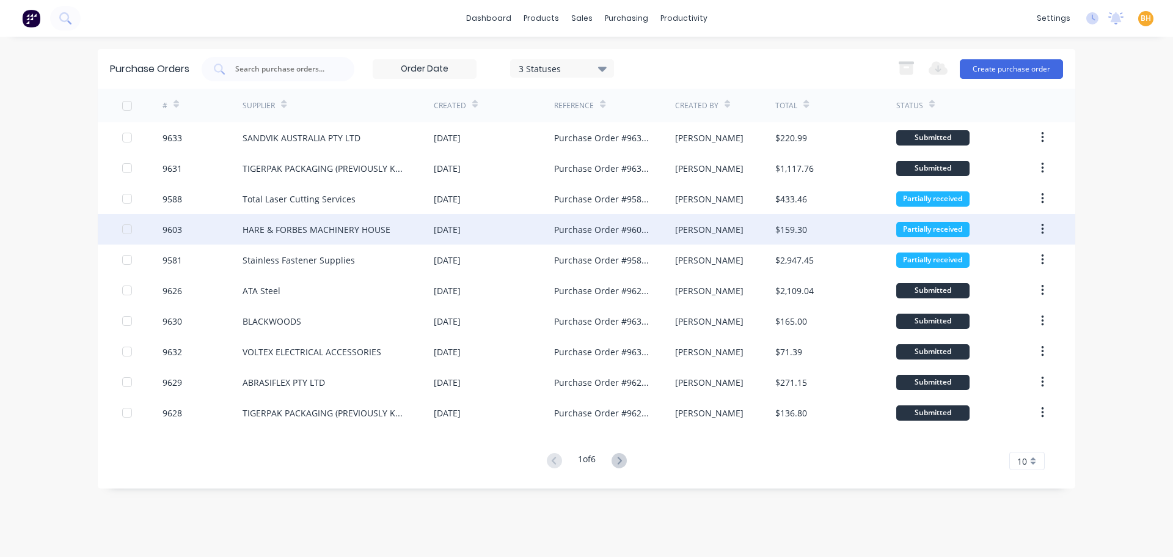
click at [280, 234] on div "HARE & FORBES MACHINERY HOUSE" at bounding box center [317, 229] width 148 height 13
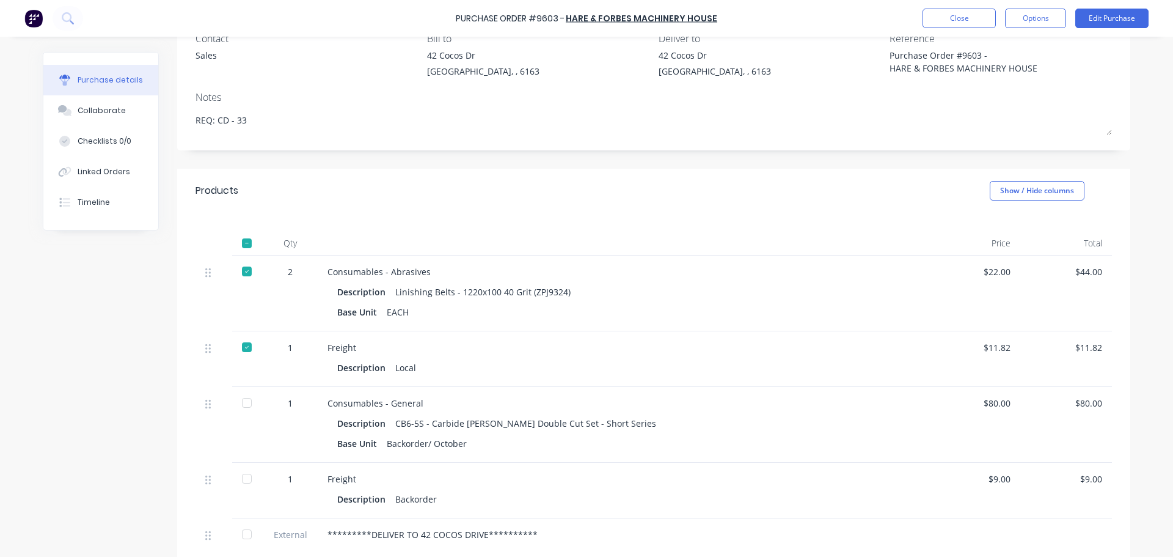
scroll to position [244, 0]
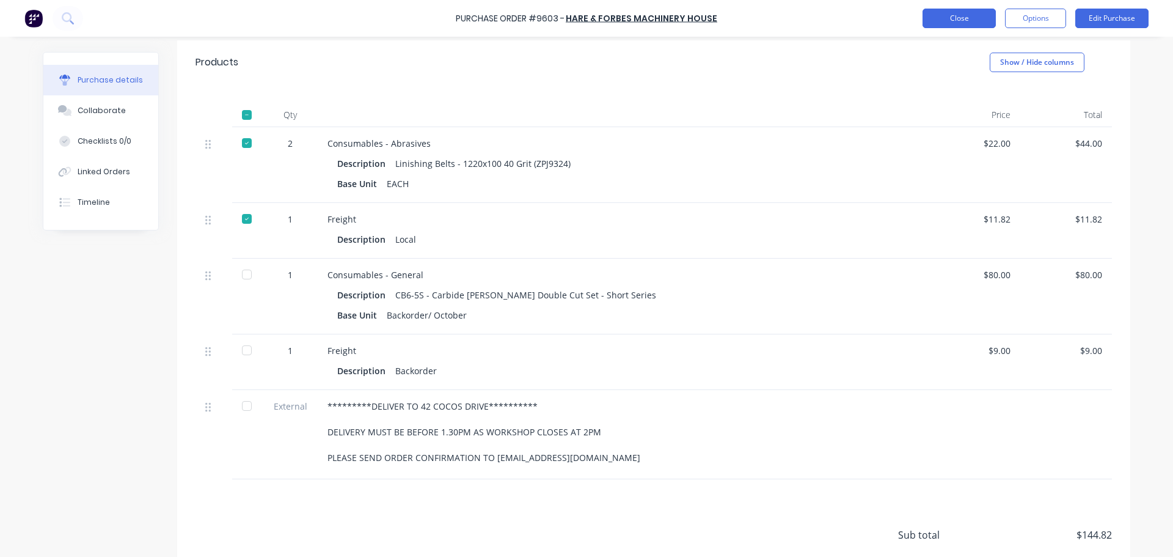
click at [968, 23] on button "Close" at bounding box center [958, 19] width 73 height 20
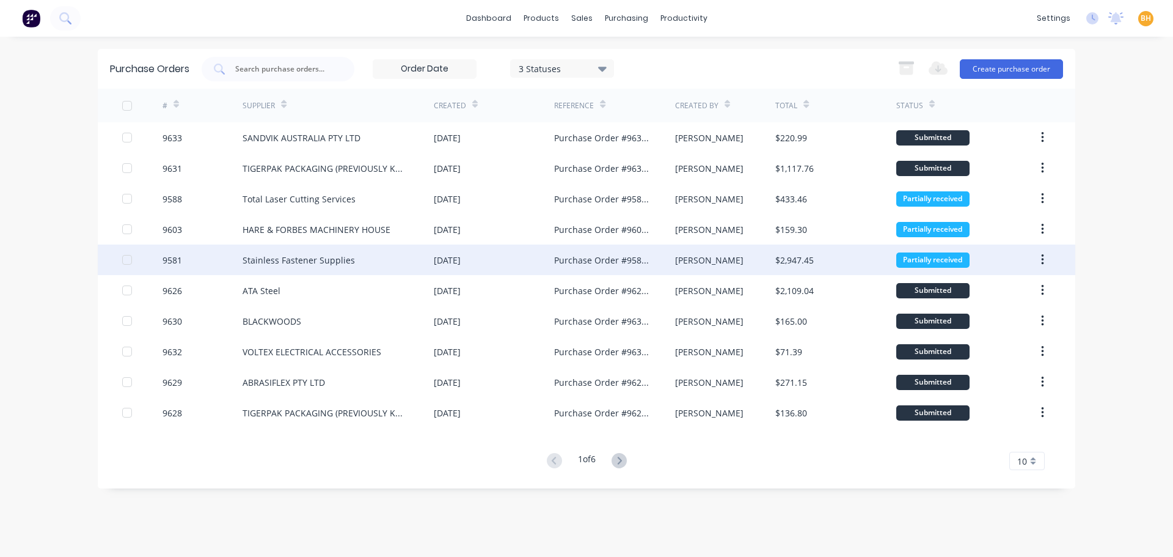
click at [245, 260] on div "Stainless Fastener Supplies" at bounding box center [299, 260] width 112 height 13
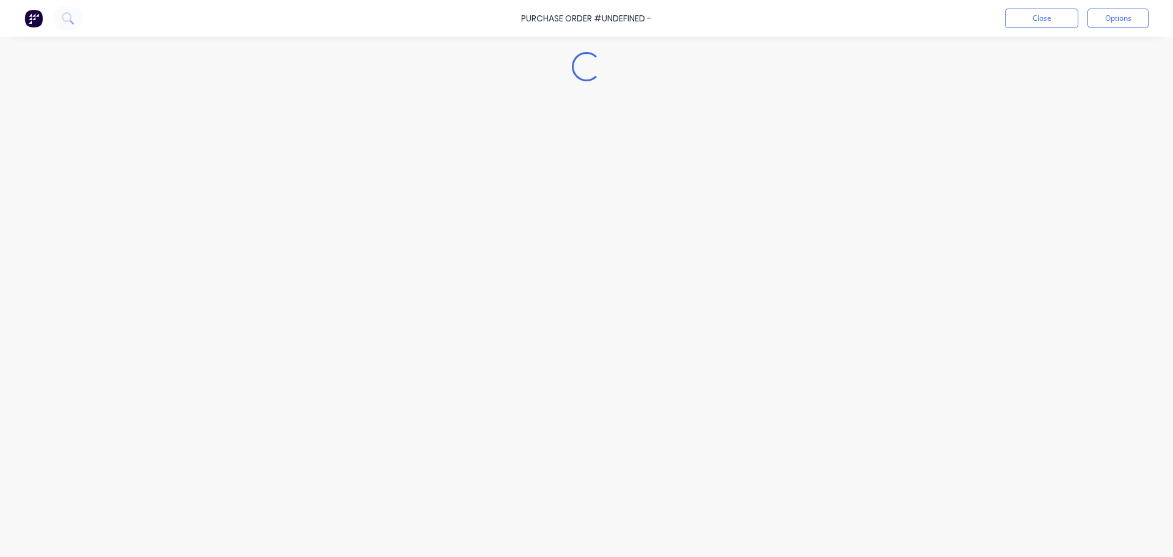
type textarea "x"
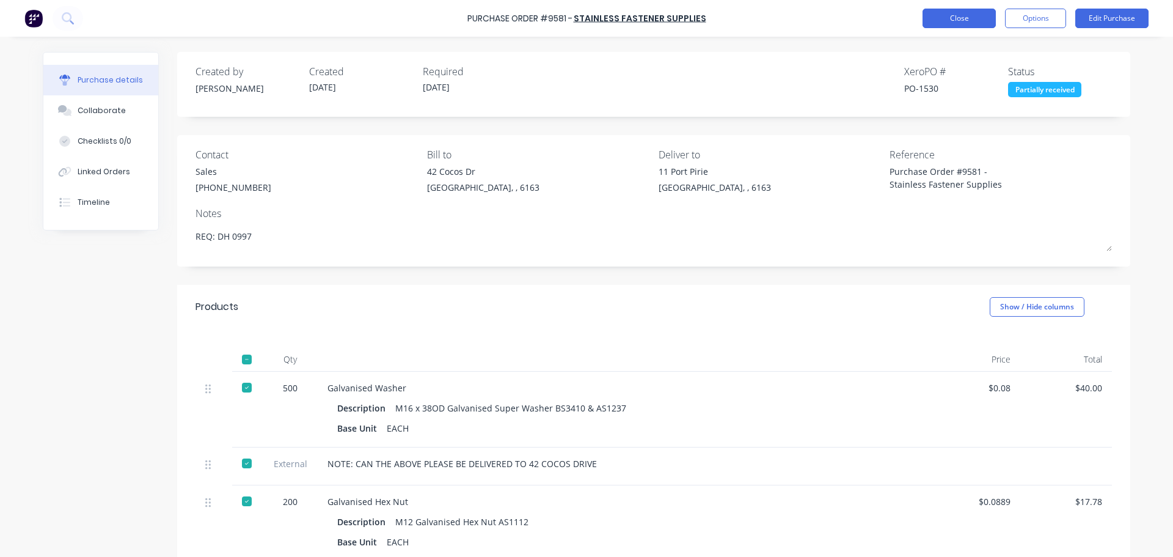
click at [930, 20] on button "Close" at bounding box center [958, 19] width 73 height 20
